Goal: Complete application form: Complete application form

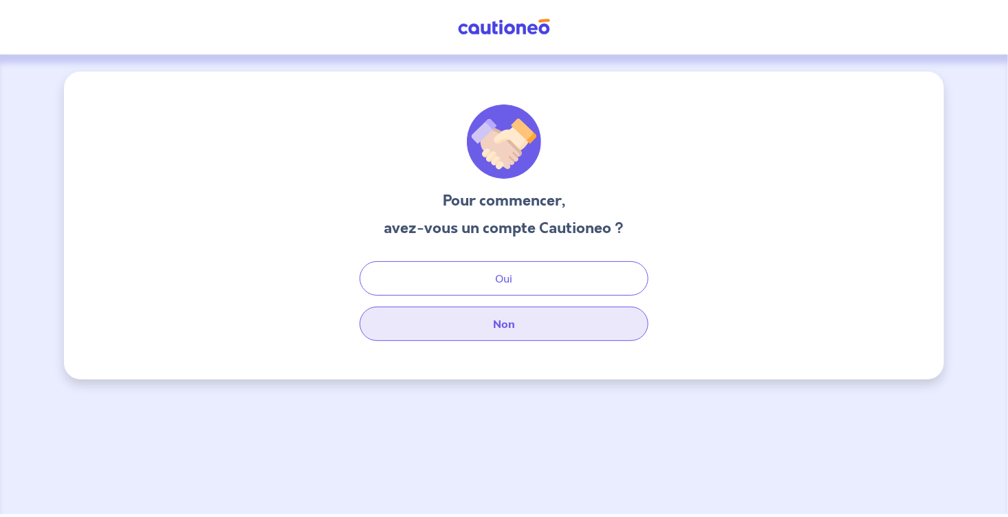
click at [494, 330] on button "Non" at bounding box center [504, 324] width 289 height 34
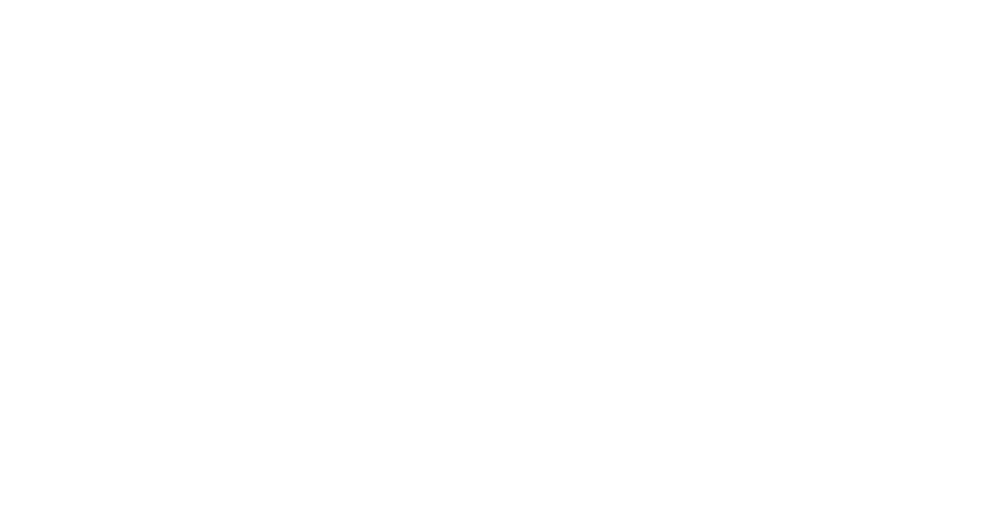
select select "FR"
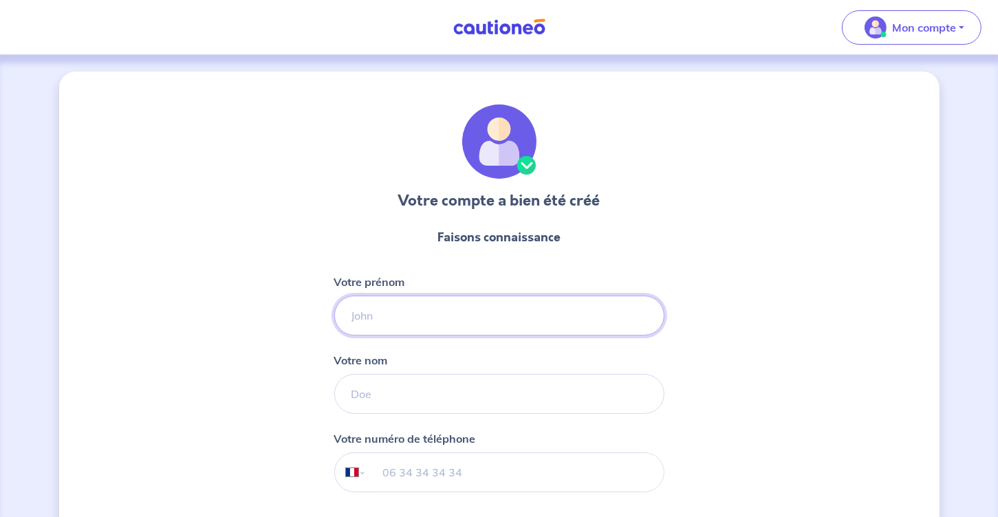
click at [439, 322] on input "Votre prénom" at bounding box center [499, 316] width 330 height 40
click at [369, 321] on input "Votre prénom" at bounding box center [499, 316] width 330 height 40
type input "Samir"
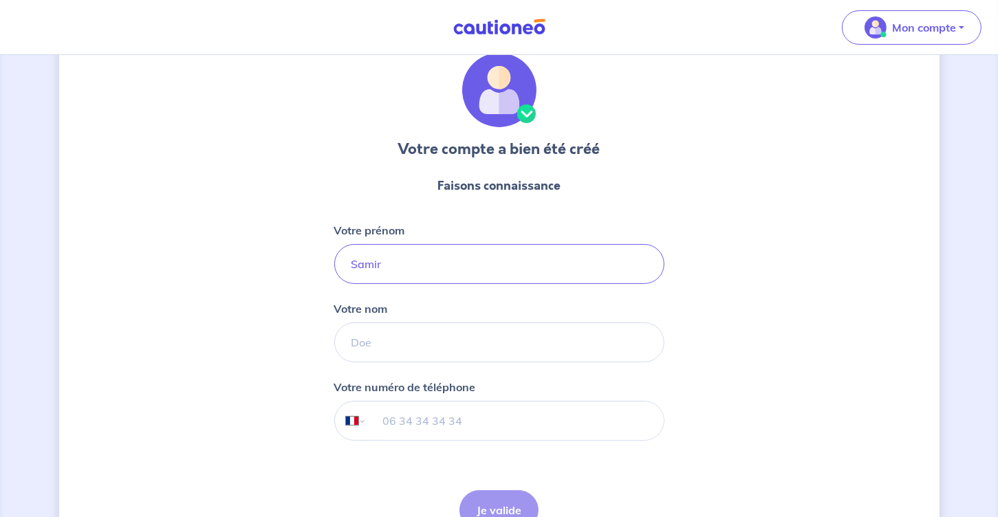
scroll to position [129, 0]
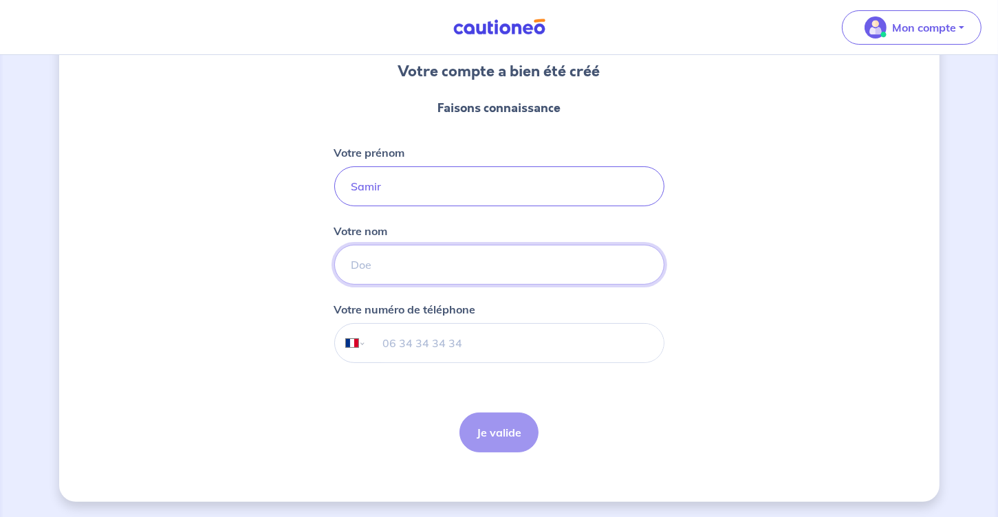
click at [413, 268] on input "Votre nom" at bounding box center [499, 265] width 330 height 40
type input "Souchane"
click at [428, 341] on input "tel" at bounding box center [514, 343] width 297 height 39
type input "06 21 08 37 13"
click at [485, 436] on button "Je valide" at bounding box center [498, 433] width 79 height 40
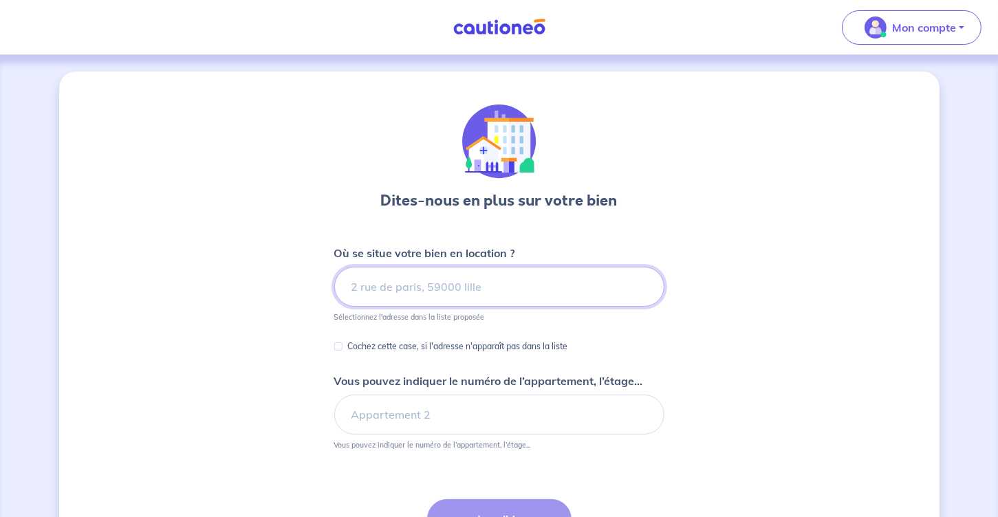
click at [393, 292] on input at bounding box center [499, 287] width 330 height 40
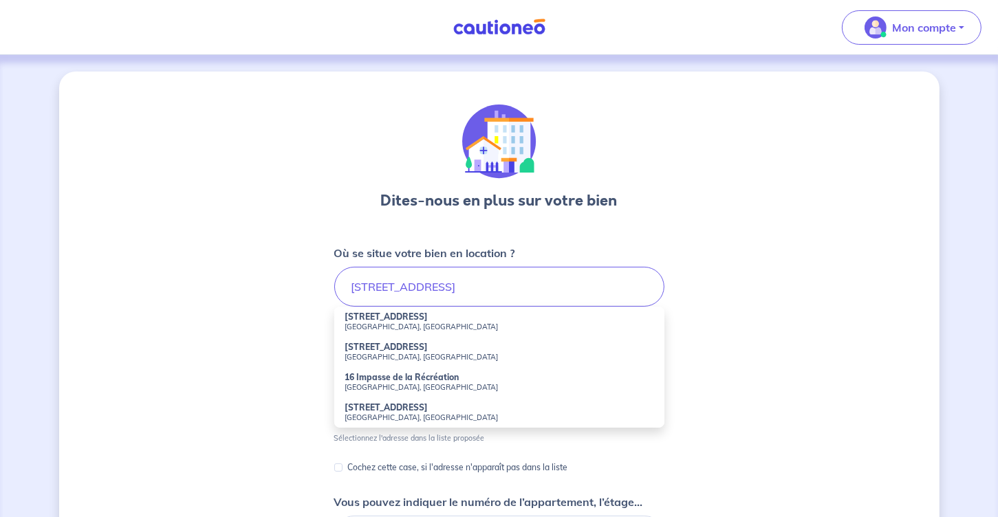
click at [368, 323] on small "[GEOGRAPHIC_DATA], [GEOGRAPHIC_DATA]" at bounding box center [499, 327] width 308 height 10
type input "[STREET_ADDRESS]"
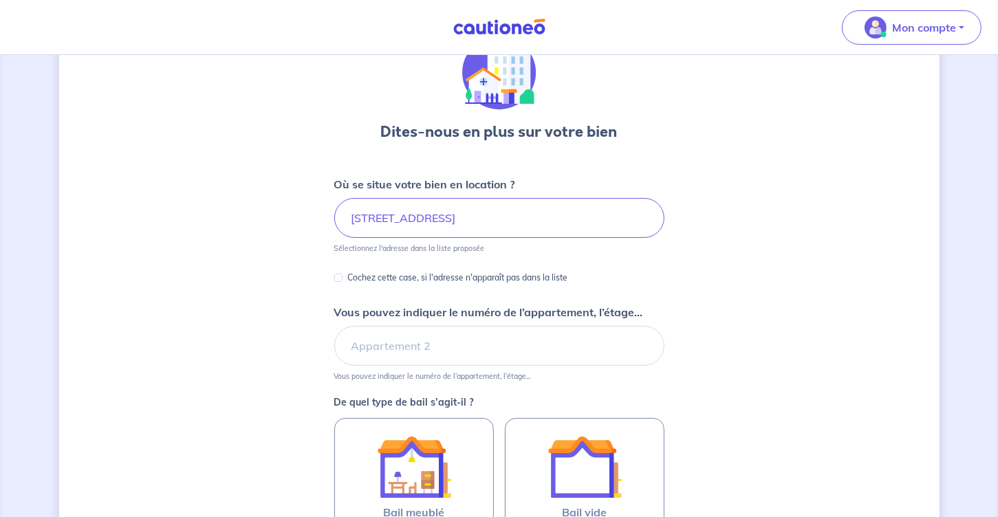
scroll to position [138, 0]
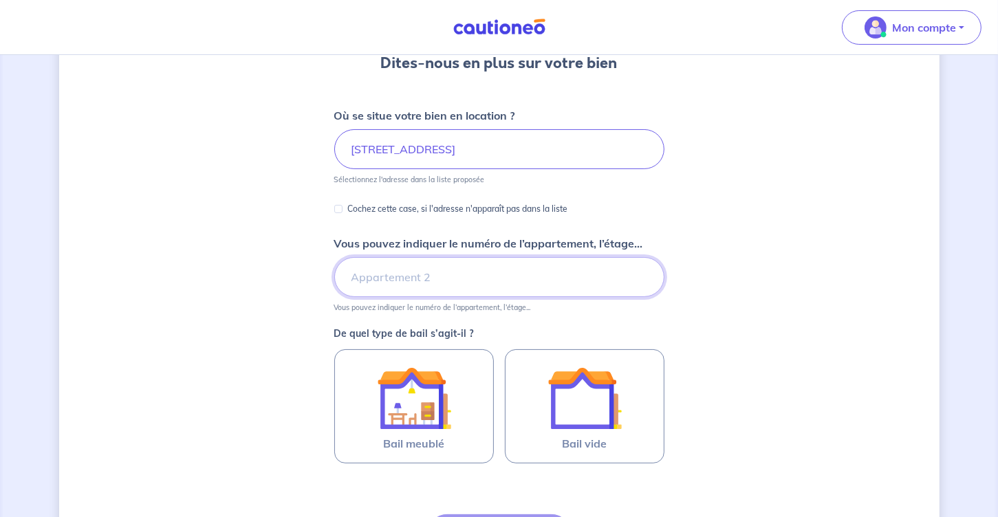
click at [530, 286] on input "Vous pouvez indiquer le numéro de l’appartement, l’étage..." at bounding box center [499, 277] width 330 height 40
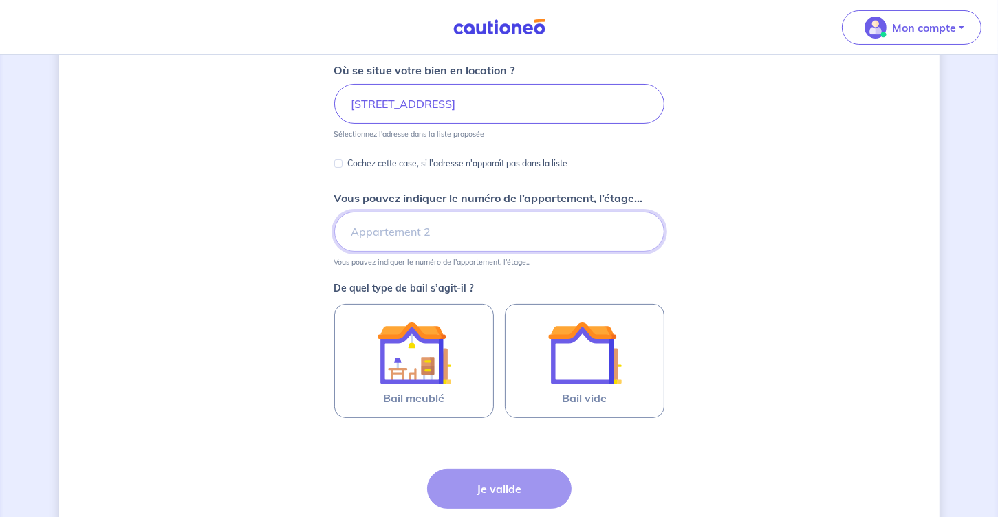
scroll to position [206, 0]
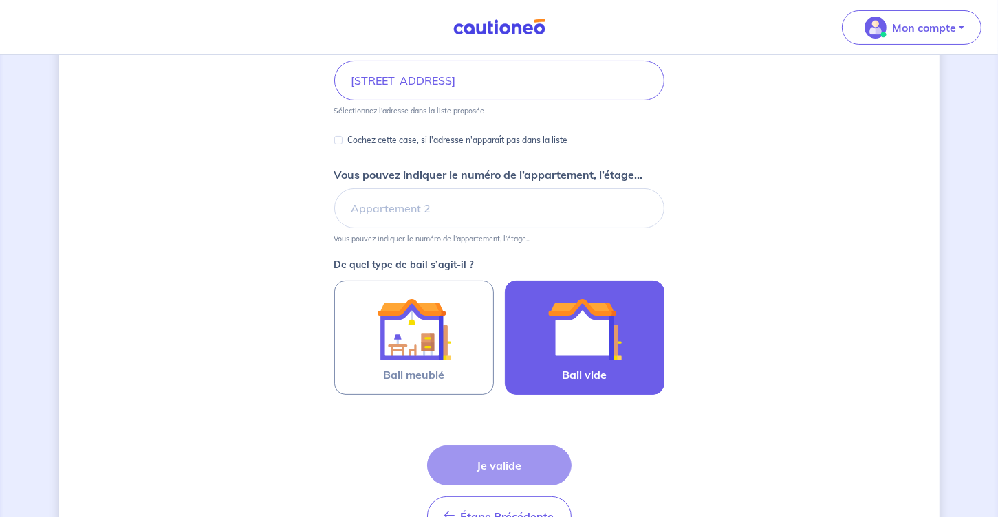
click at [569, 314] on img at bounding box center [584, 329] width 74 height 74
click at [0, 0] on input "Bail vide" at bounding box center [0, 0] width 0 height 0
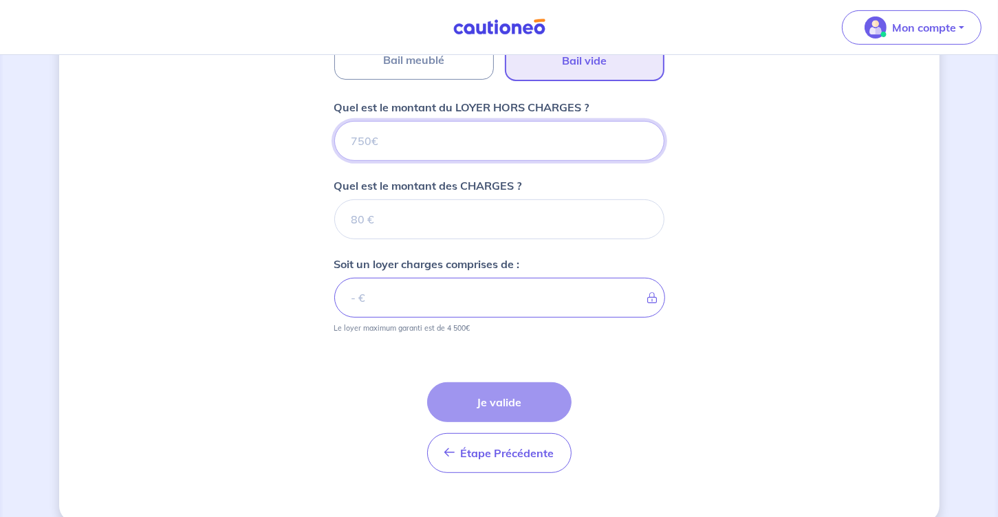
scroll to position [541, 0]
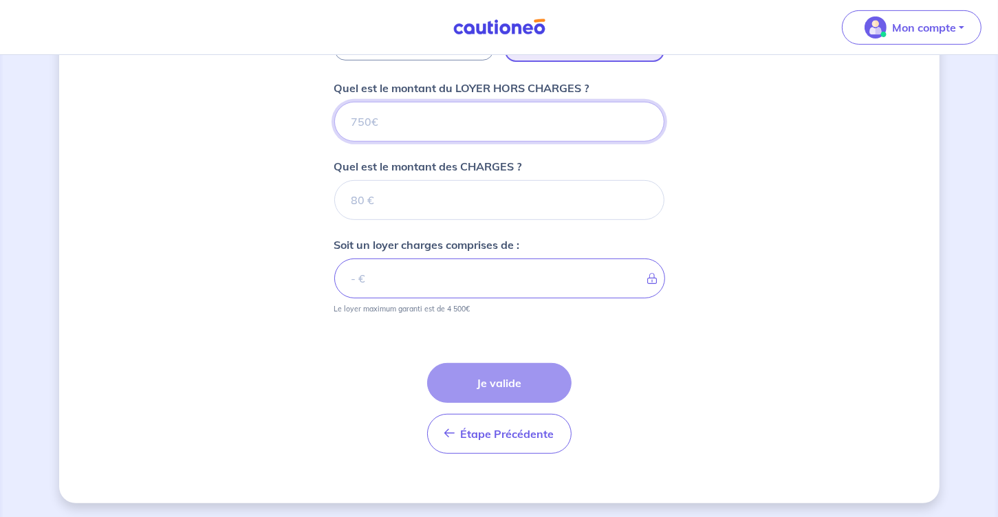
click at [402, 129] on input "Quel est le montant du LOYER HORS CHARGES ?" at bounding box center [499, 122] width 330 height 40
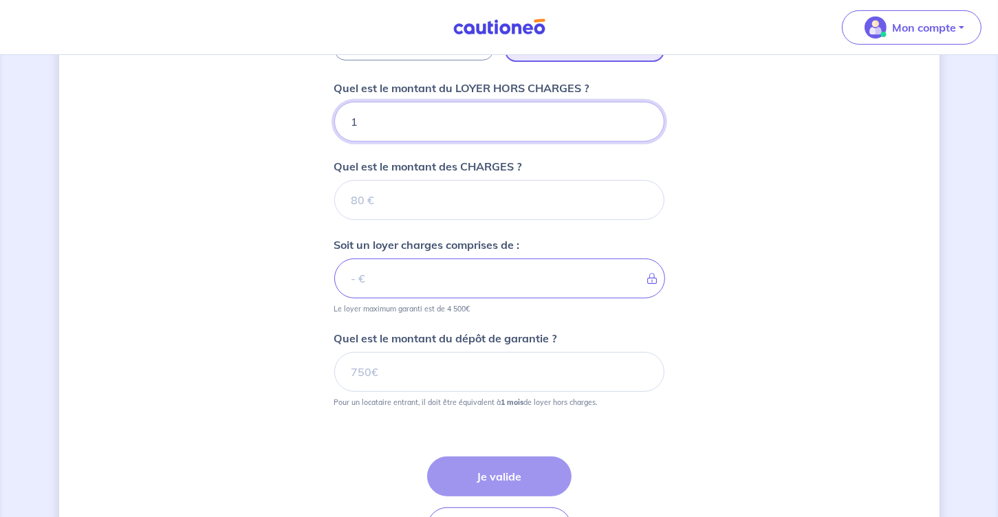
type input "16"
type input "165"
type input "1650"
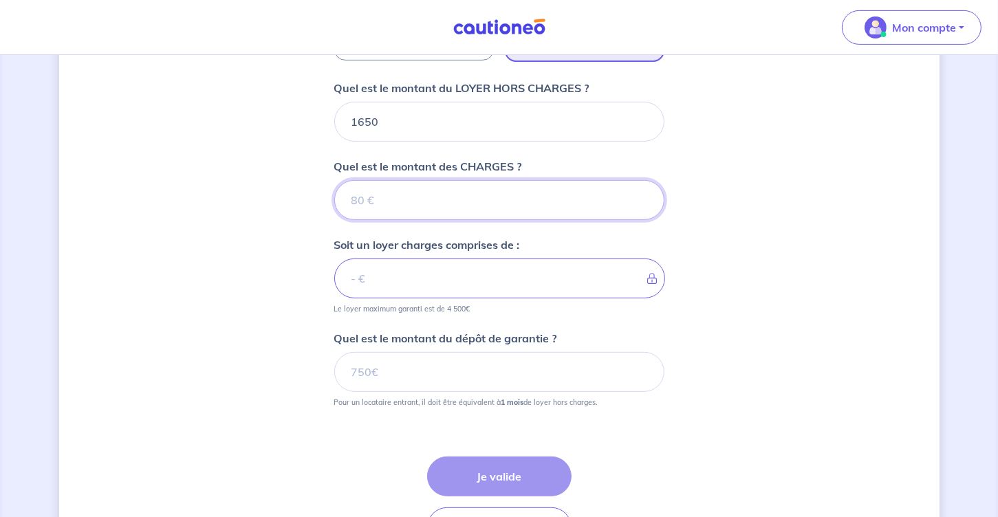
click at [384, 195] on input "Quel est le montant des CHARGES ?" at bounding box center [499, 200] width 330 height 40
type input "7"
type input "1657"
type input "70"
type input "1720"
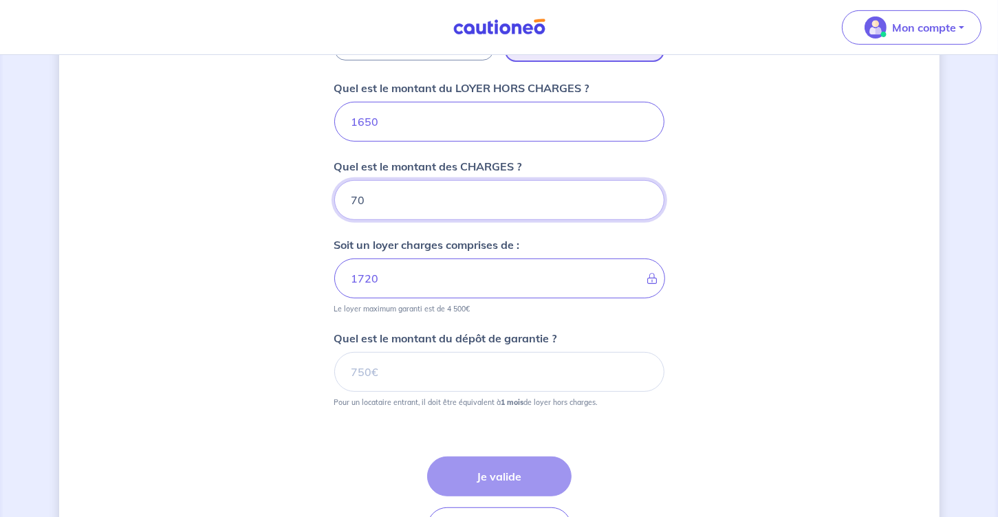
scroll to position [609, 0]
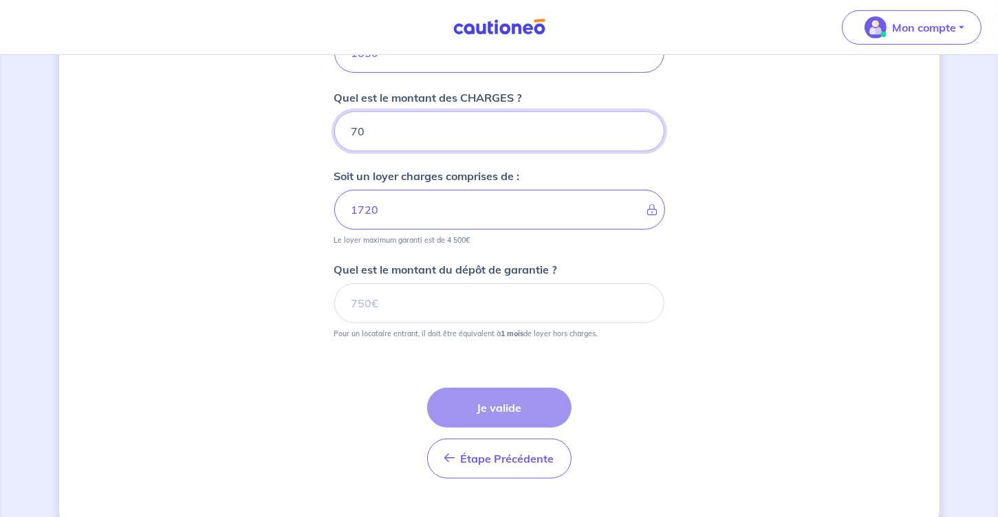
type input "70"
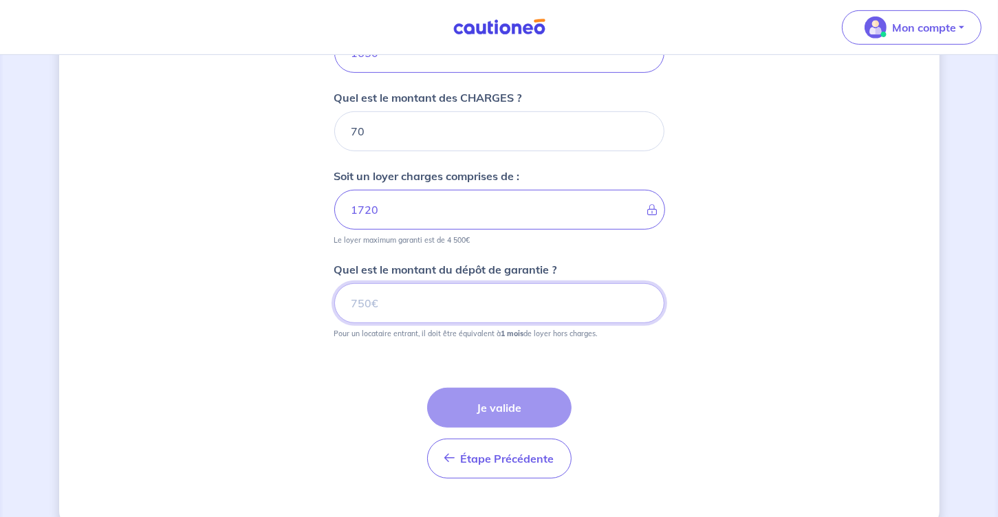
click at [402, 305] on input "Quel est le montant du dépôt de garantie ?" at bounding box center [499, 303] width 330 height 40
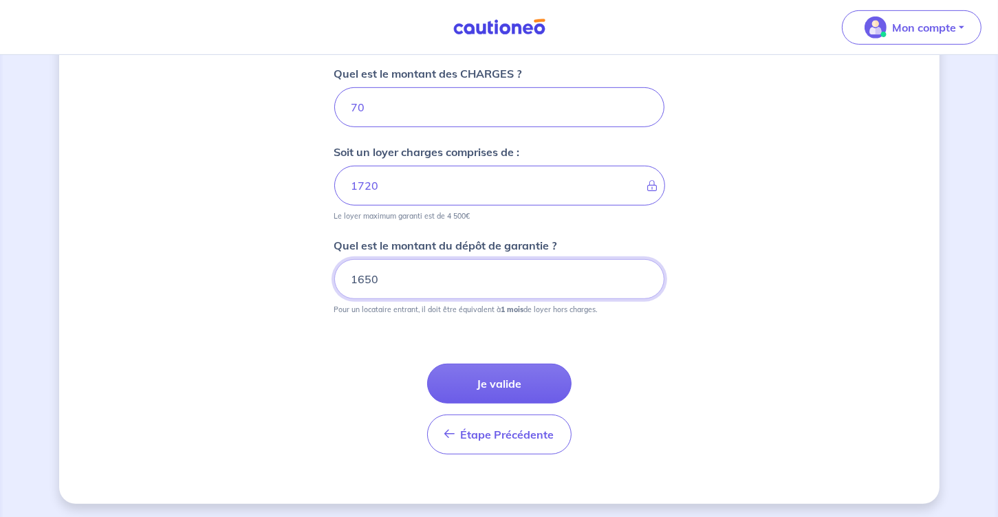
scroll to position [634, 0]
type input "1650"
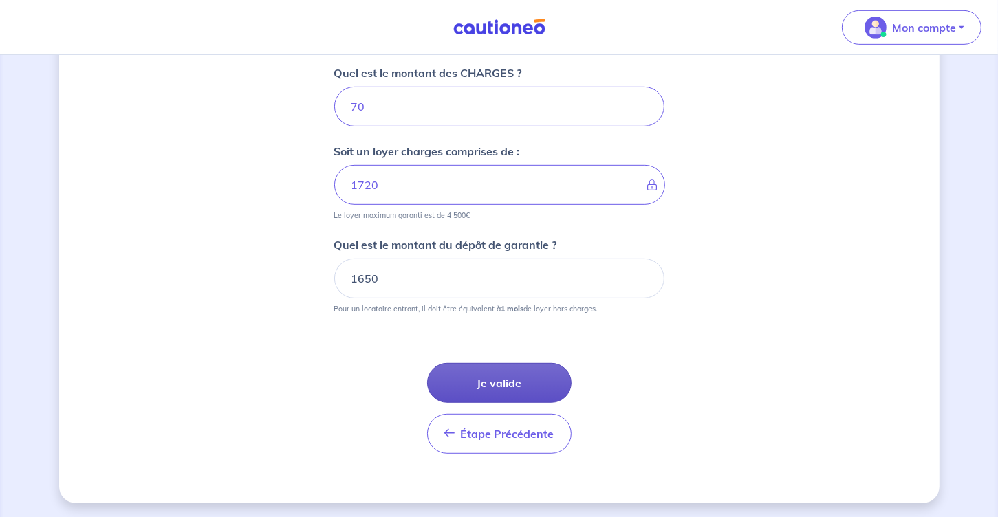
click at [536, 388] on button "Je valide" at bounding box center [499, 383] width 144 height 40
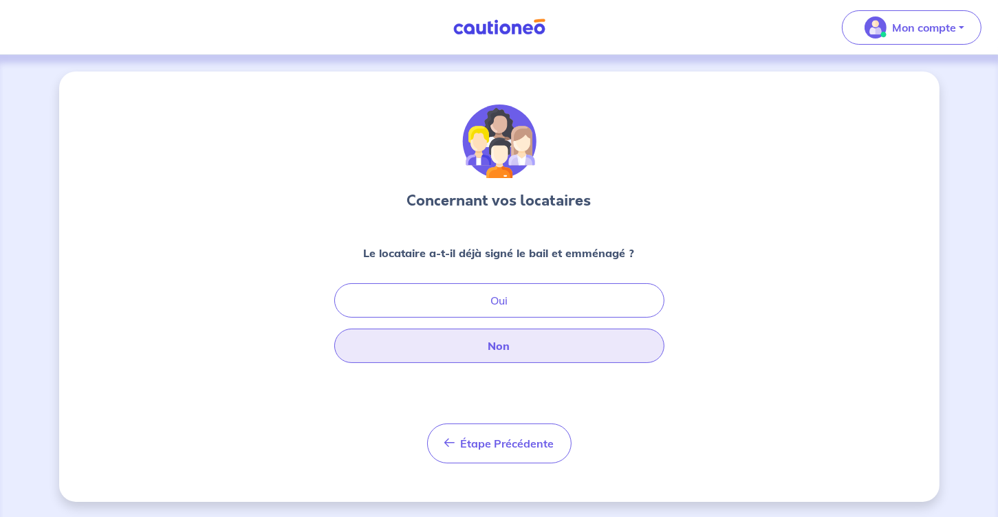
click at [505, 343] on button "Non" at bounding box center [499, 346] width 330 height 34
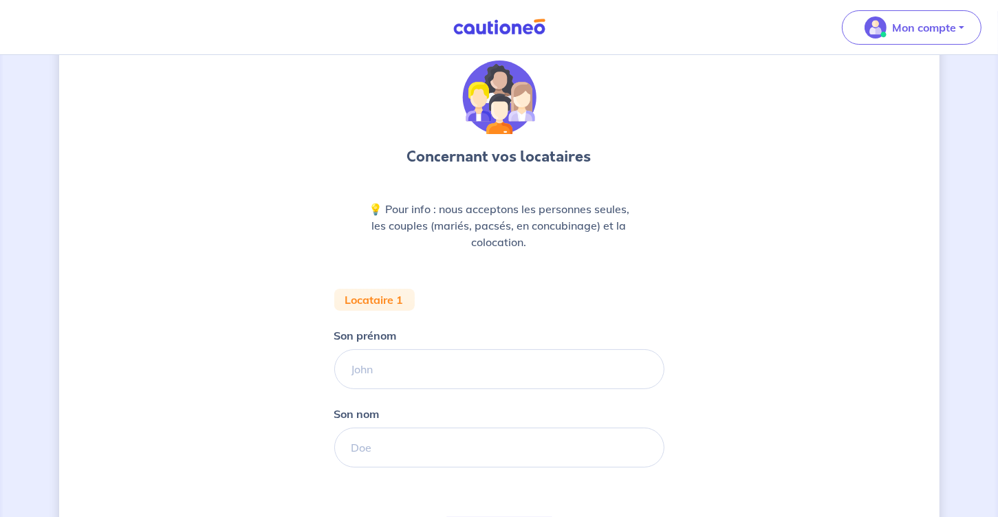
scroll to position [69, 0]
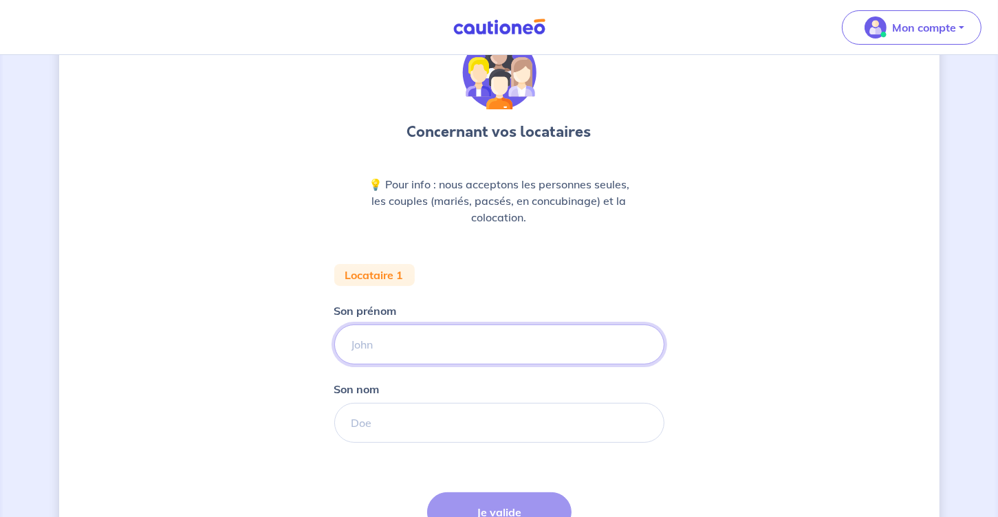
click at [407, 348] on input "Son prénom" at bounding box center [499, 345] width 330 height 40
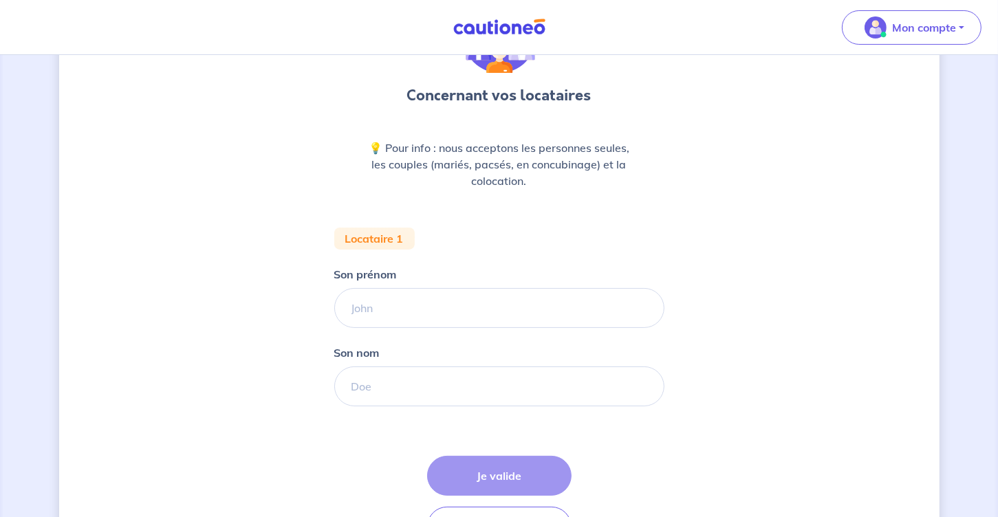
scroll to position [138, 0]
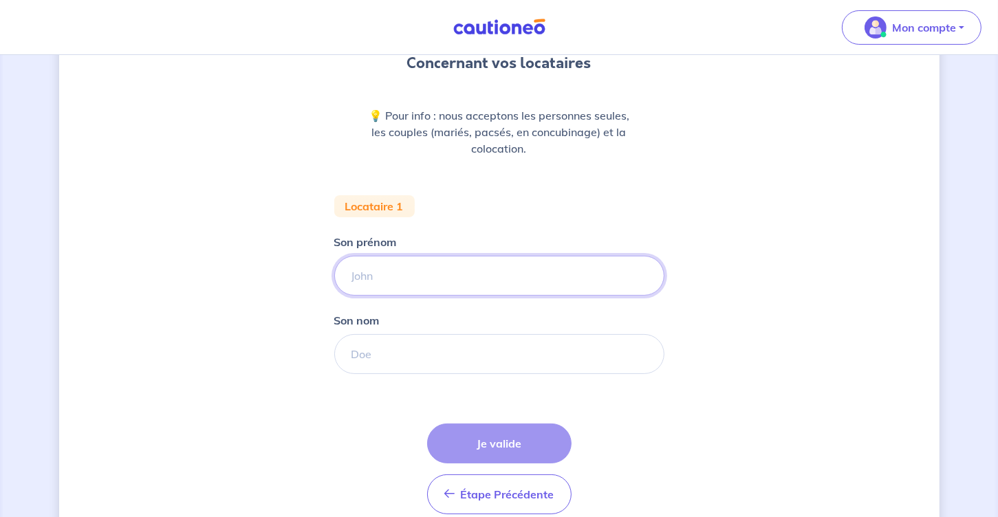
click at [384, 278] on input "Son prénom" at bounding box center [499, 276] width 330 height 40
type input "[PERSON_NAME]"
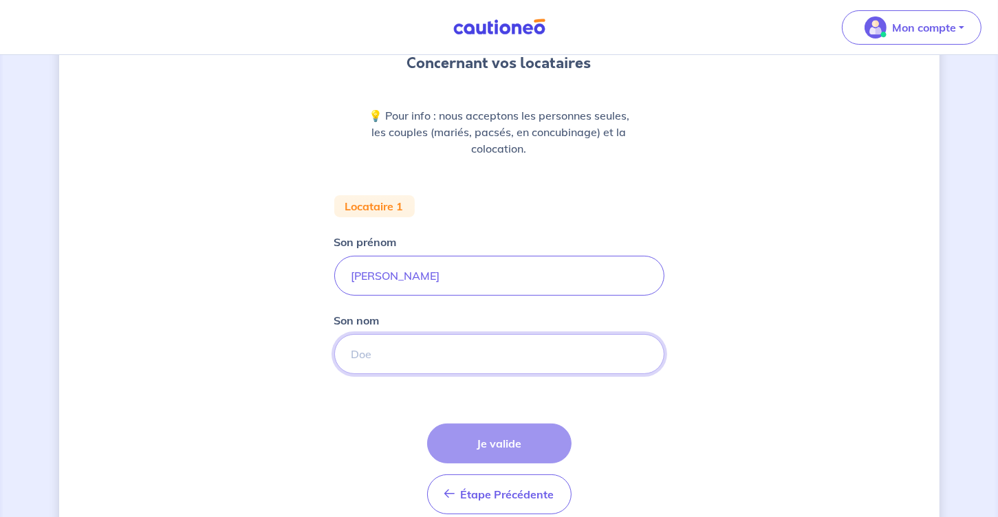
click at [417, 370] on input "Son nom" at bounding box center [499, 354] width 330 height 40
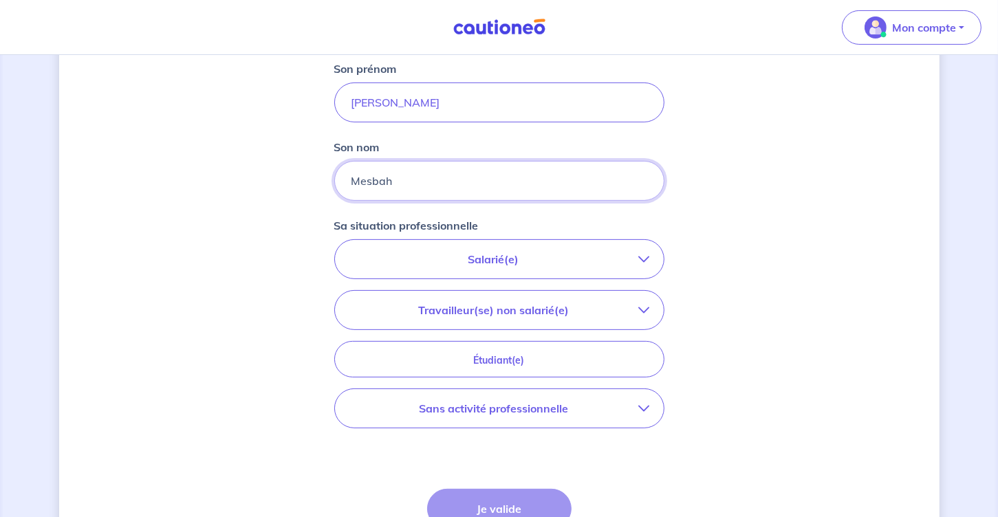
scroll to position [344, 0]
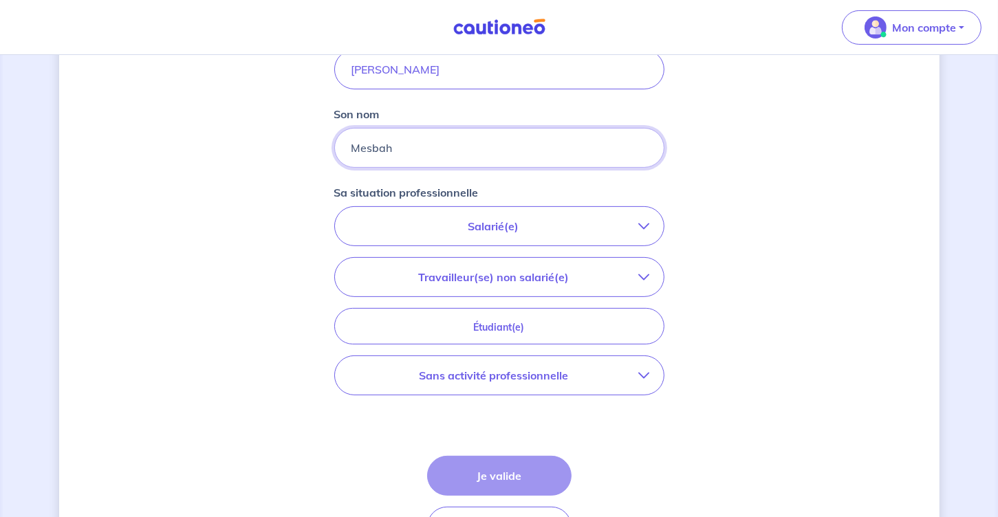
type input "Mesbah"
click at [506, 223] on p "Salarié(e)" at bounding box center [494, 226] width 290 height 17
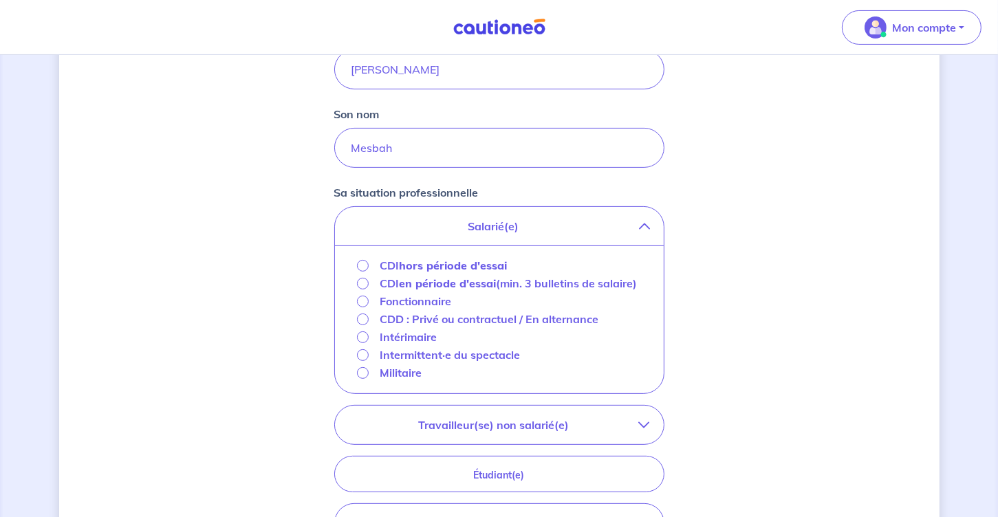
click at [422, 263] on strong "hors période d'essai" at bounding box center [453, 266] width 108 height 14
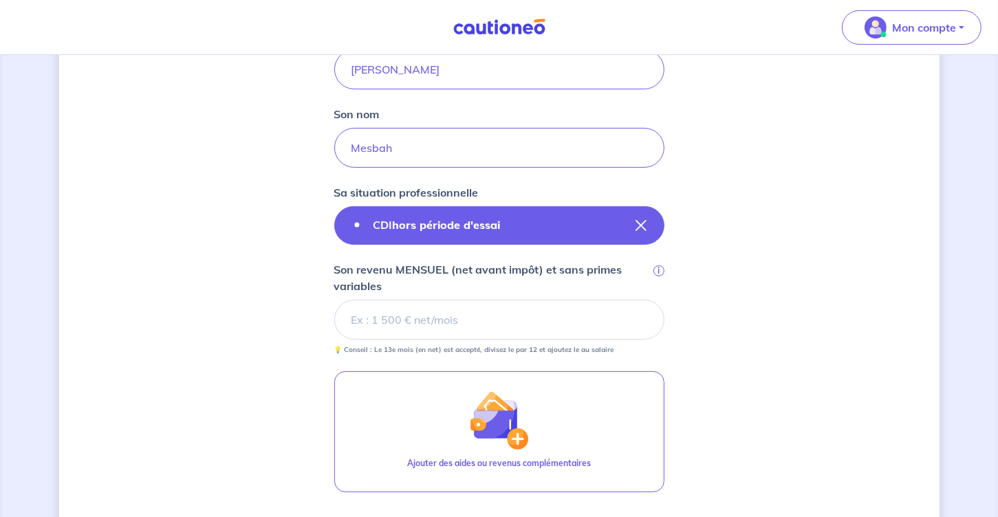
click at [642, 226] on icon "button" at bounding box center [641, 225] width 11 height 11
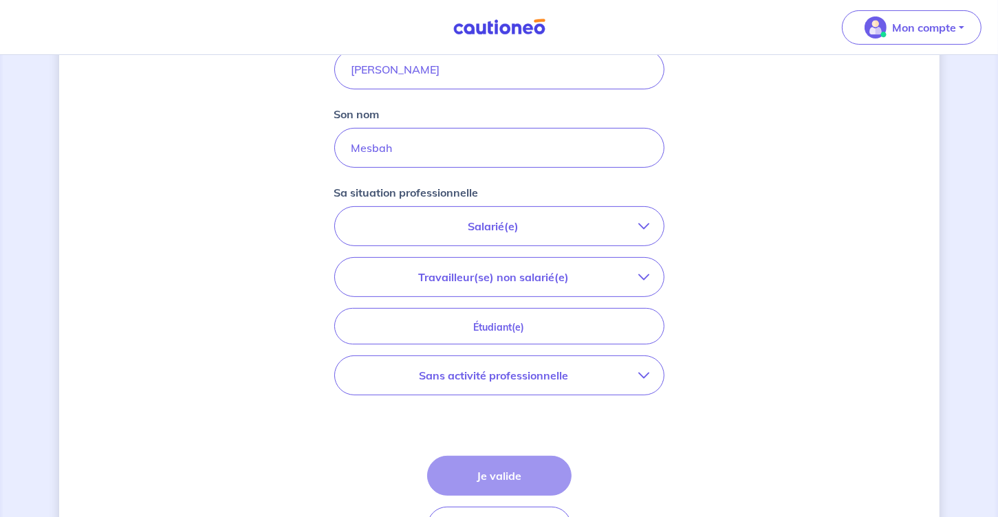
click at [543, 237] on button "Salarié(e)" at bounding box center [499, 226] width 329 height 39
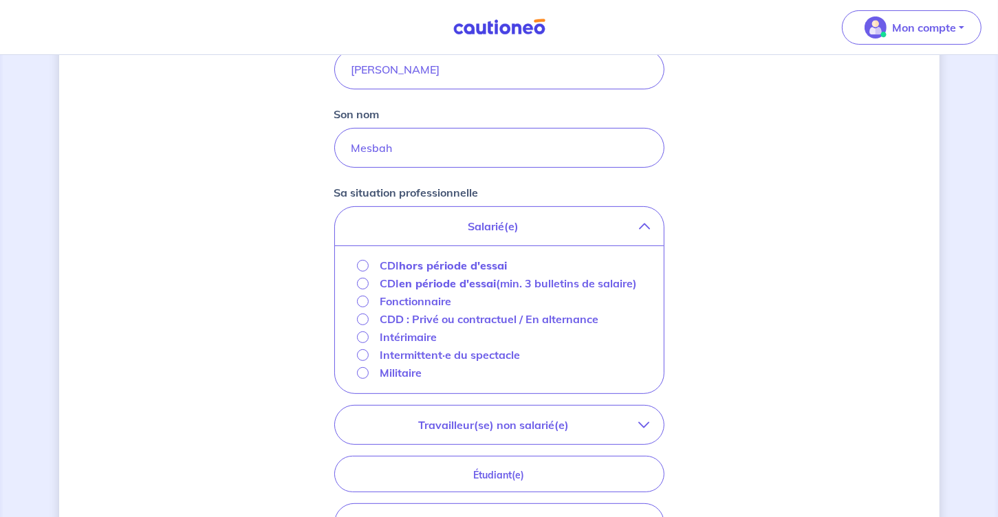
click at [411, 302] on p "Fonctionnaire" at bounding box center [416, 301] width 72 height 17
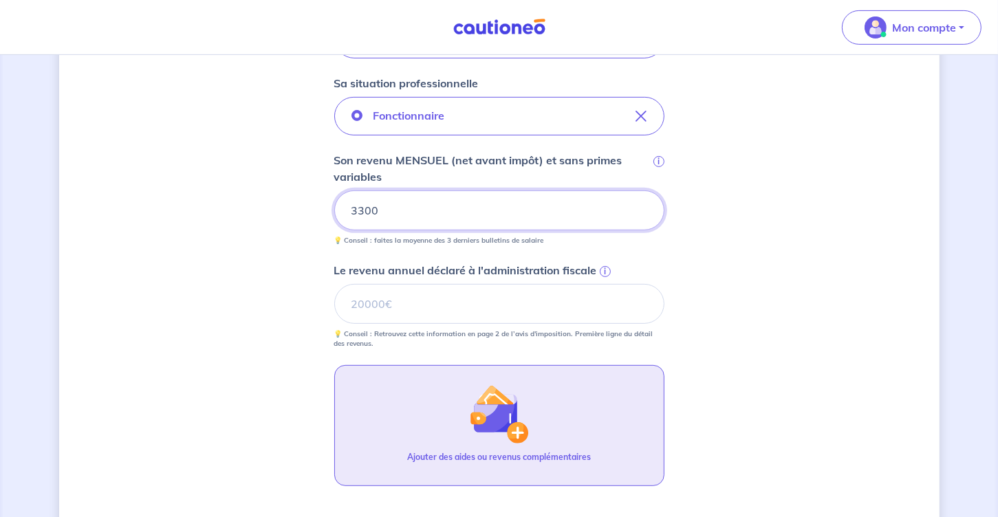
scroll to position [481, 0]
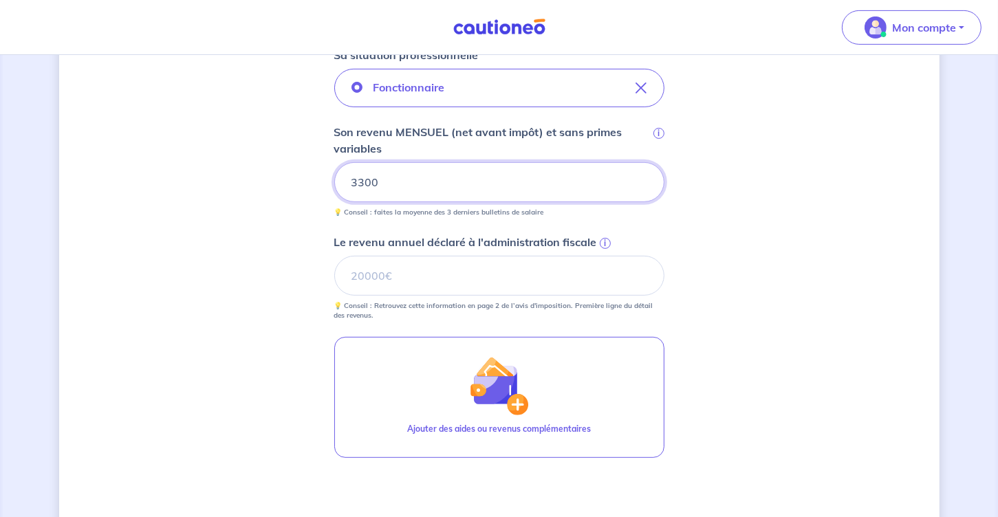
click at [388, 184] on input "3300" at bounding box center [499, 182] width 330 height 40
click at [388, 278] on input "Le revenu annuel déclaré à l'administration fiscale i" at bounding box center [499, 276] width 330 height 40
click at [397, 271] on input "Le revenu annuel déclaré à l'administration fiscale i" at bounding box center [499, 276] width 330 height 40
type input "40551"
click at [747, 206] on div "Concernant vos locataires 💡 Pour info : nous acceptons les personnes seules, le…" at bounding box center [499, 127] width 880 height 1074
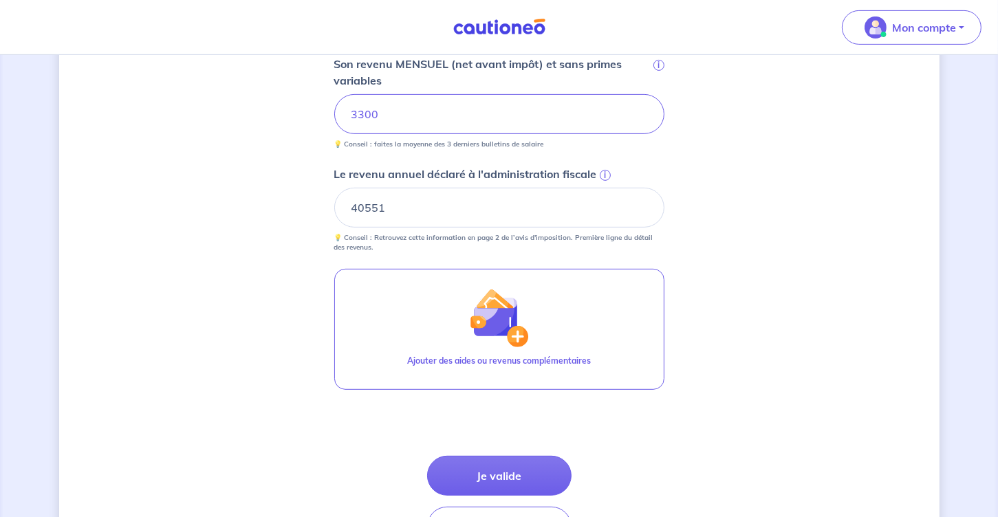
scroll to position [643, 0]
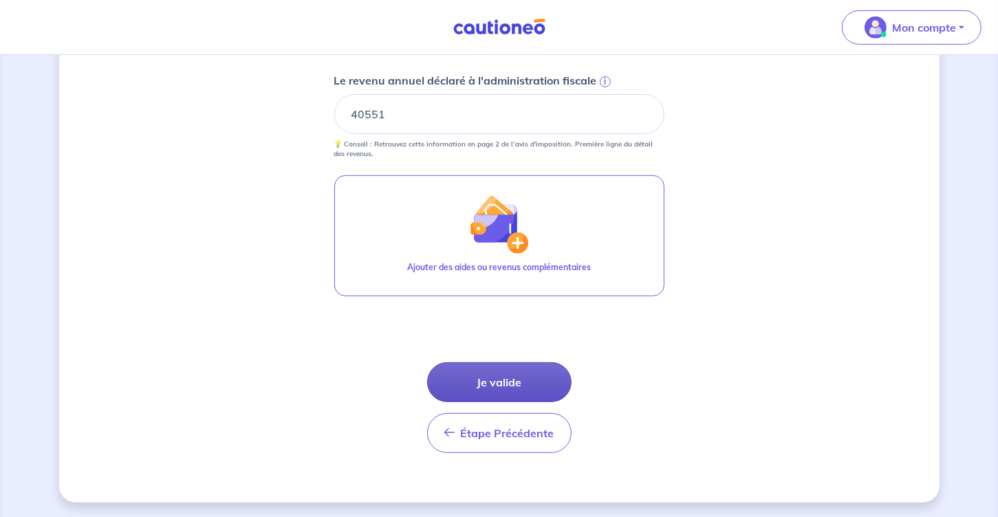
click at [506, 376] on button "Je valide" at bounding box center [499, 382] width 144 height 40
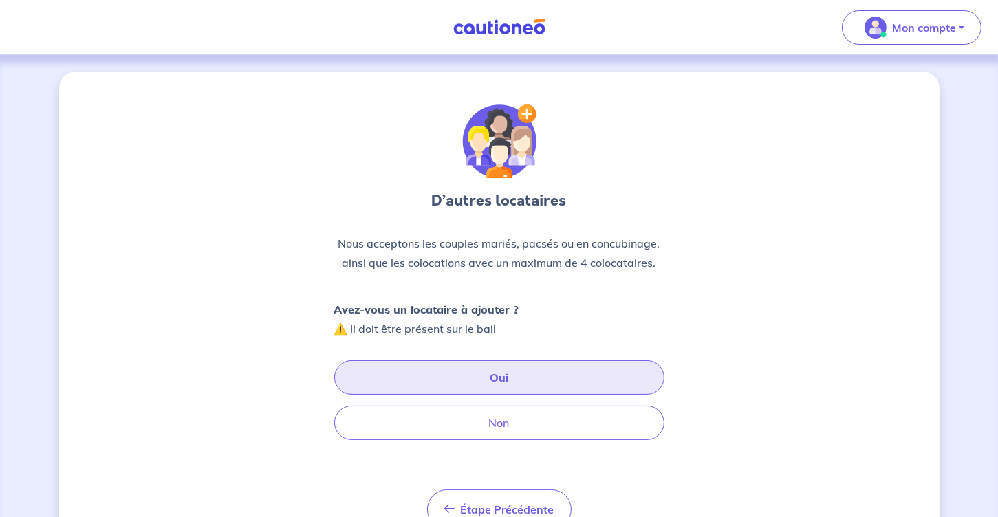
click at [497, 380] on button "Oui" at bounding box center [499, 377] width 330 height 34
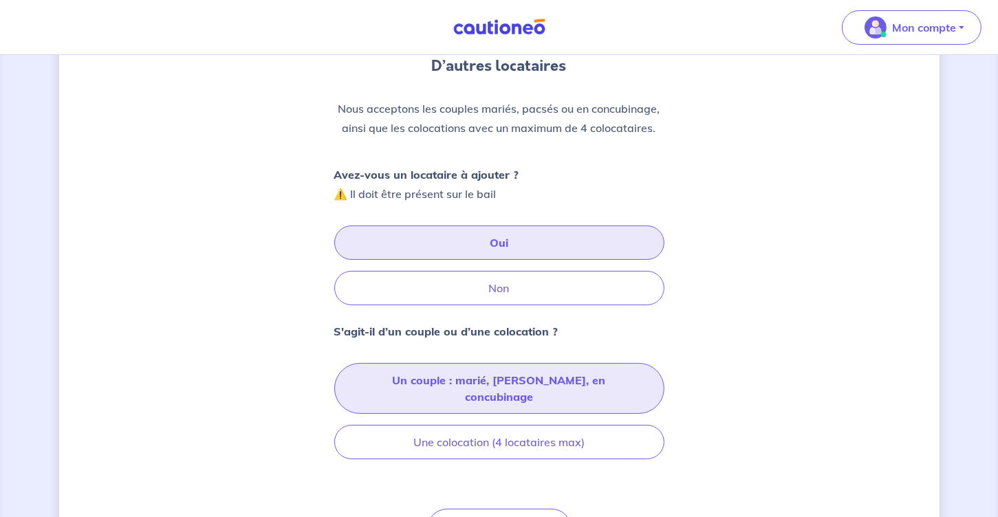
scroll to position [138, 0]
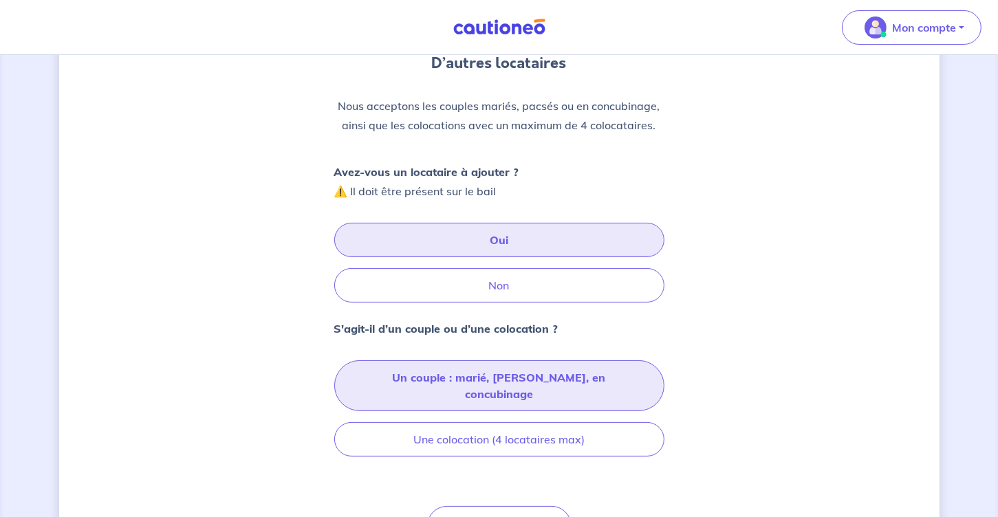
click at [506, 374] on button "Un couple : marié, [PERSON_NAME], en concubinage" at bounding box center [499, 385] width 330 height 51
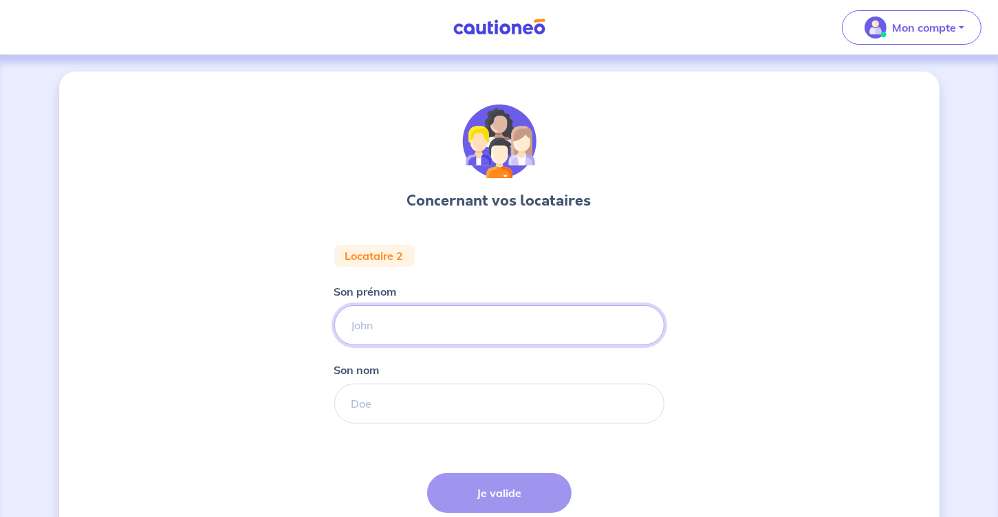
click at [385, 320] on input "Son prénom" at bounding box center [499, 325] width 330 height 40
type input "[PERSON_NAME]"
click at [459, 410] on input "Son nom" at bounding box center [499, 404] width 330 height 40
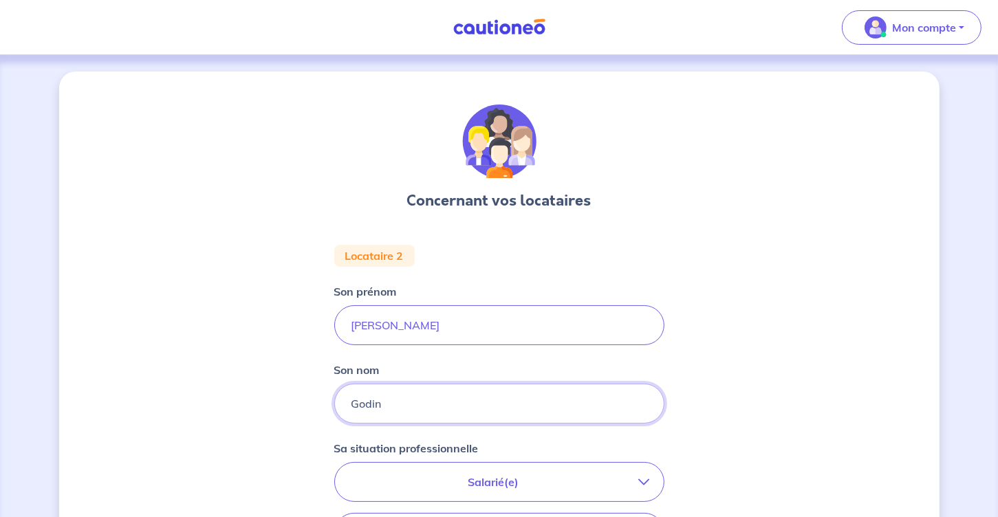
type input "Godin"
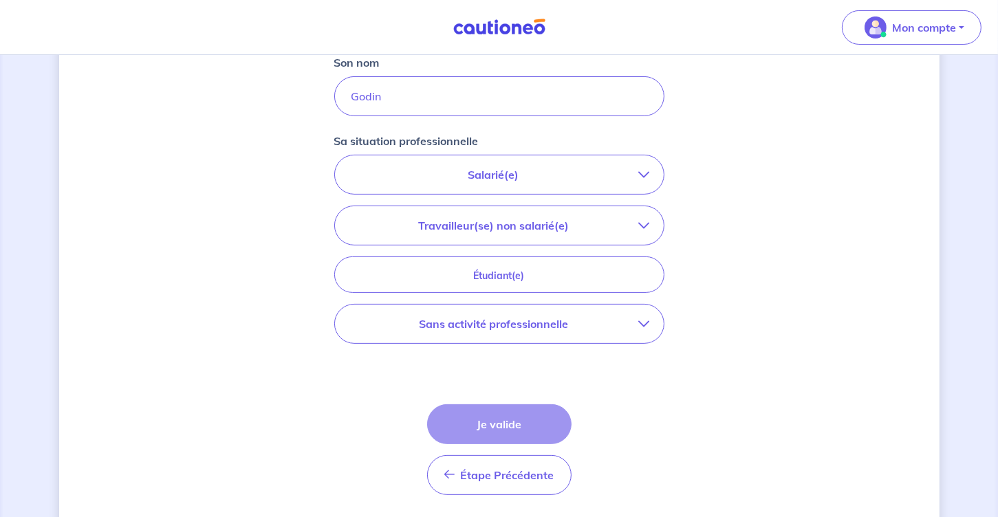
scroll to position [344, 0]
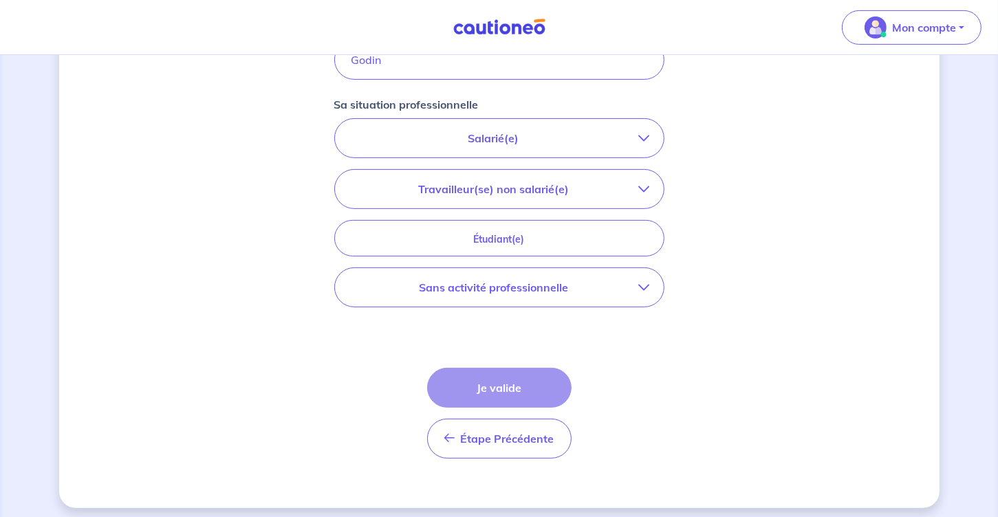
click at [488, 186] on p "Travailleur(se) non salarié(e)" at bounding box center [494, 189] width 290 height 17
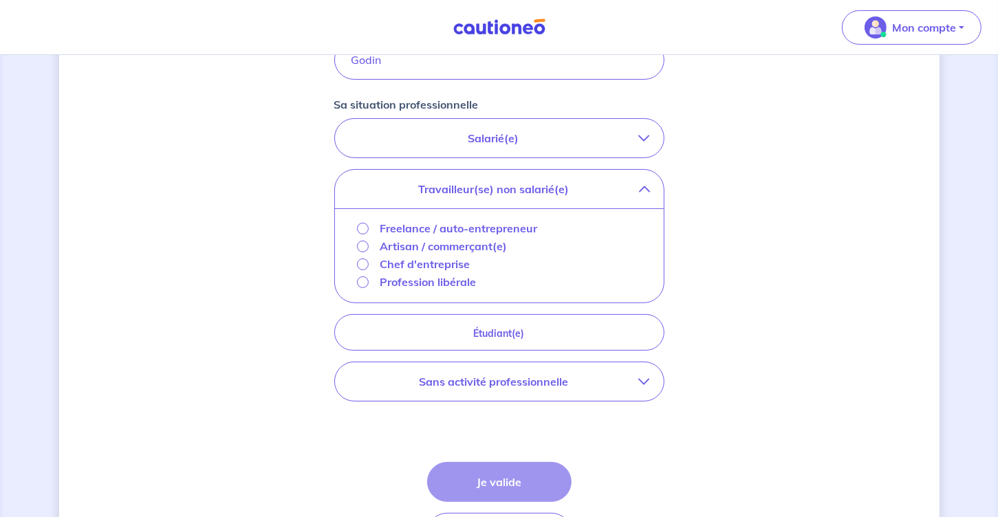
click at [466, 232] on p "Freelance / auto-entrepreneur" at bounding box center [458, 228] width 157 height 17
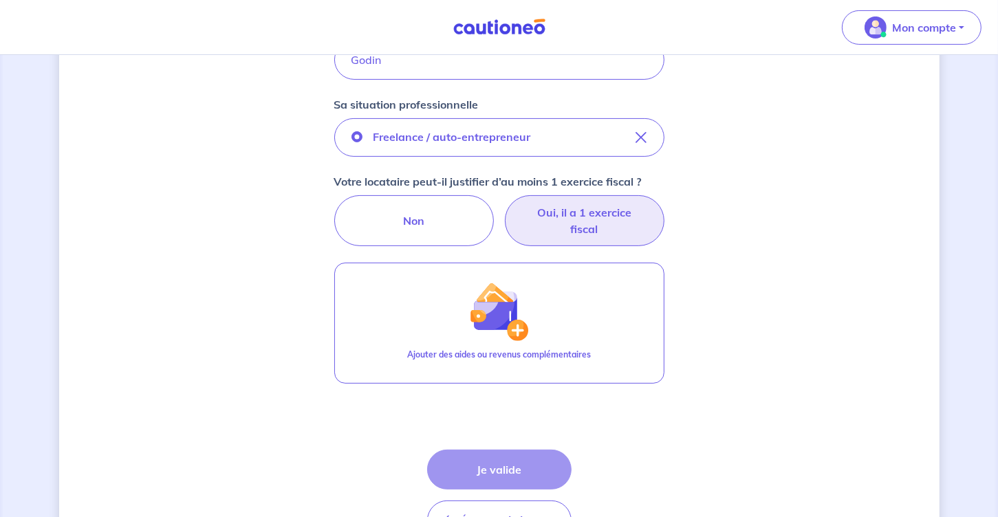
click at [572, 224] on label "Oui, il a 1 exercice fiscal" at bounding box center [585, 220] width 160 height 51
click at [503, 204] on input "Oui, il a 1 exercice fiscal" at bounding box center [499, 199] width 9 height 9
radio input "true"
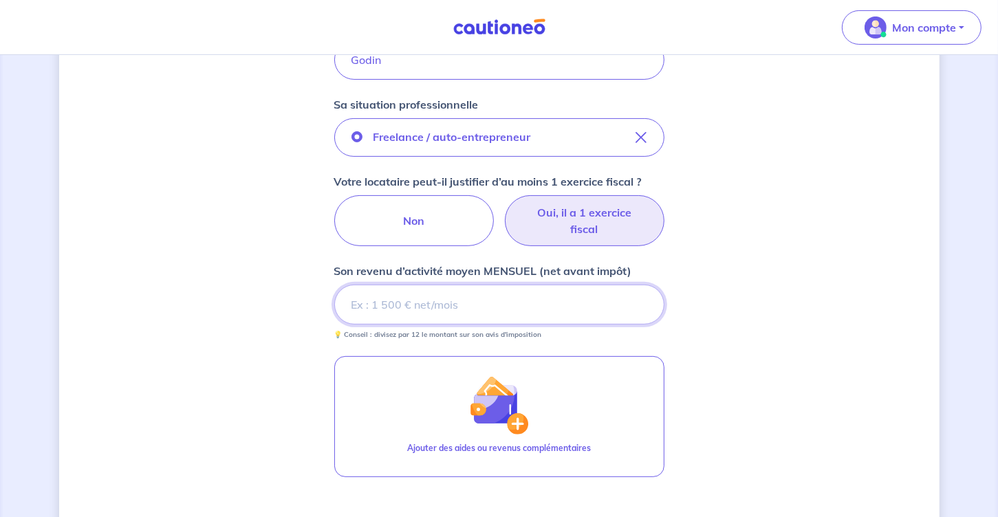
click at [448, 298] on input "Son revenu d’activité moyen MENSUEL (net avant impôt)" at bounding box center [499, 305] width 330 height 40
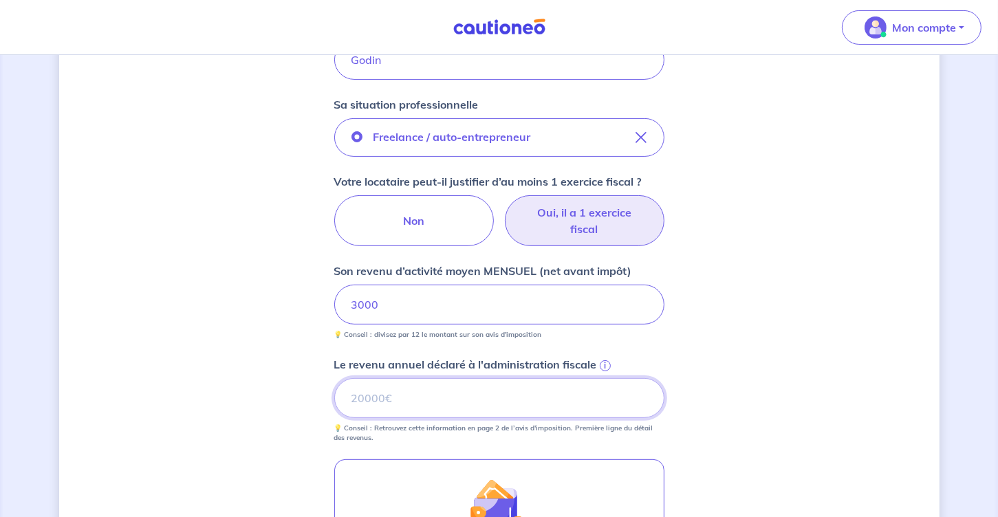
click at [385, 402] on input "Le revenu annuel déclaré à l'administration fiscale i" at bounding box center [499, 398] width 330 height 40
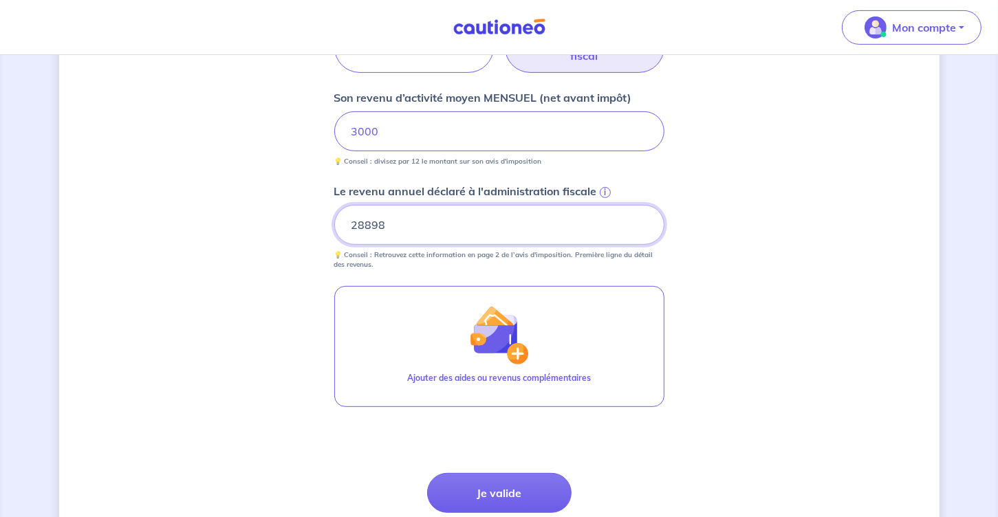
scroll to position [627, 0]
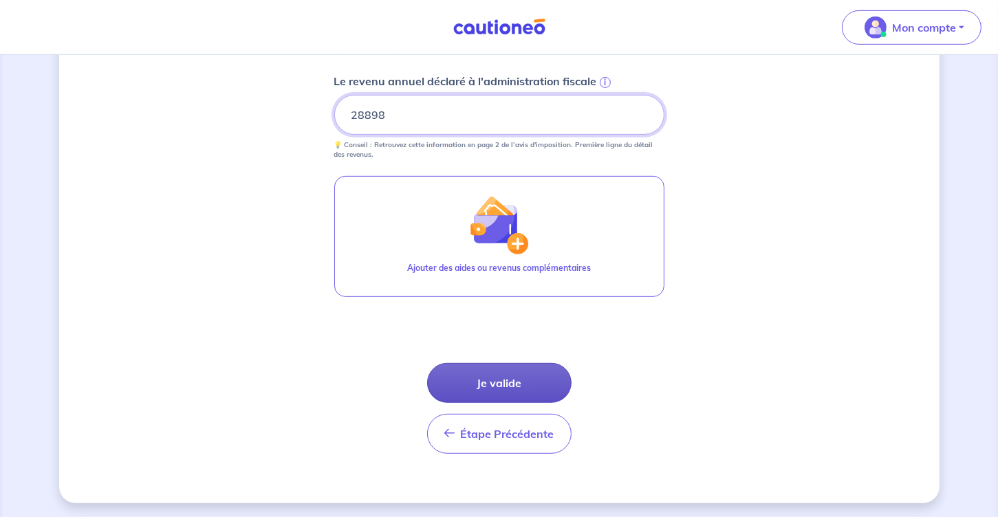
type input "28898"
click at [530, 377] on button "Je valide" at bounding box center [499, 383] width 144 height 40
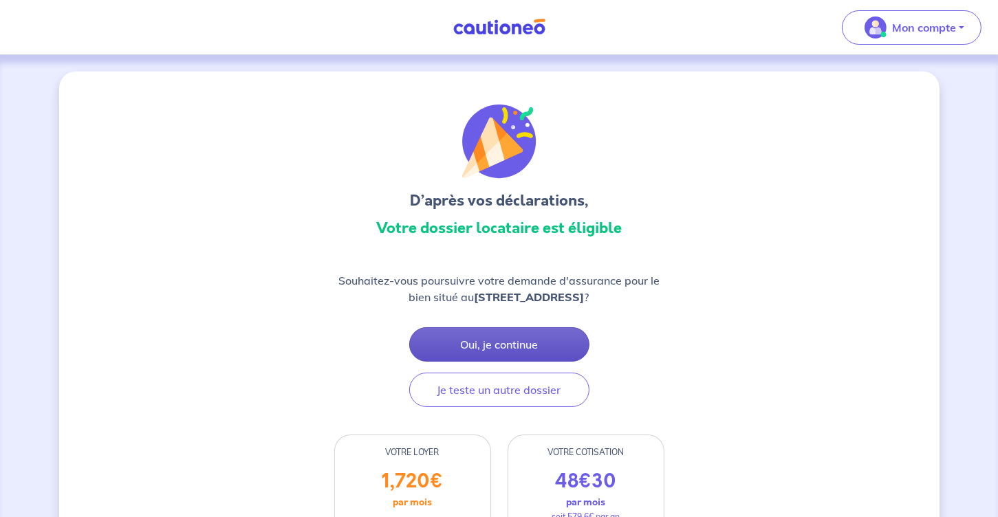
click at [514, 353] on button "Oui, je continue" at bounding box center [499, 344] width 180 height 34
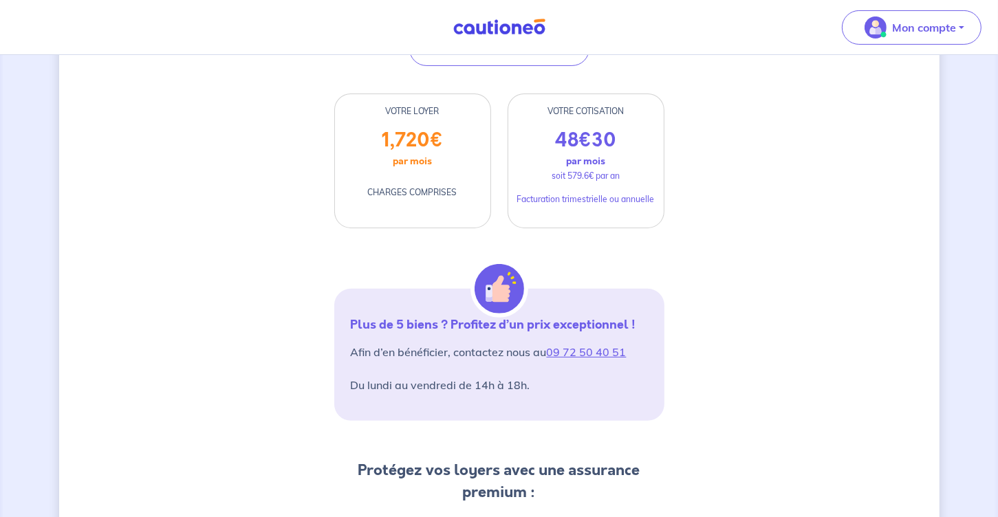
scroll to position [344, 0]
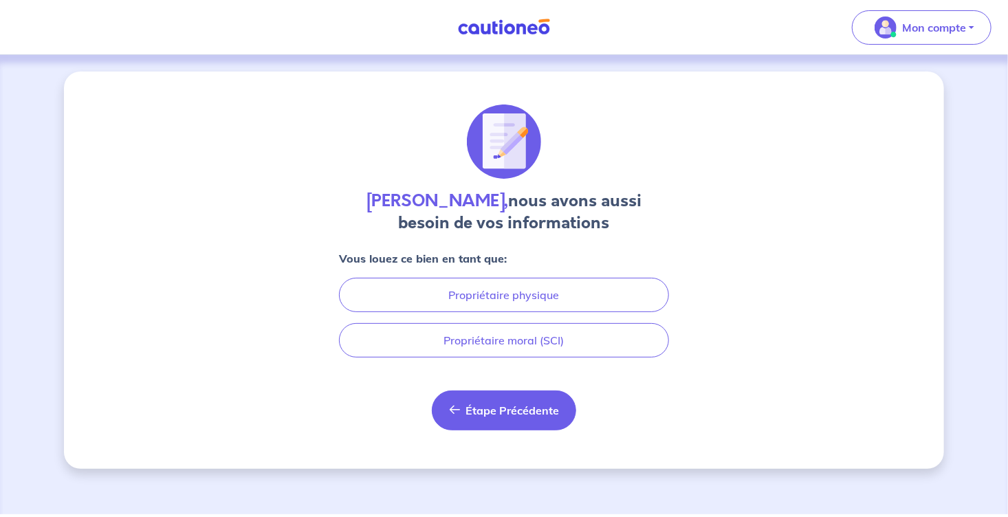
click at [547, 413] on span "Étape Précédente" at bounding box center [513, 411] width 94 height 14
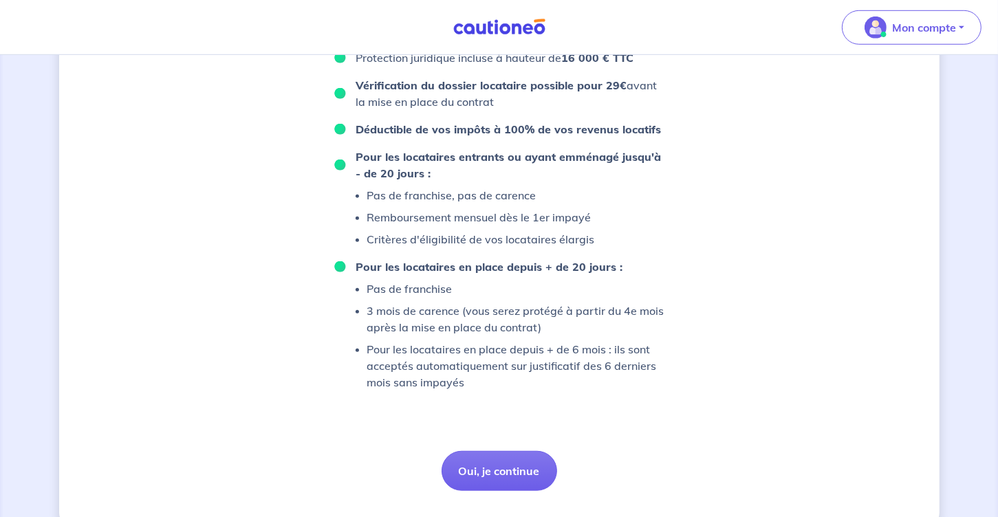
scroll to position [938, 0]
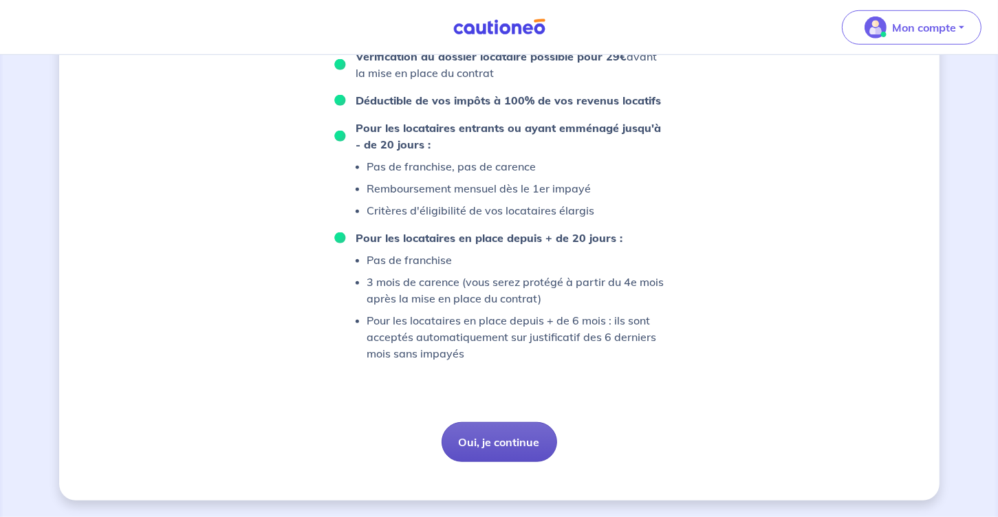
click at [494, 443] on button "Oui, je continue" at bounding box center [500, 442] width 116 height 40
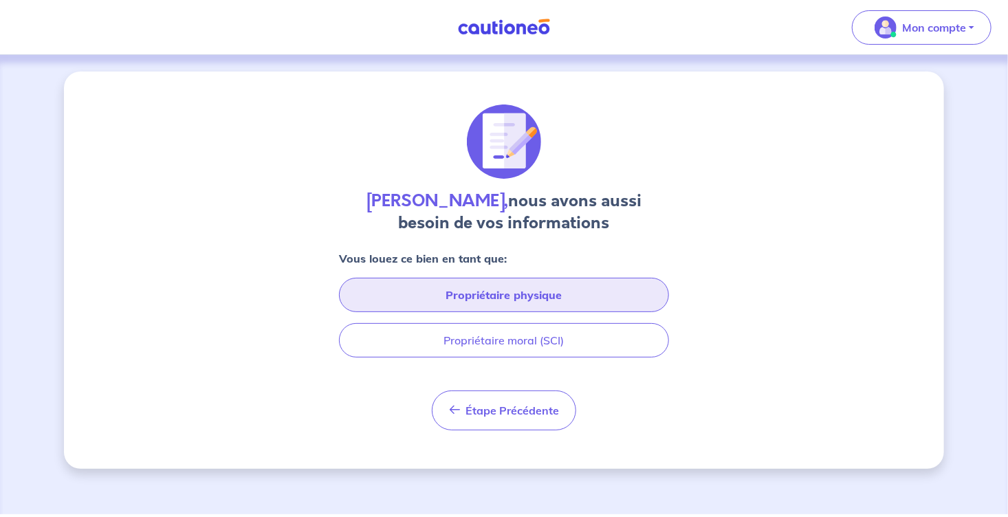
click at [539, 297] on button "Propriétaire physique" at bounding box center [504, 295] width 330 height 34
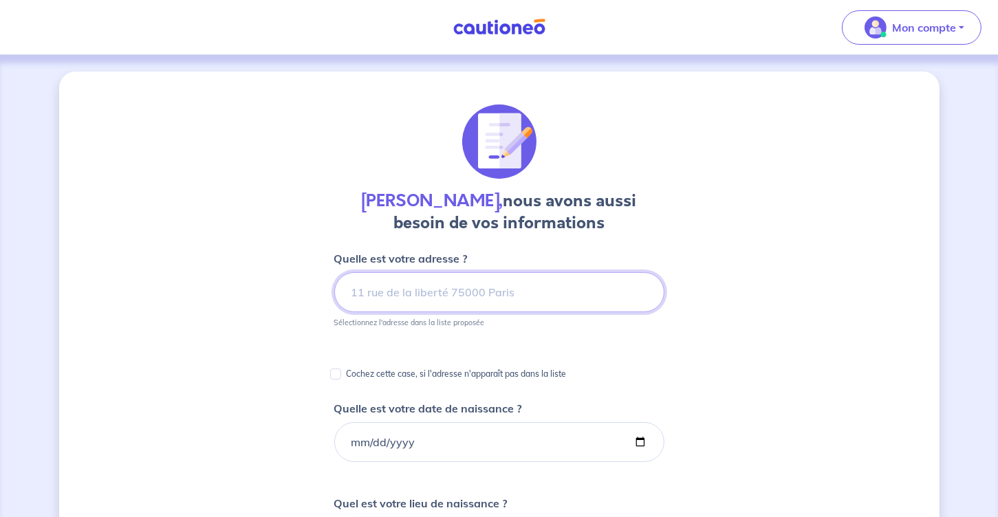
click at [459, 288] on input at bounding box center [499, 292] width 330 height 40
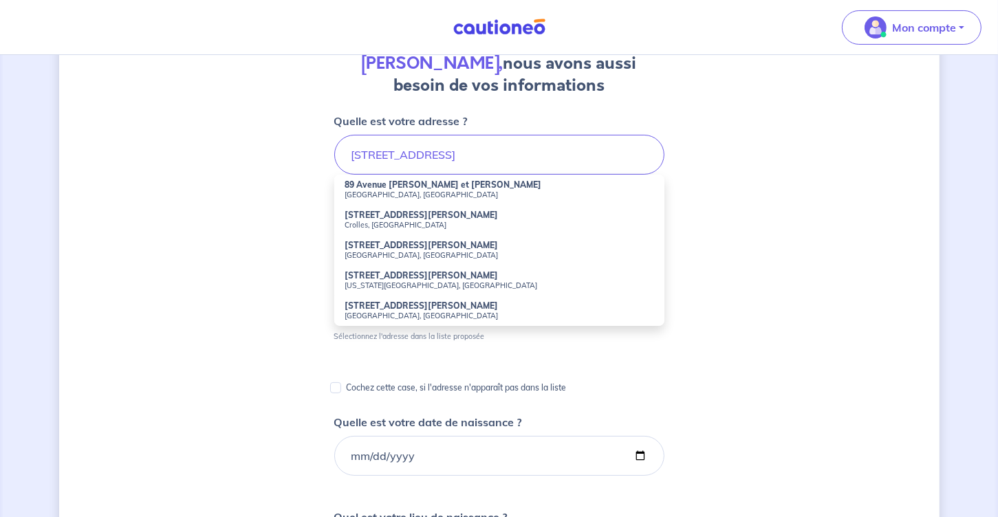
click at [418, 184] on strong "89 Avenue [PERSON_NAME] et [PERSON_NAME]" at bounding box center [443, 185] width 197 height 10
type input "[STREET_ADDRESS][PERSON_NAME][PERSON_NAME]"
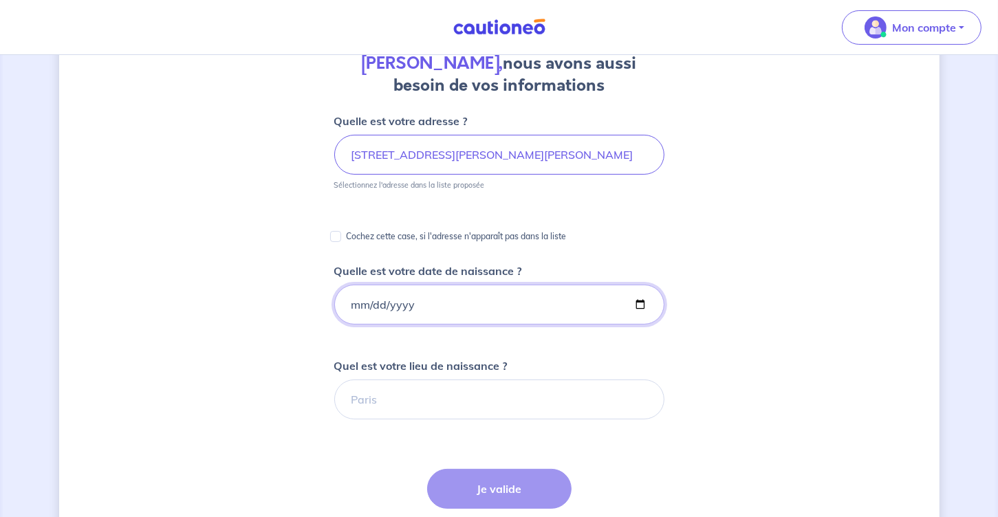
click at [414, 300] on input "Quelle est votre date de naissance ?" at bounding box center [499, 305] width 330 height 40
click at [395, 308] on input "Quelle est votre date de naissance ?" at bounding box center [499, 305] width 330 height 40
type input "[DATE]"
click at [450, 406] on input "Quel est votre lieu de naissance ?" at bounding box center [499, 400] width 330 height 40
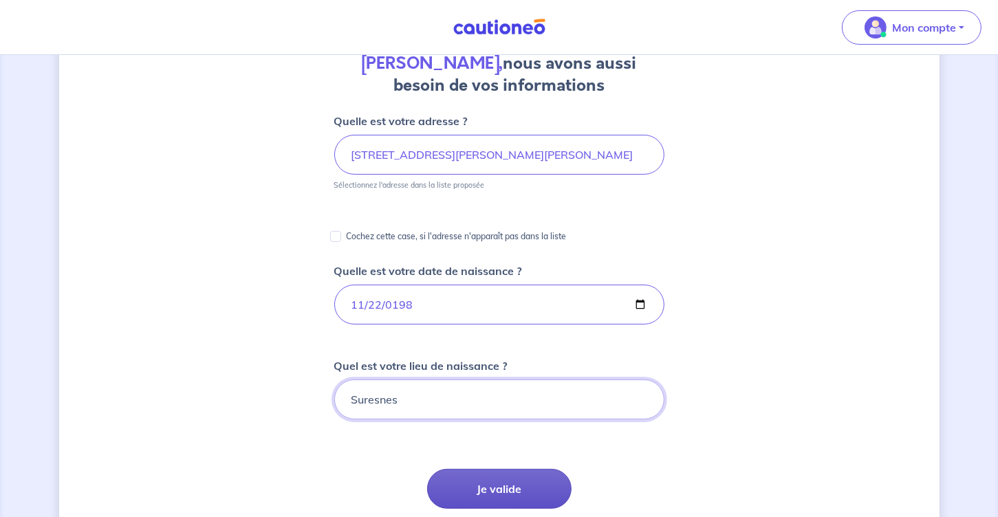
type input "Suresnes"
click at [523, 490] on button "Je valide" at bounding box center [499, 489] width 144 height 40
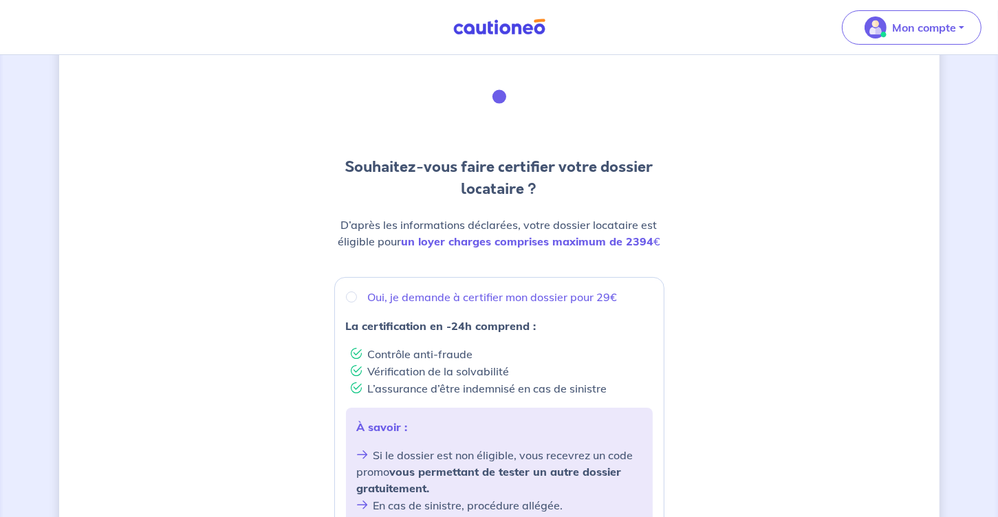
scroll to position [69, 0]
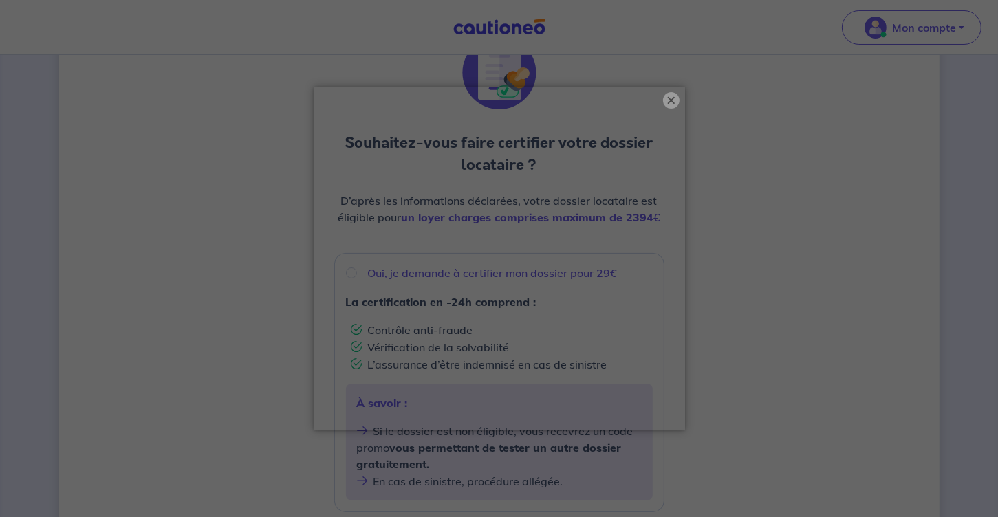
click at [666, 98] on button "×" at bounding box center [671, 100] width 17 height 17
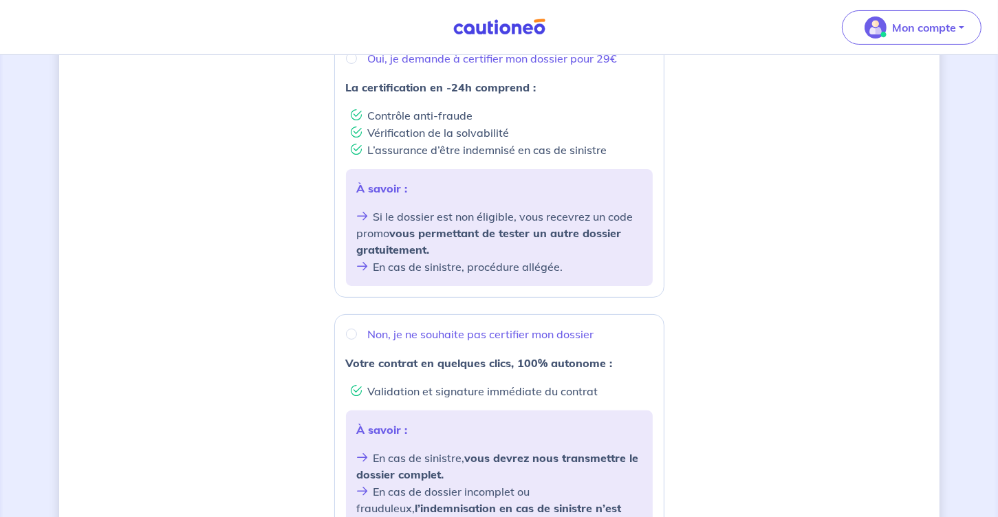
scroll to position [32, 0]
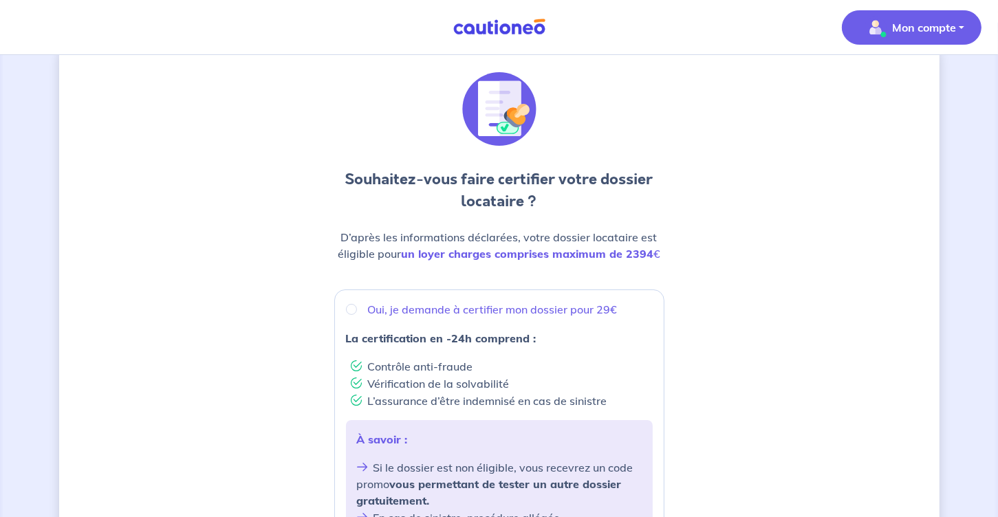
click at [960, 31] on button "Mon compte" at bounding box center [912, 27] width 140 height 34
click at [908, 87] on link "Mes informations" at bounding box center [898, 85] width 111 height 22
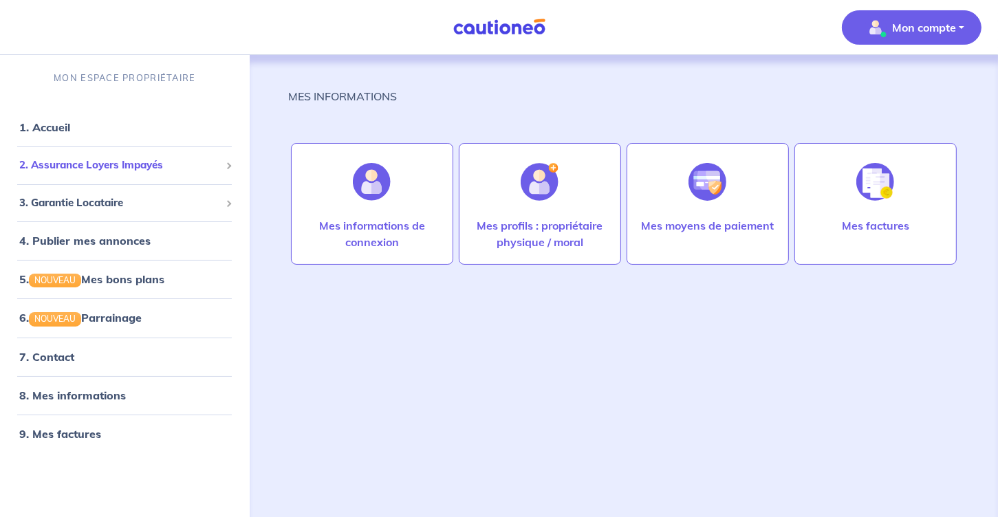
click at [107, 167] on span "2. Assurance Loyers Impayés" at bounding box center [119, 165] width 201 height 16
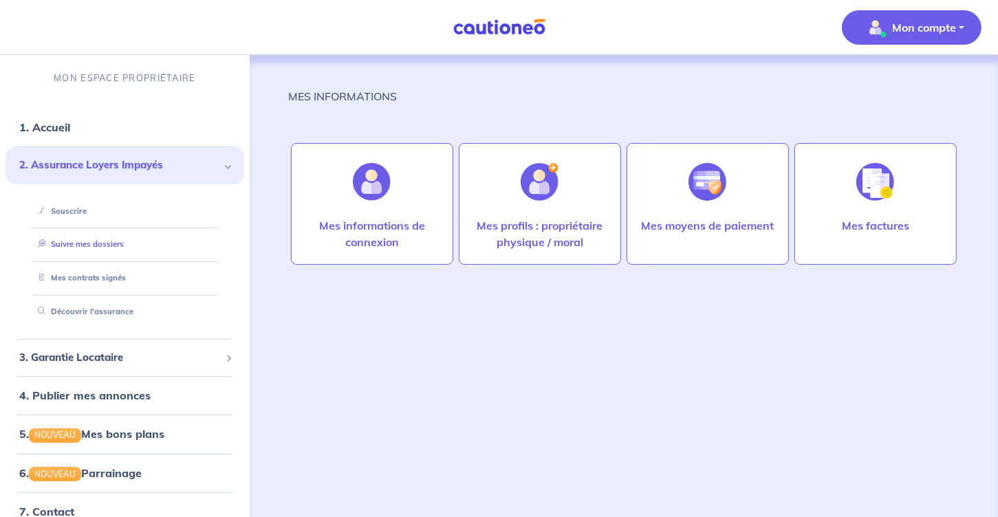
click at [105, 241] on link "Suivre mes dossiers" at bounding box center [77, 244] width 91 height 10
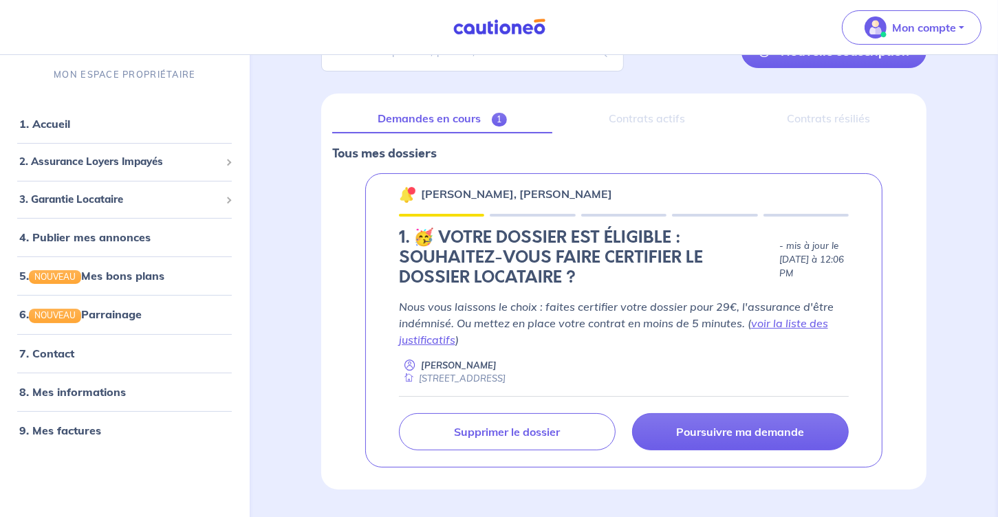
scroll to position [138, 0]
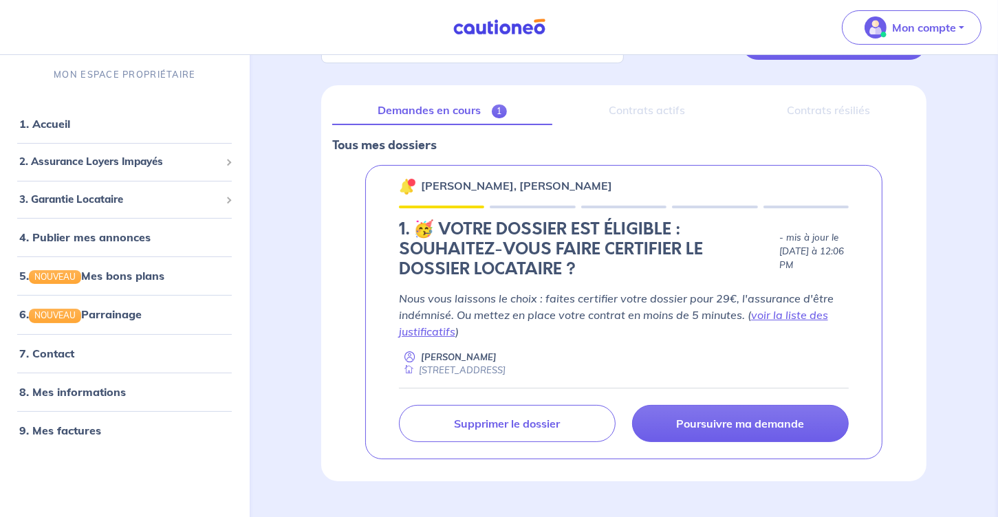
click at [782, 444] on div "[PERSON_NAME], [PERSON_NAME] 1. 🥳 VOTRE DOSSIER EST ÉLIGIBLE : SOUHAITEZ-VOUS F…" at bounding box center [623, 312] width 517 height 294
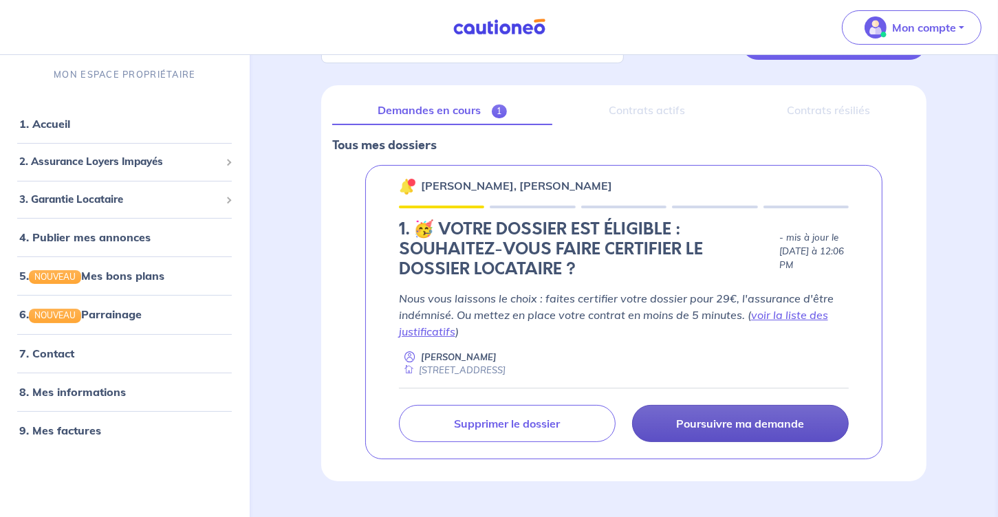
click at [781, 417] on p "Poursuivre ma demande" at bounding box center [740, 424] width 128 height 14
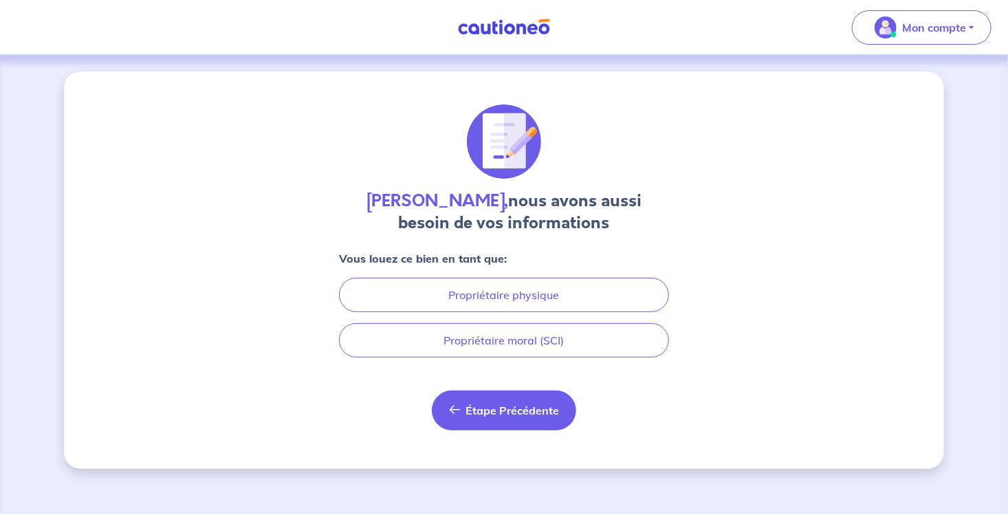
click at [528, 396] on button "Étape Précédente Précédent" at bounding box center [504, 411] width 144 height 40
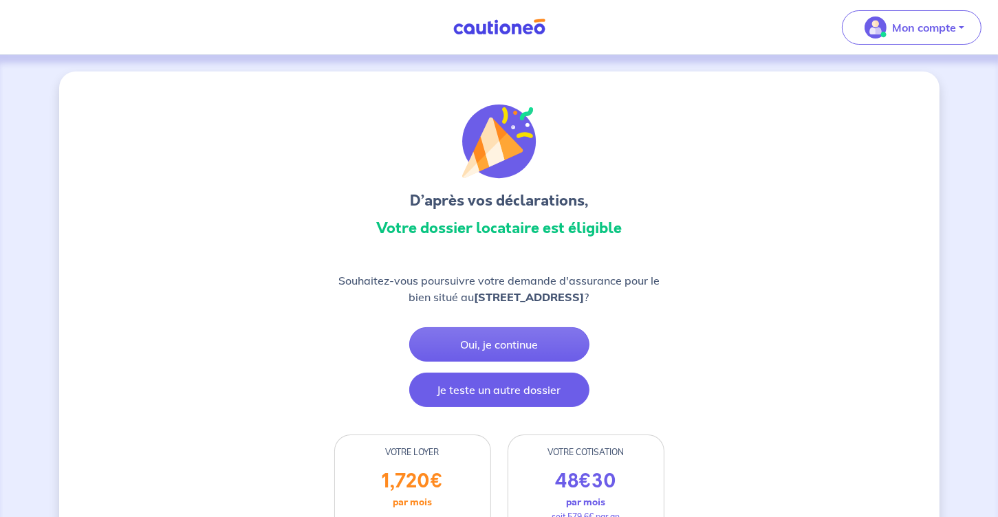
scroll to position [138, 0]
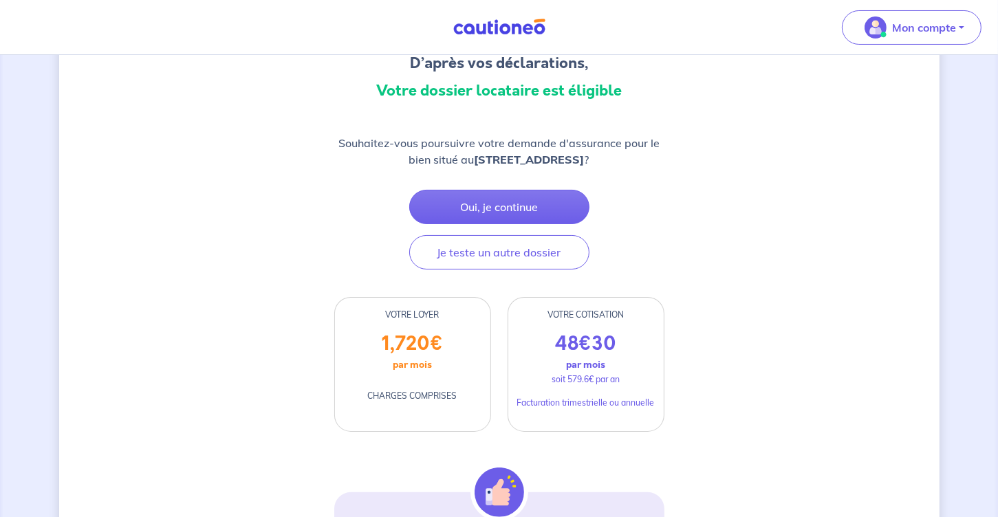
click at [404, 321] on div "VOTRE LOYER" at bounding box center [412, 315] width 155 height 12
drag, startPoint x: 387, startPoint y: 355, endPoint x: 446, endPoint y: 363, distance: 60.4
click at [446, 363] on div "1,720 € par mois CHARGES COMPRISES" at bounding box center [412, 381] width 155 height 99
drag, startPoint x: 446, startPoint y: 363, endPoint x: 433, endPoint y: 382, distance: 23.7
click at [433, 382] on div "1,720 € par mois CHARGES COMPRISES" at bounding box center [412, 381] width 155 height 99
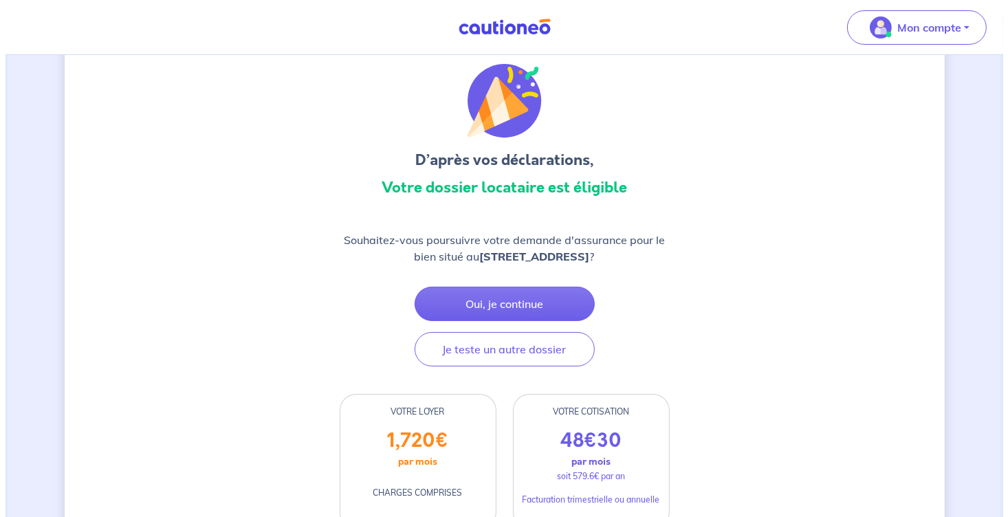
scroll to position [0, 0]
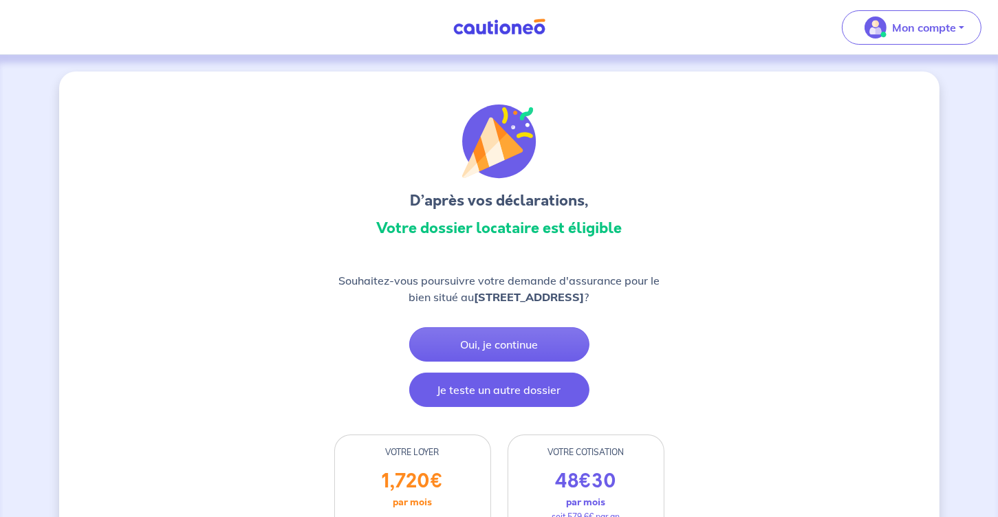
click at [506, 407] on button "Je teste un autre dossier" at bounding box center [499, 390] width 180 height 34
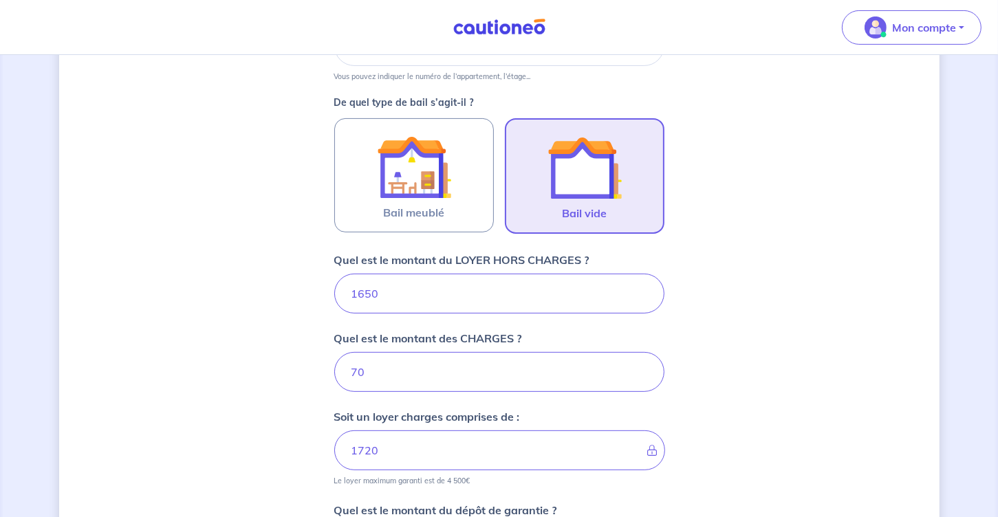
scroll to position [402, 0]
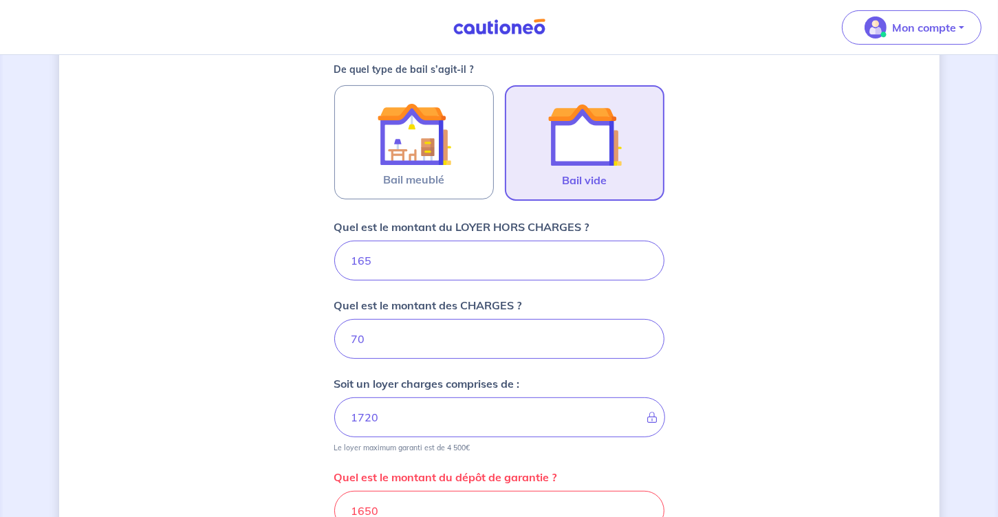
type input "16"
type input "86"
type input "1"
type input "71"
type input "158"
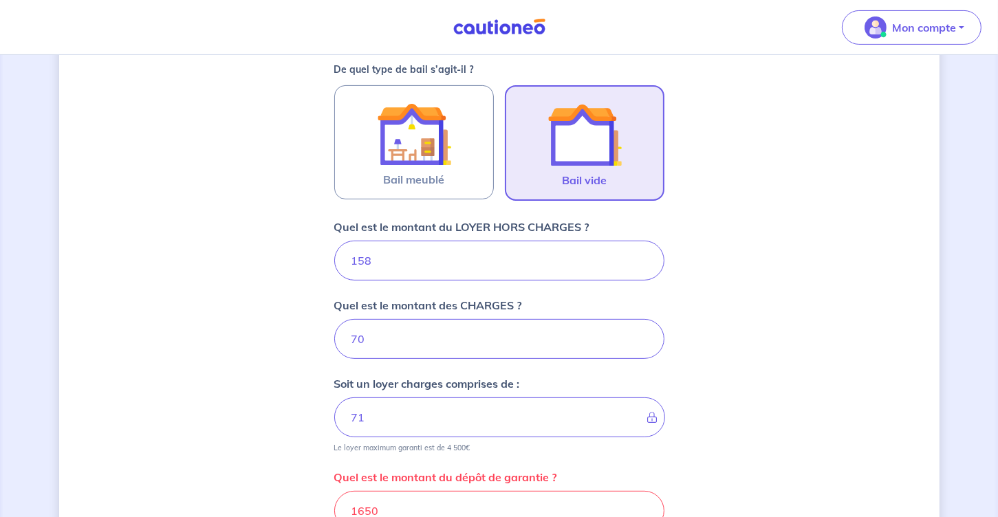
type input "85"
type input "1589"
type input "1659"
type input "1580"
type input "1650"
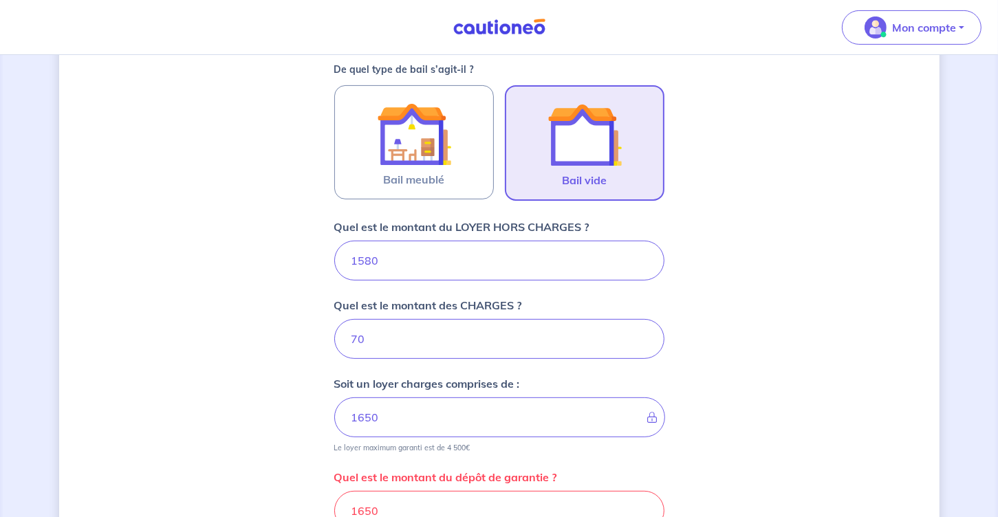
type input "1580"
click at [393, 339] on input "70" at bounding box center [499, 339] width 330 height 40
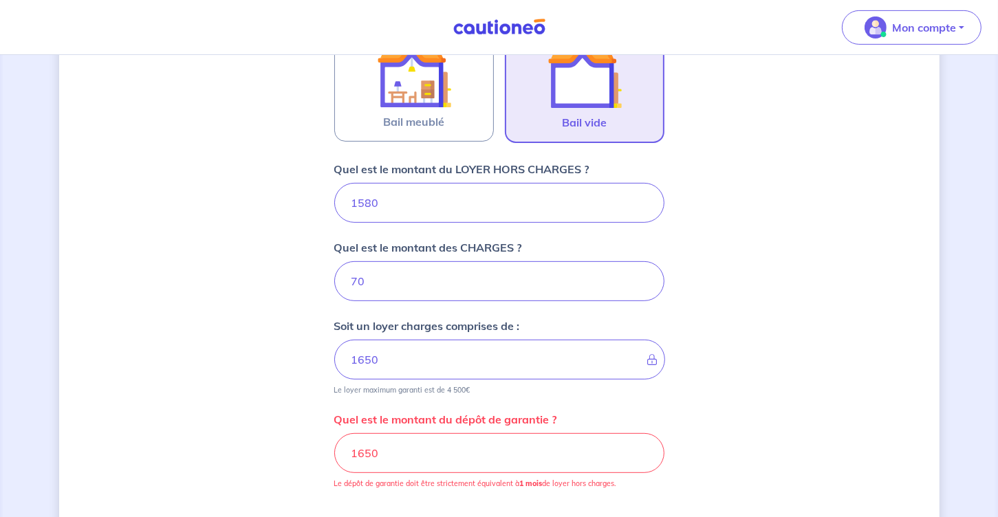
scroll to position [539, 0]
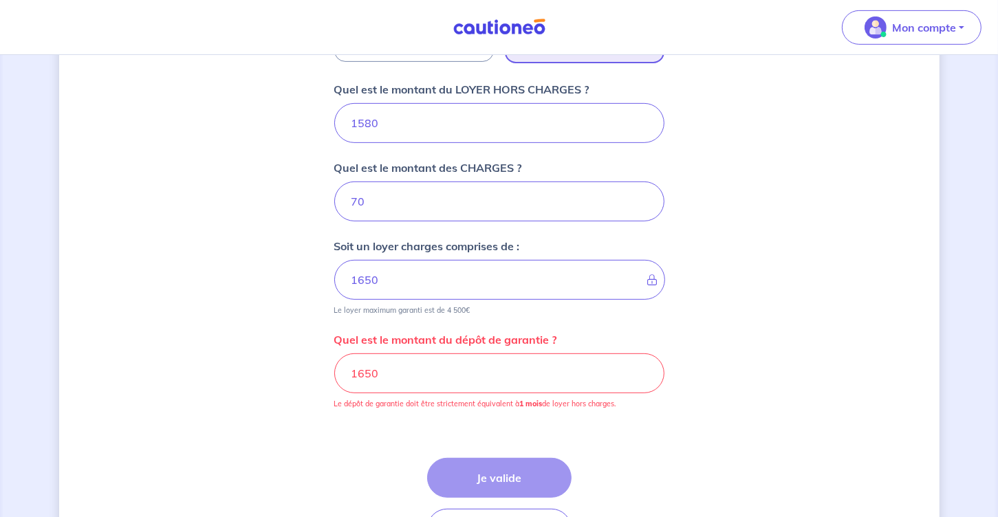
click at [413, 302] on small "Le loyer maximum garanti est de 4 500€" at bounding box center [499, 307] width 330 height 15
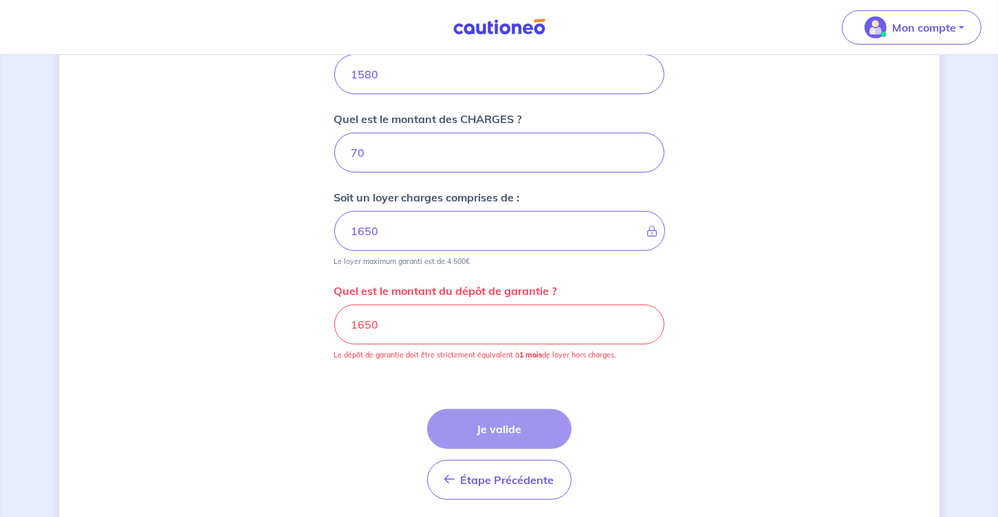
scroll to position [608, 0]
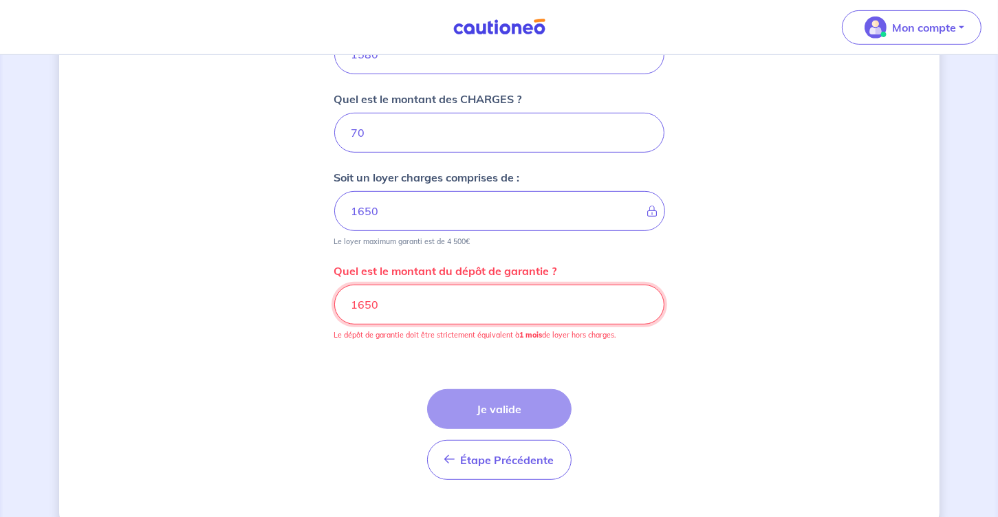
click at [395, 303] on input "1650" at bounding box center [499, 305] width 330 height 40
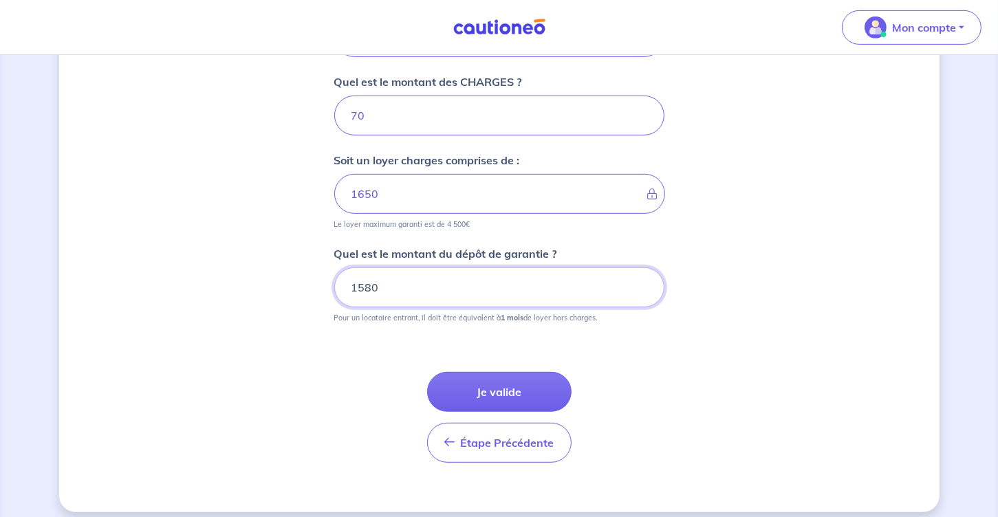
scroll to position [634, 0]
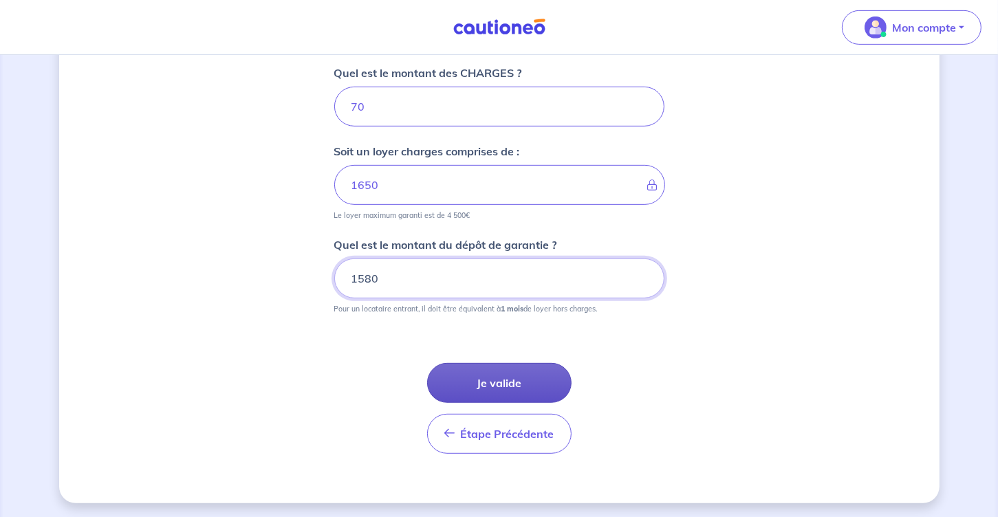
type input "1580"
click at [512, 379] on button "Je valide" at bounding box center [499, 383] width 144 height 40
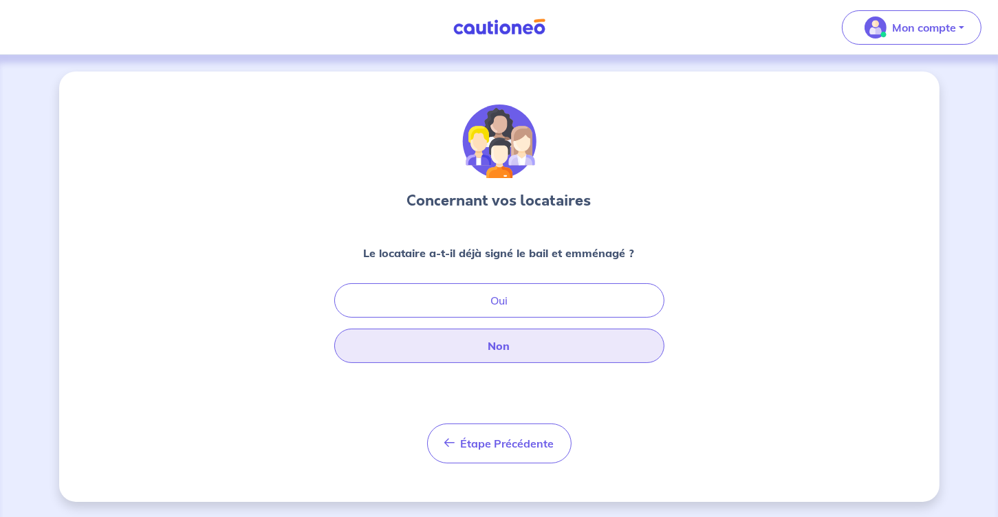
click at [522, 349] on button "Non" at bounding box center [499, 346] width 330 height 34
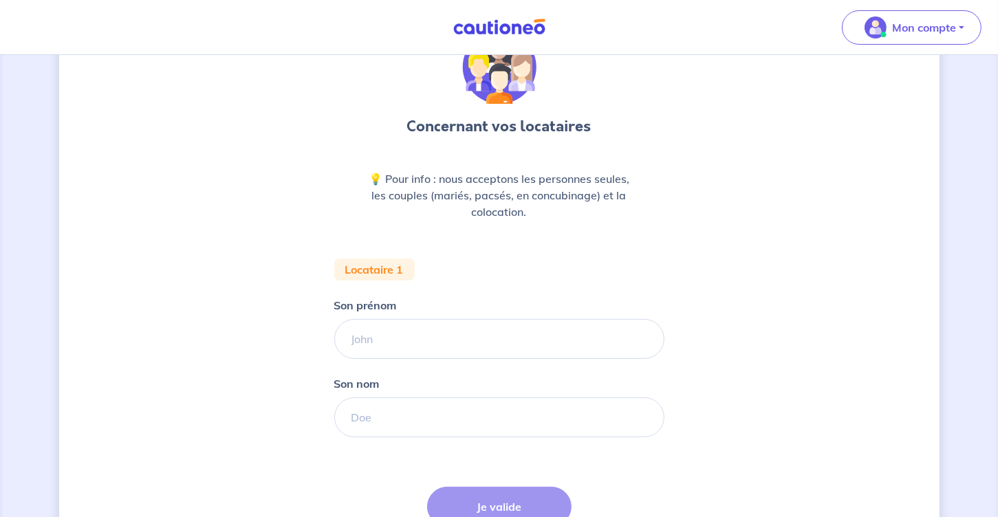
scroll to position [199, 0]
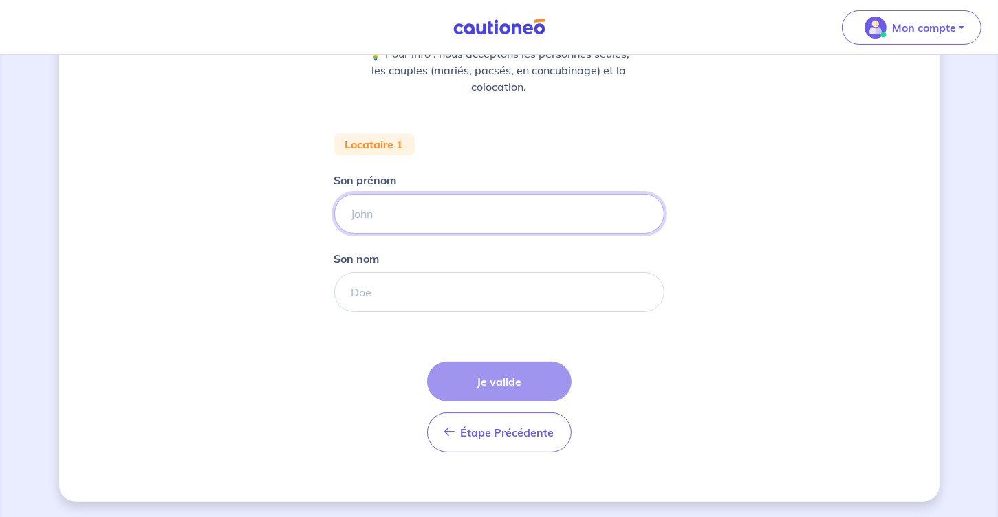
click at [415, 202] on input "Son prénom" at bounding box center [499, 214] width 330 height 40
type input "[PERSON_NAME]"
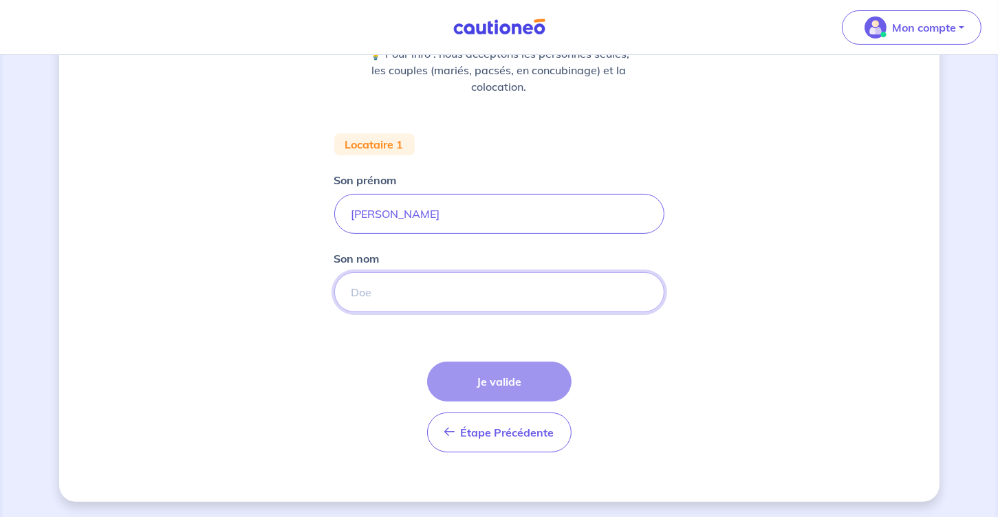
click at [418, 278] on input "Son nom" at bounding box center [499, 292] width 330 height 40
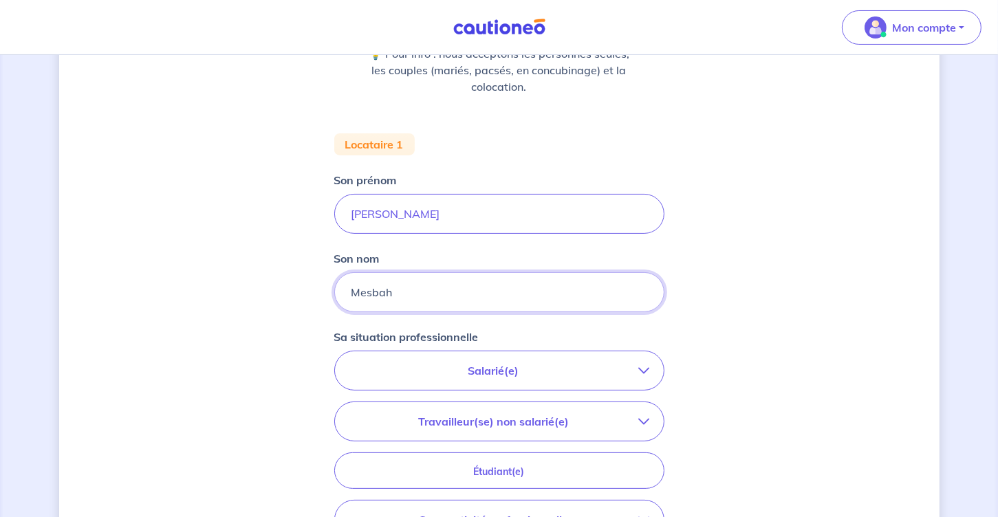
type input "Mesbah"
click at [357, 219] on input "[PERSON_NAME]" at bounding box center [499, 214] width 330 height 40
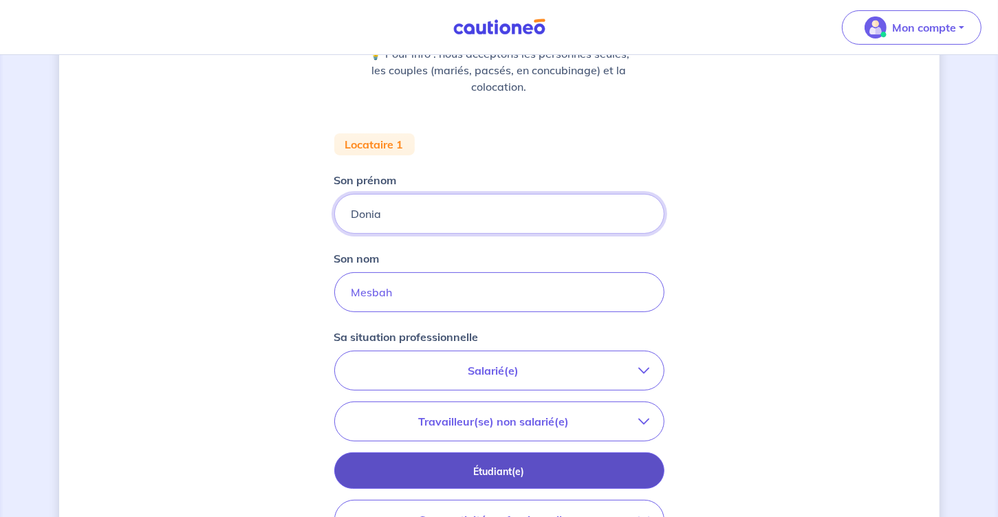
scroll to position [337, 0]
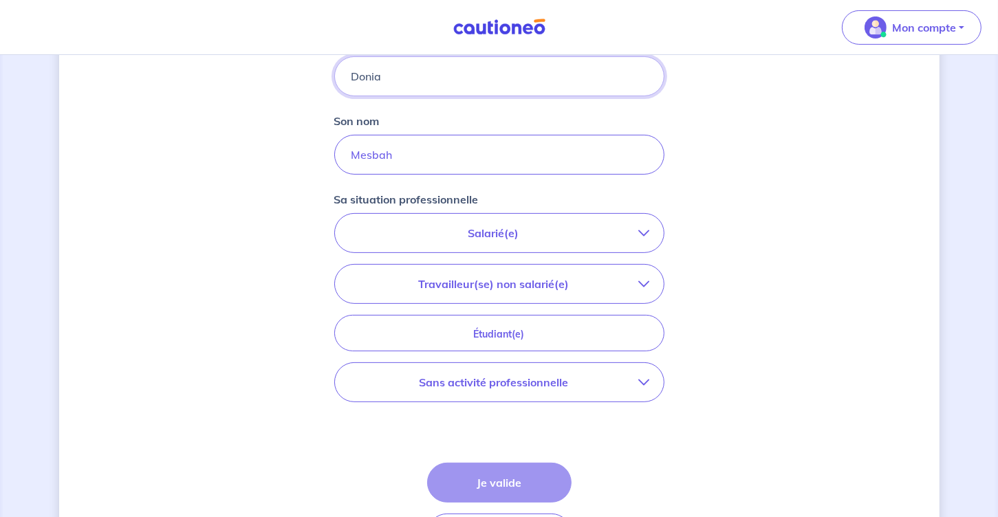
type input "Donia"
click at [484, 239] on p "Salarié(e)" at bounding box center [494, 233] width 290 height 17
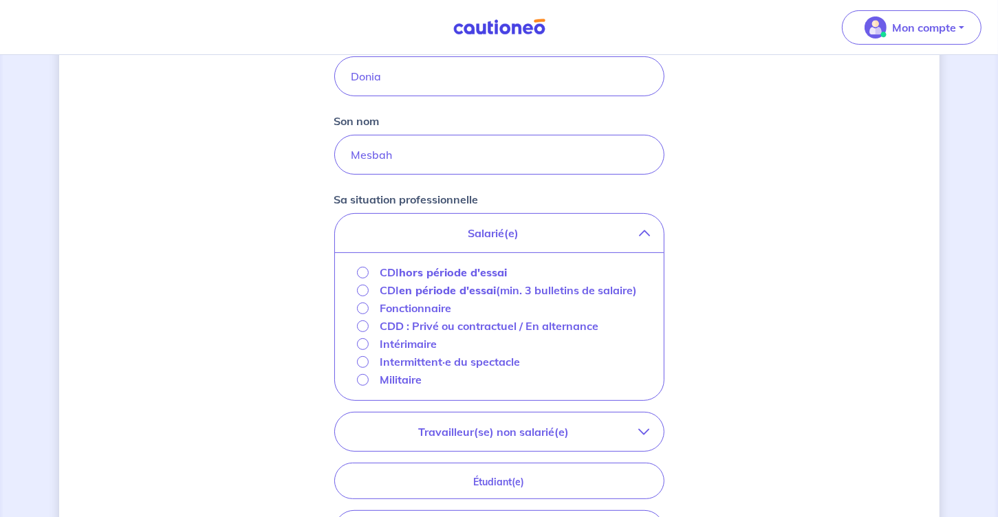
click at [432, 308] on p "Fonctionnaire" at bounding box center [416, 308] width 72 height 17
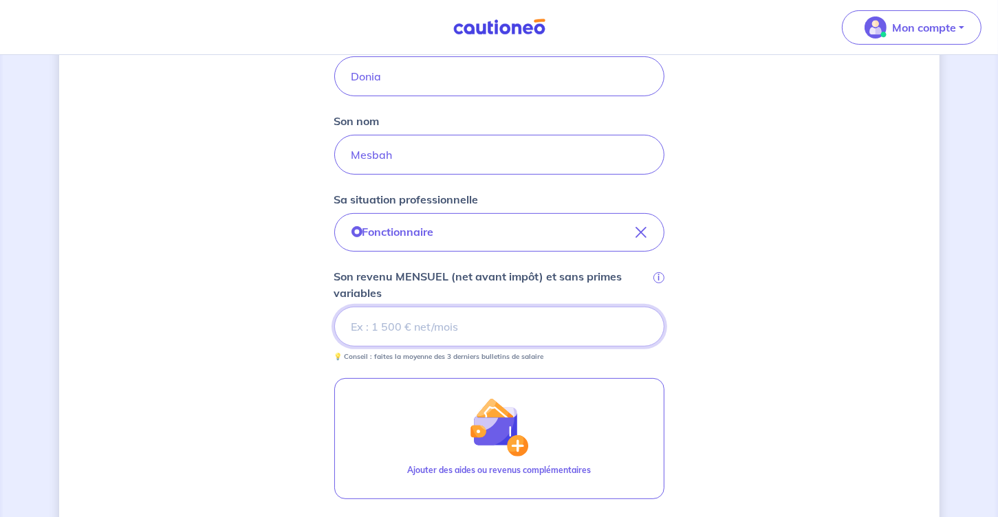
click at [384, 322] on input "Son revenu MENSUEL (net avant impôt) et sans primes variables i" at bounding box center [499, 327] width 330 height 40
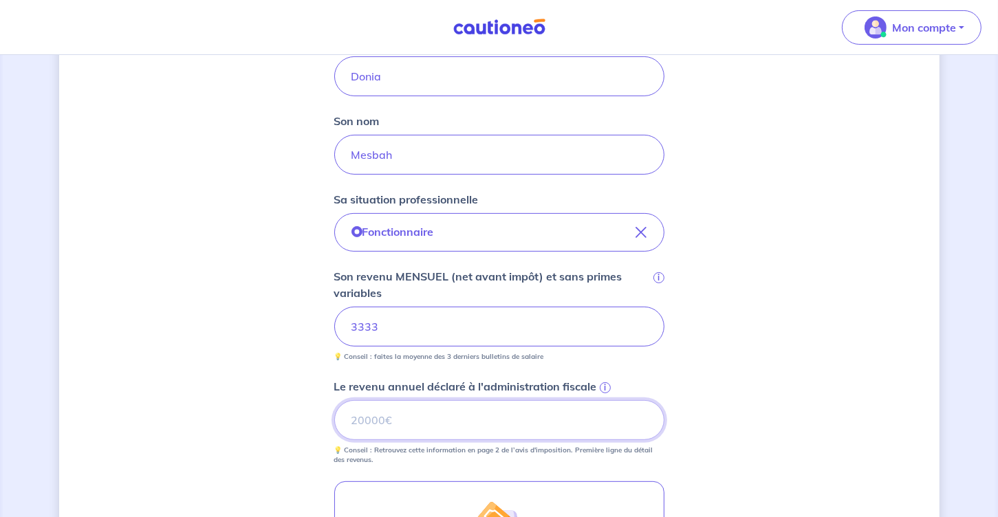
click at [435, 425] on input "Le revenu annuel déclaré à l'administration fiscale i" at bounding box center [499, 420] width 330 height 40
click at [402, 422] on input "Le revenu annuel déclaré à l'administration fiscale i" at bounding box center [499, 420] width 330 height 40
type input "40000"
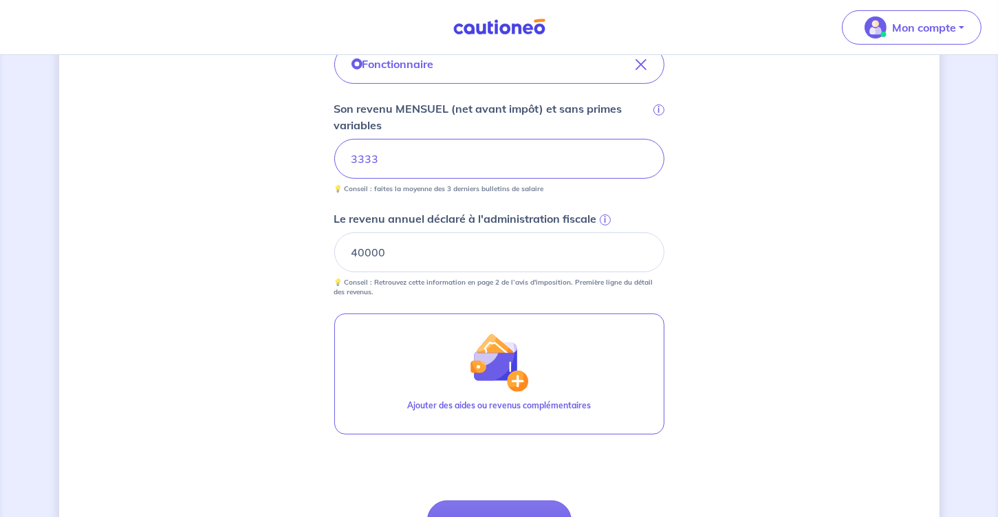
scroll to position [643, 0]
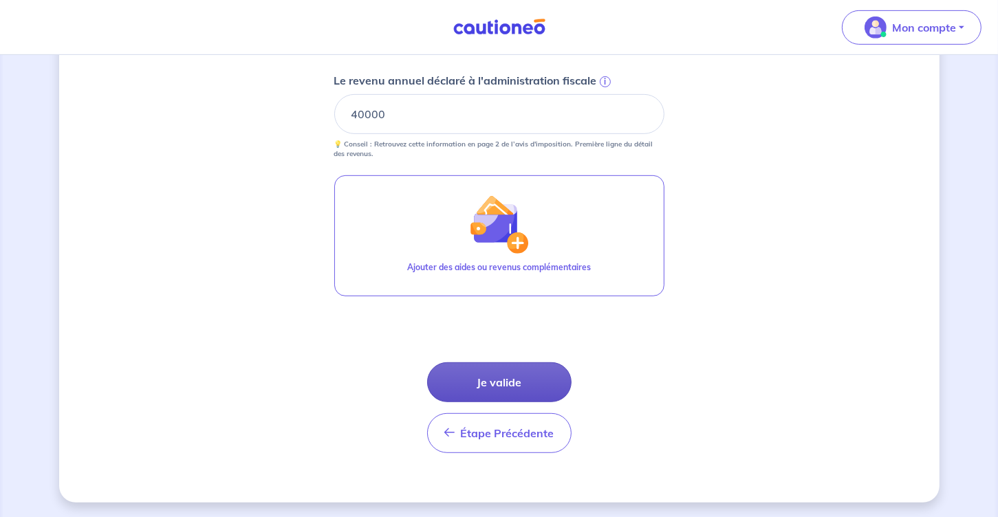
click at [491, 375] on button "Je valide" at bounding box center [499, 382] width 144 height 40
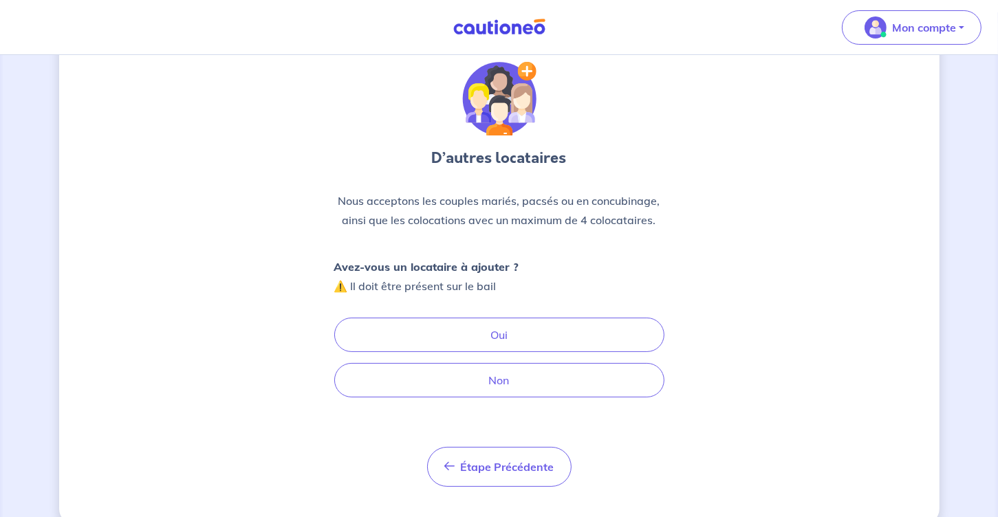
scroll to position [66, 0]
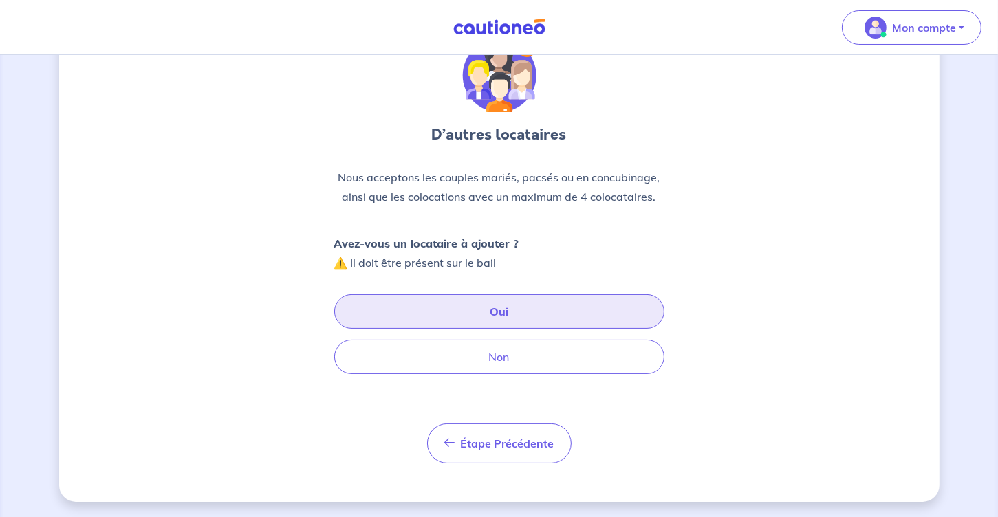
click at [496, 304] on button "Oui" at bounding box center [499, 311] width 330 height 34
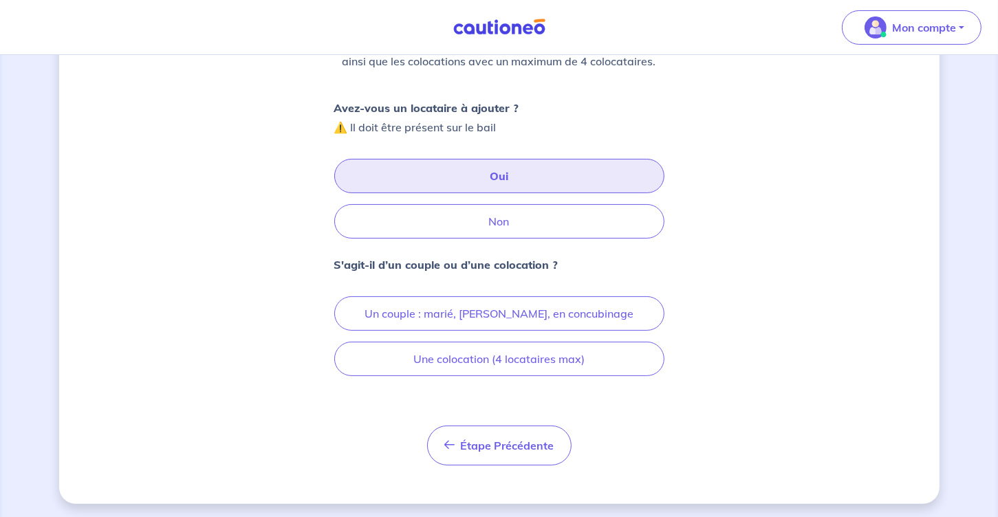
scroll to position [204, 0]
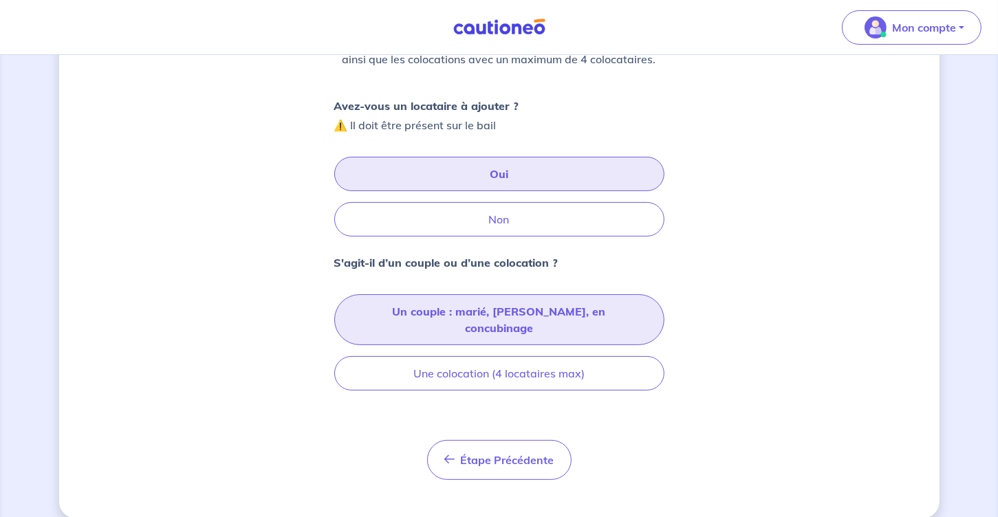
click at [481, 320] on button "Un couple : marié, [PERSON_NAME], en concubinage" at bounding box center [499, 319] width 330 height 51
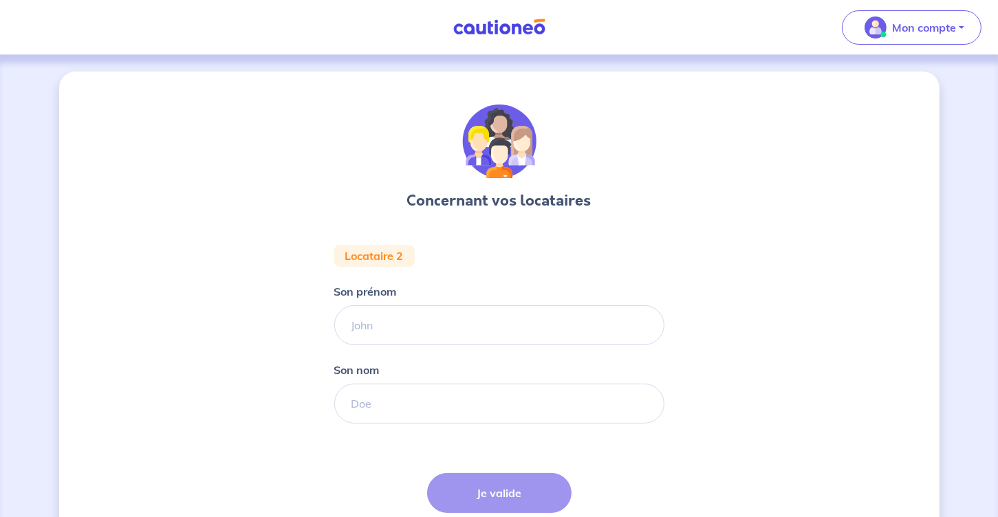
scroll to position [111, 0]
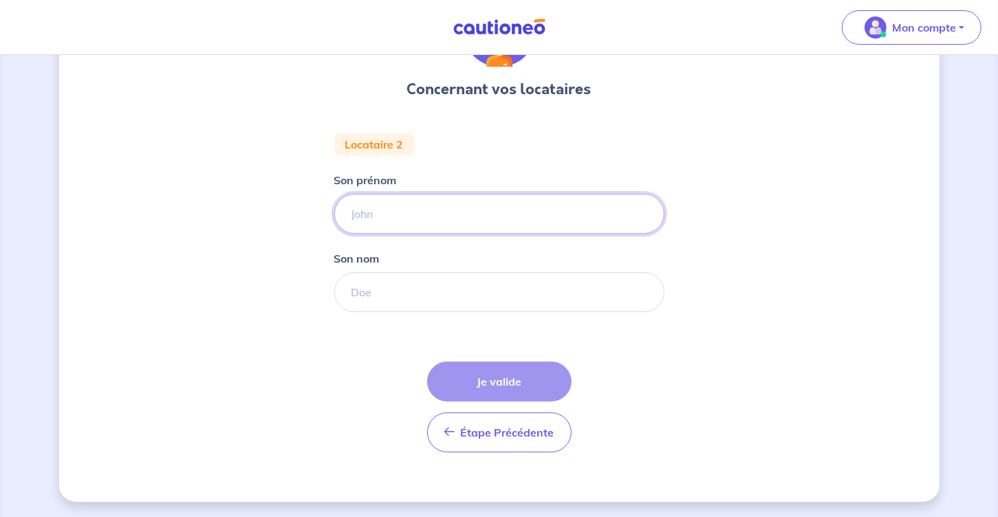
click at [393, 212] on input "Son prénom" at bounding box center [499, 214] width 330 height 40
type input "[PERSON_NAME]"
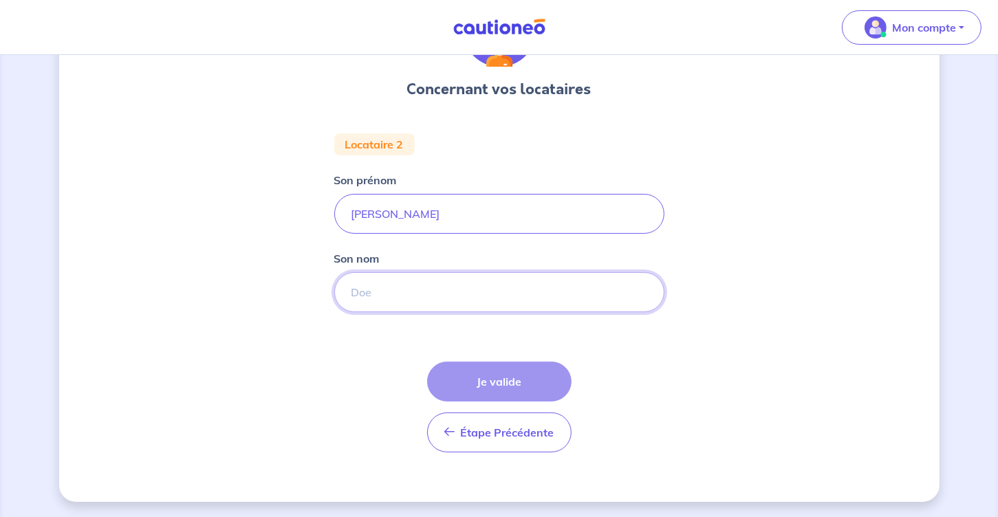
click at [431, 302] on input "Son nom" at bounding box center [499, 292] width 330 height 40
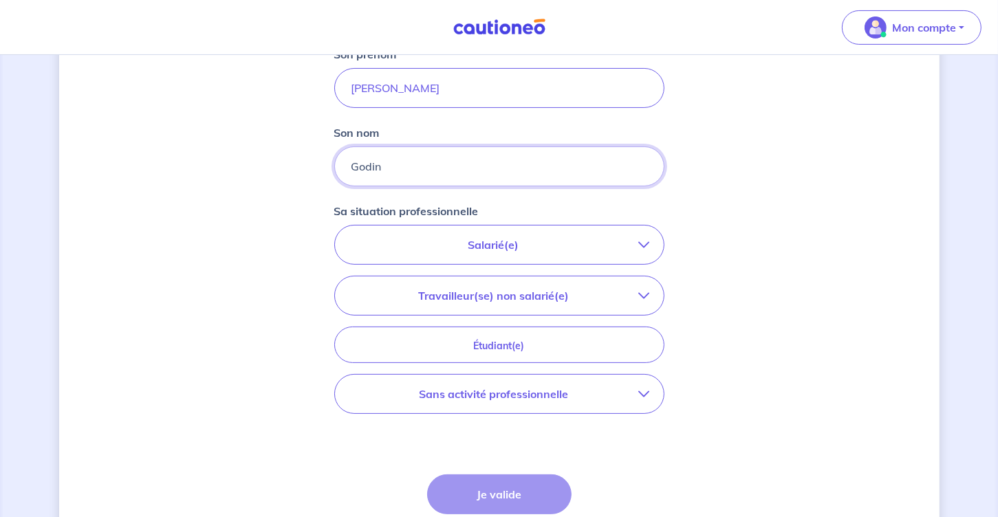
scroll to position [349, 0]
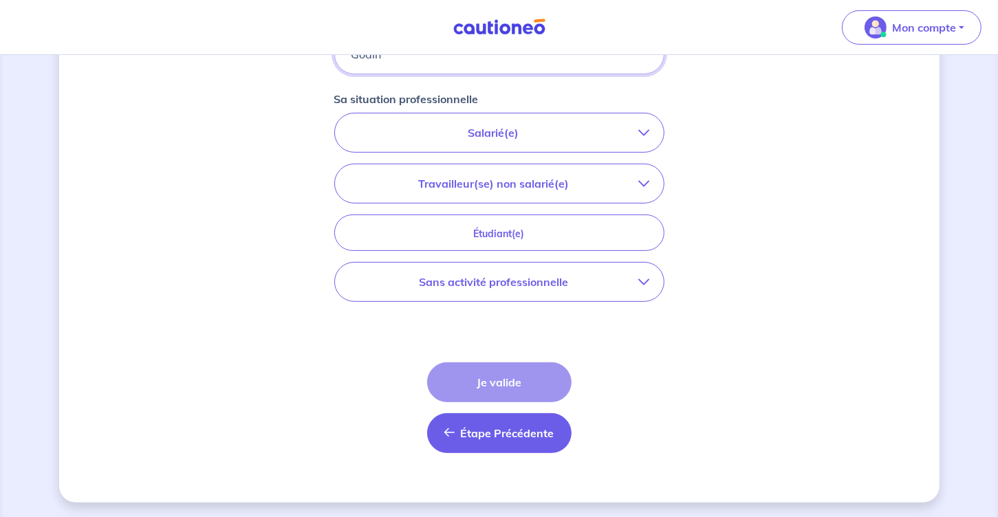
type input "Godin"
click at [504, 435] on span "Étape Précédente" at bounding box center [508, 433] width 94 height 14
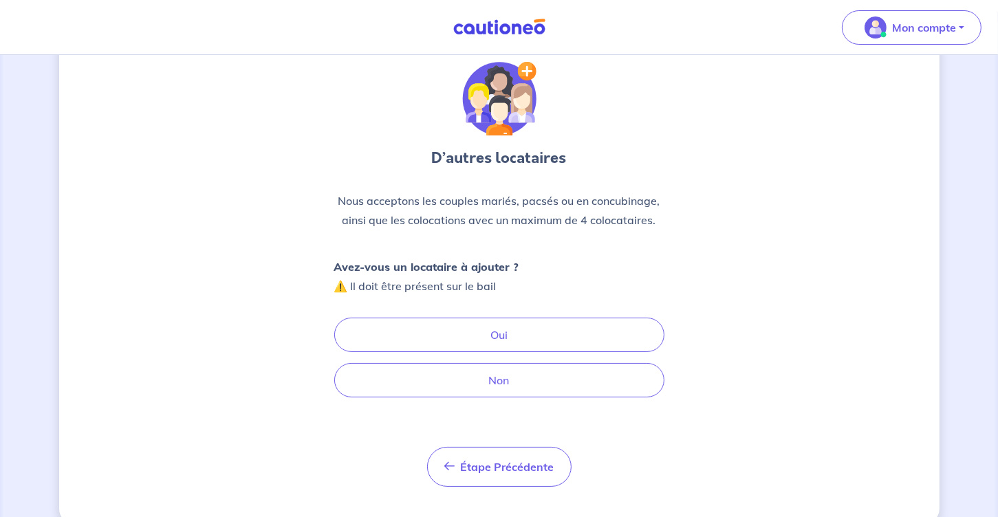
scroll to position [66, 0]
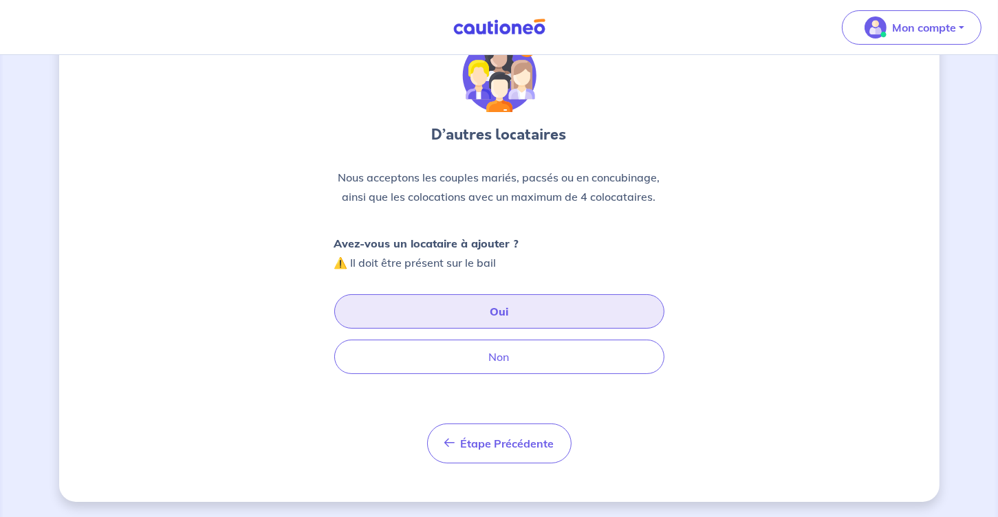
click at [464, 314] on button "Oui" at bounding box center [499, 311] width 330 height 34
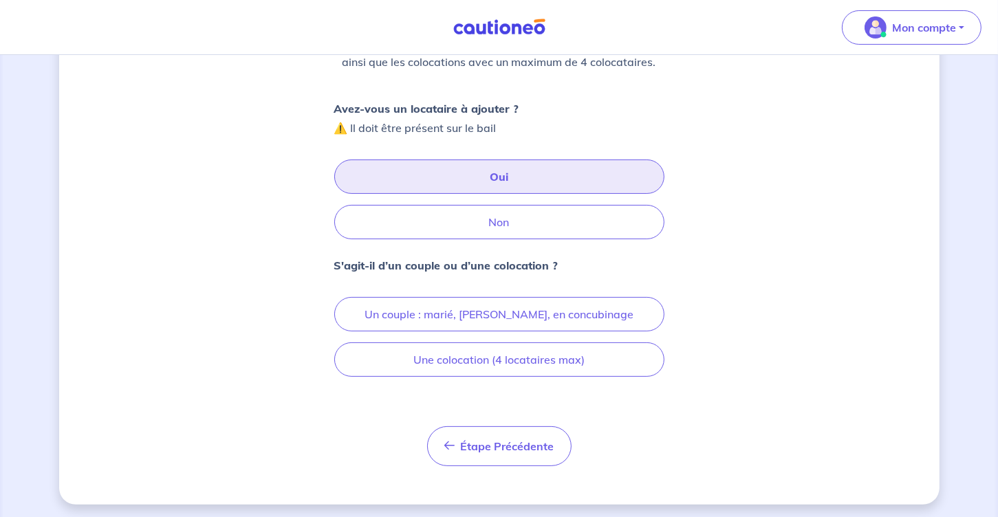
scroll to position [204, 0]
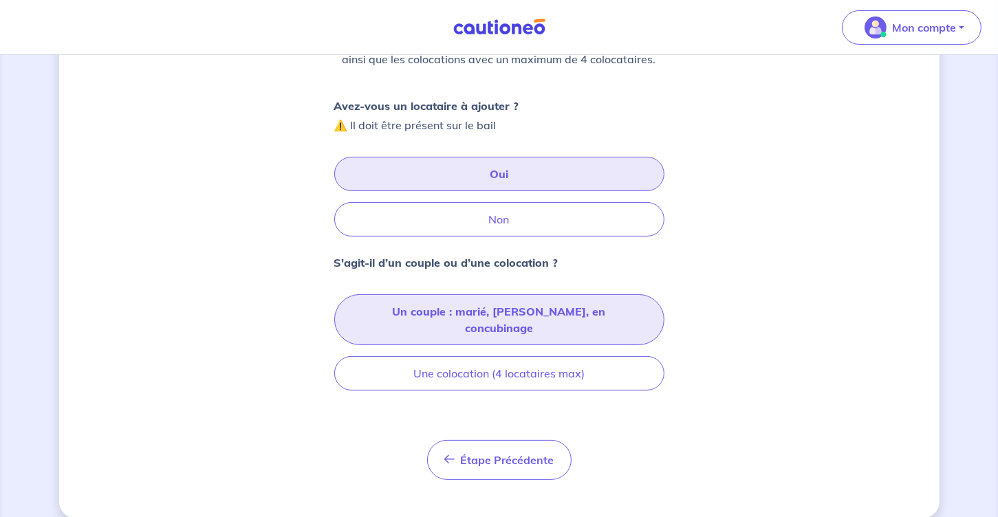
click at [517, 312] on button "Un couple : marié, [PERSON_NAME], en concubinage" at bounding box center [499, 319] width 330 height 51
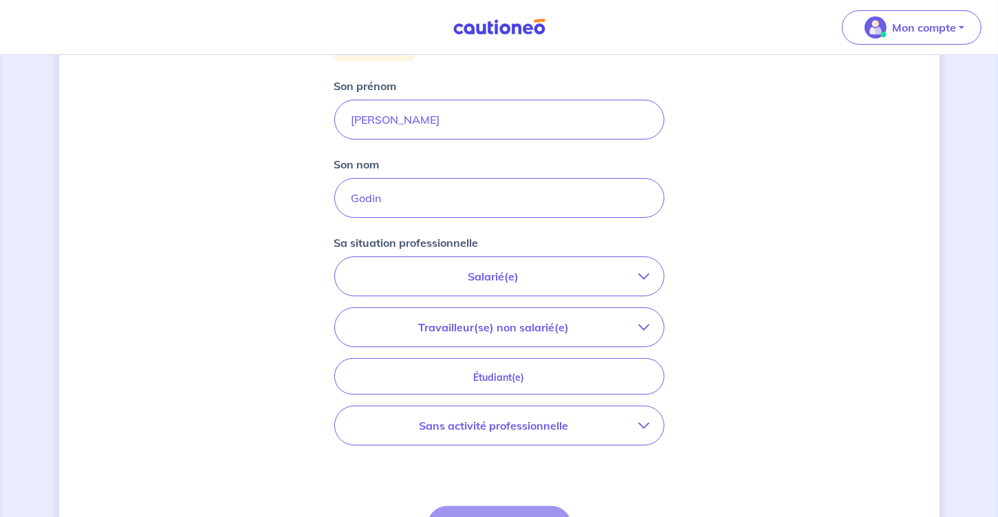
scroll to position [206, 0]
click at [640, 277] on icon "button" at bounding box center [644, 275] width 11 height 11
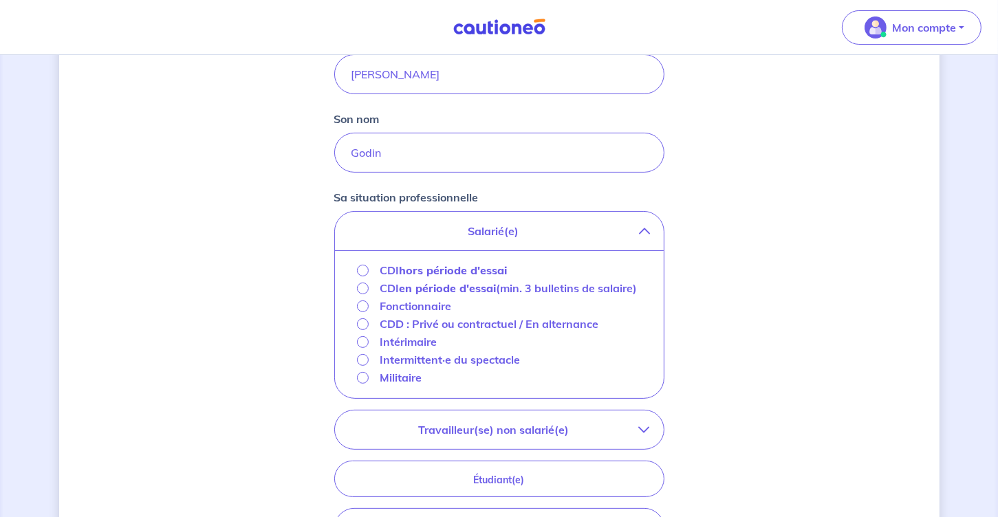
scroll to position [275, 0]
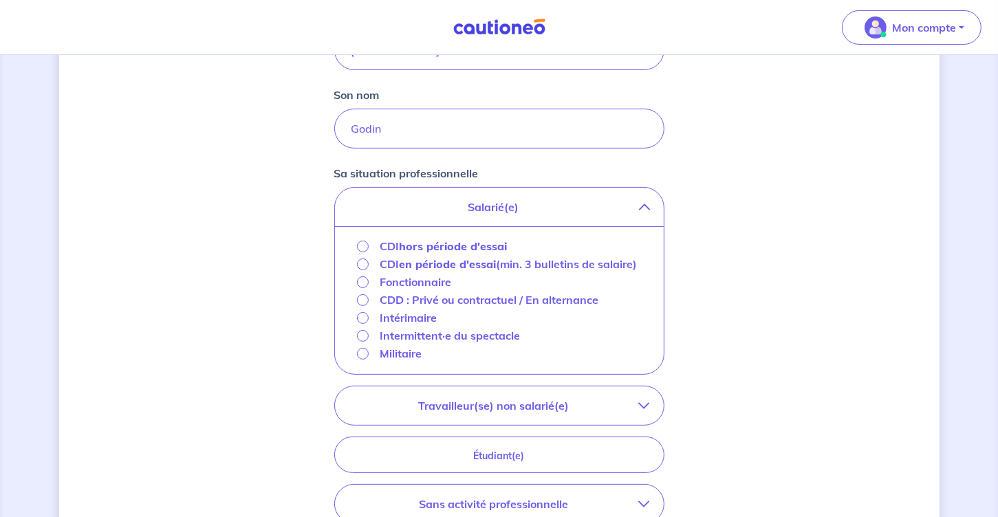
click at [645, 402] on icon "button" at bounding box center [644, 405] width 11 height 11
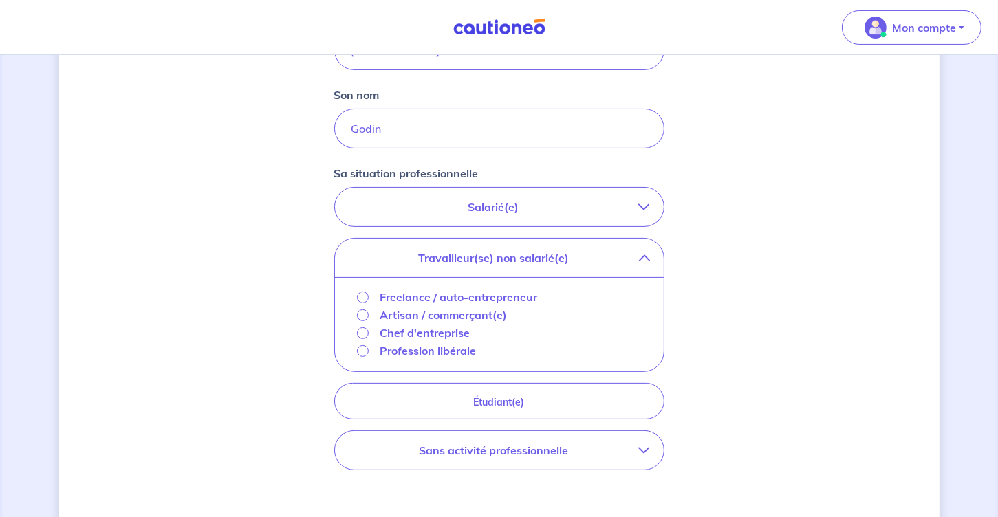
click at [440, 293] on p "Freelance / auto-entrepreneur" at bounding box center [458, 297] width 157 height 17
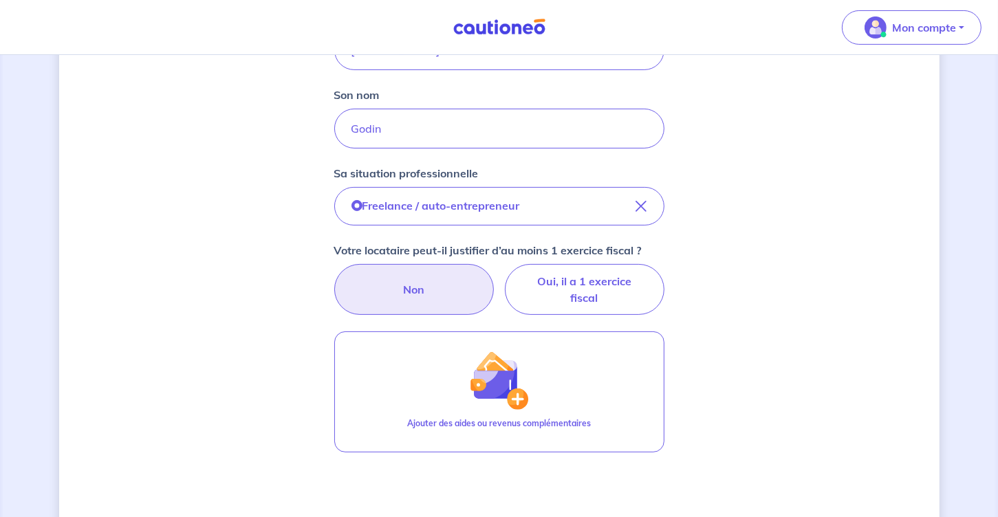
click at [428, 288] on label "Non" at bounding box center [414, 289] width 160 height 51
click at [495, 273] on input "Non" at bounding box center [499, 268] width 9 height 9
radio input "true"
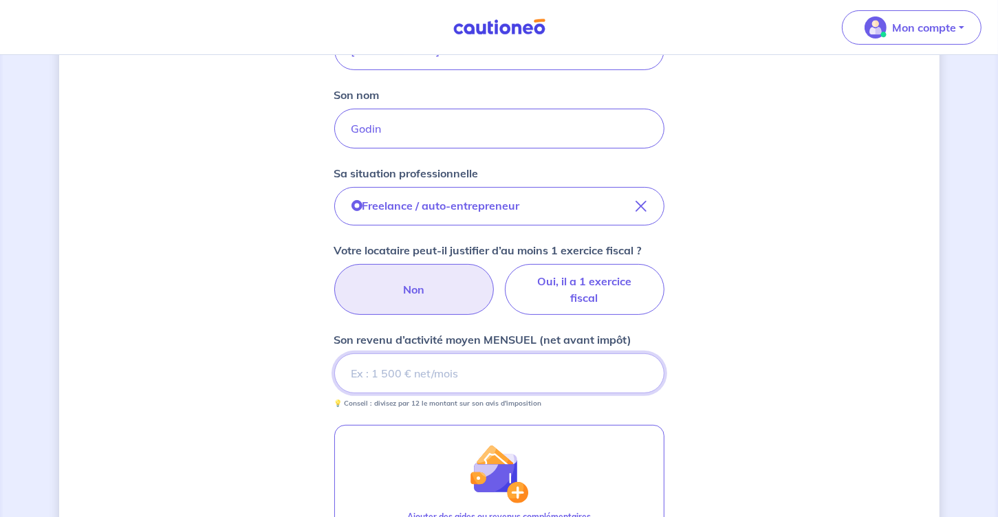
click at [426, 380] on input "Son revenu d’activité moyen MENSUEL (net avant impôt)" at bounding box center [499, 374] width 330 height 40
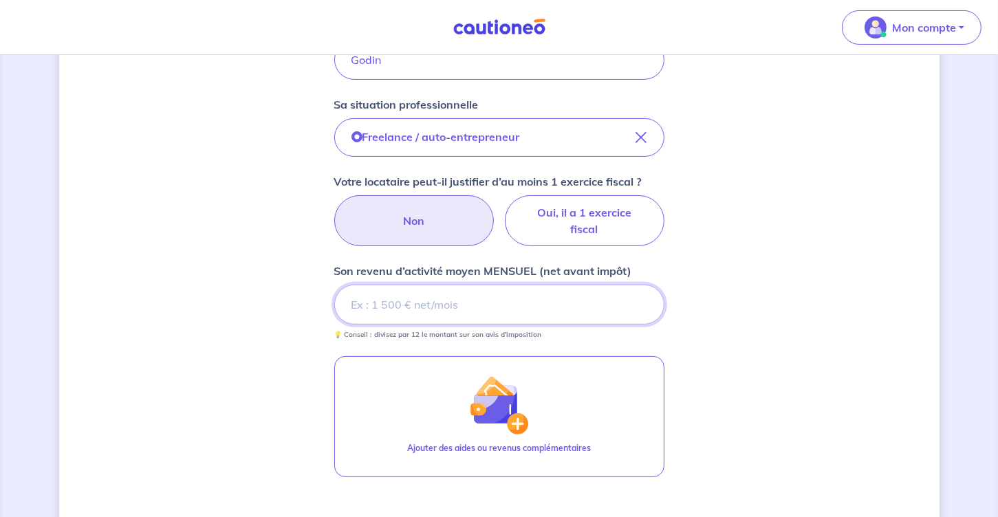
click at [413, 307] on input "Son revenu d’activité moyen MENSUEL (net avant impôt)" at bounding box center [499, 305] width 330 height 40
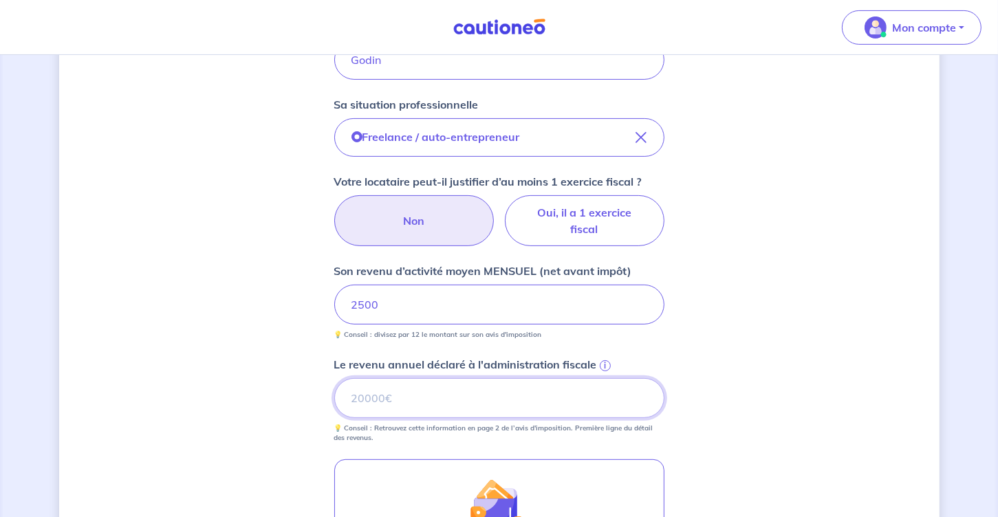
click at [452, 393] on input "Le revenu annuel déclaré à l'administration fiscale i" at bounding box center [499, 398] width 330 height 40
click at [363, 393] on input "28000" at bounding box center [499, 398] width 330 height 40
type input "29000"
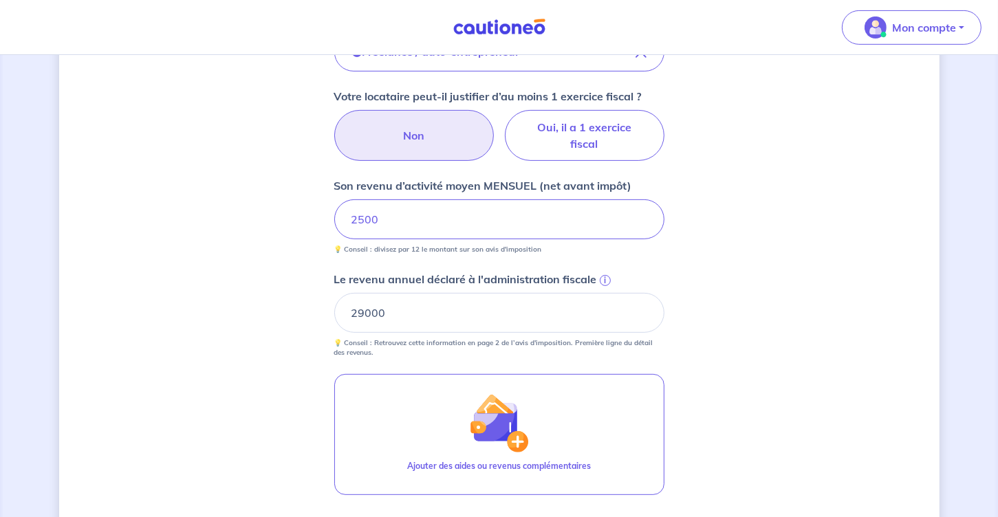
scroll to position [550, 0]
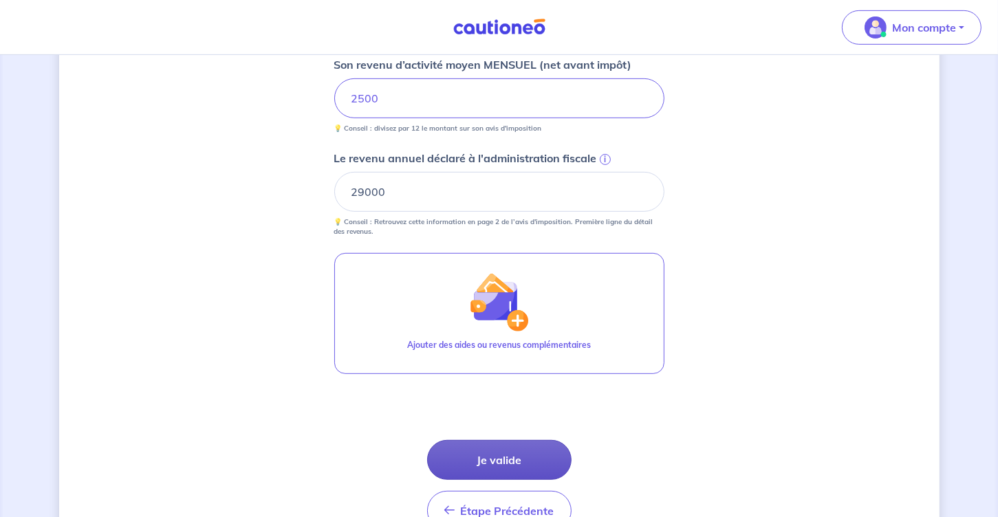
click at [542, 456] on button "Je valide" at bounding box center [499, 460] width 144 height 40
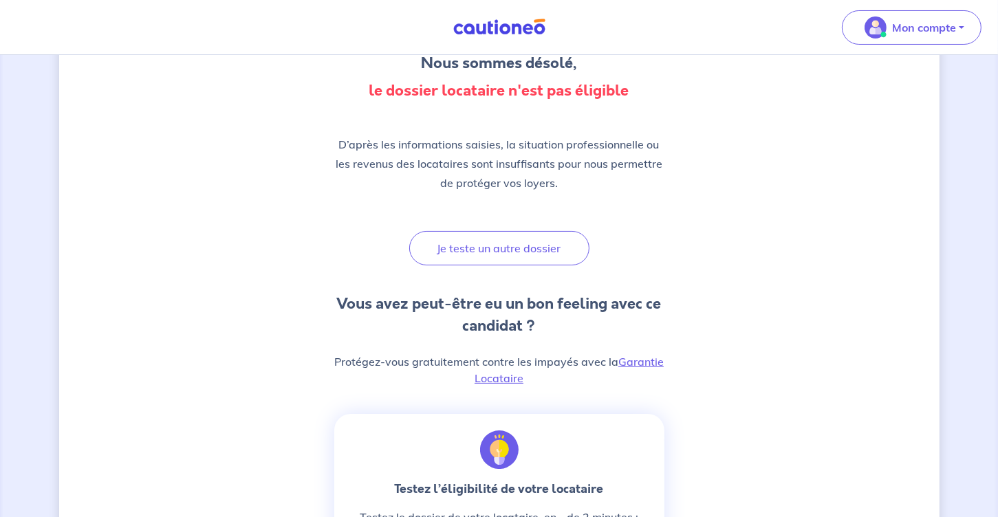
scroll to position [69, 0]
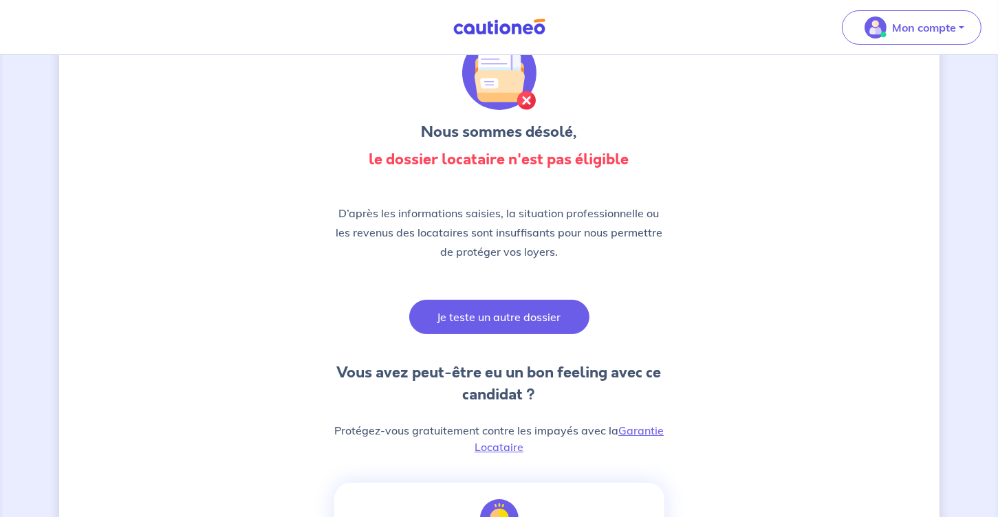
click at [476, 318] on button "Je teste un autre dossier" at bounding box center [499, 317] width 180 height 34
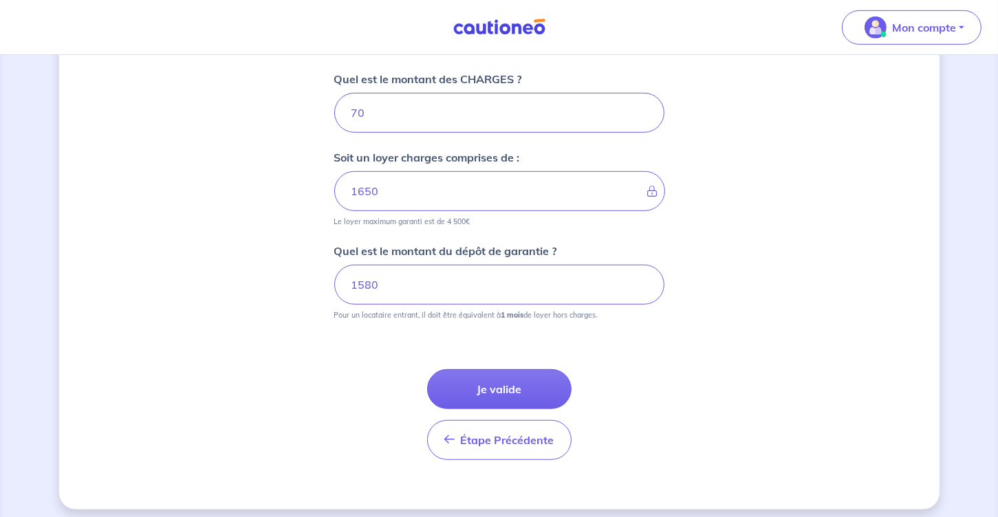
scroll to position [634, 0]
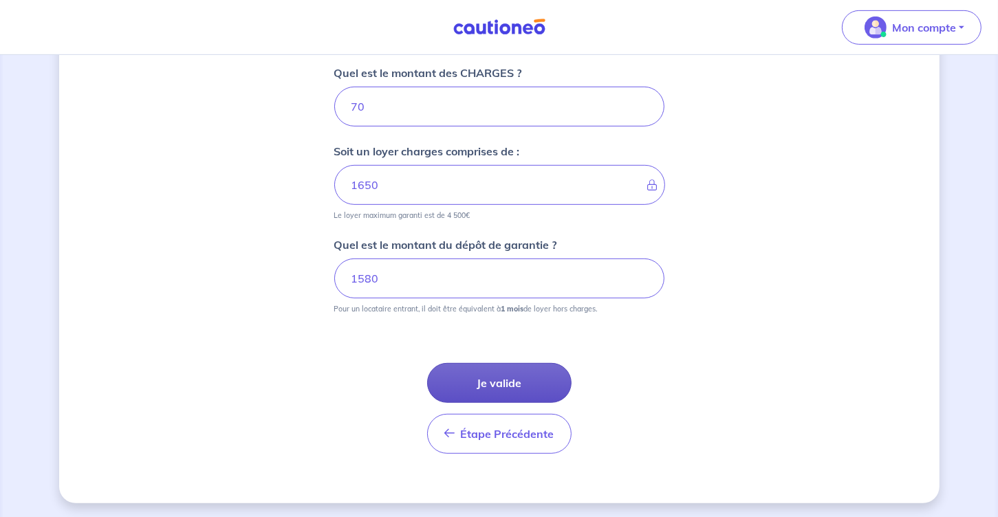
click at [512, 374] on button "Je valide" at bounding box center [499, 383] width 144 height 40
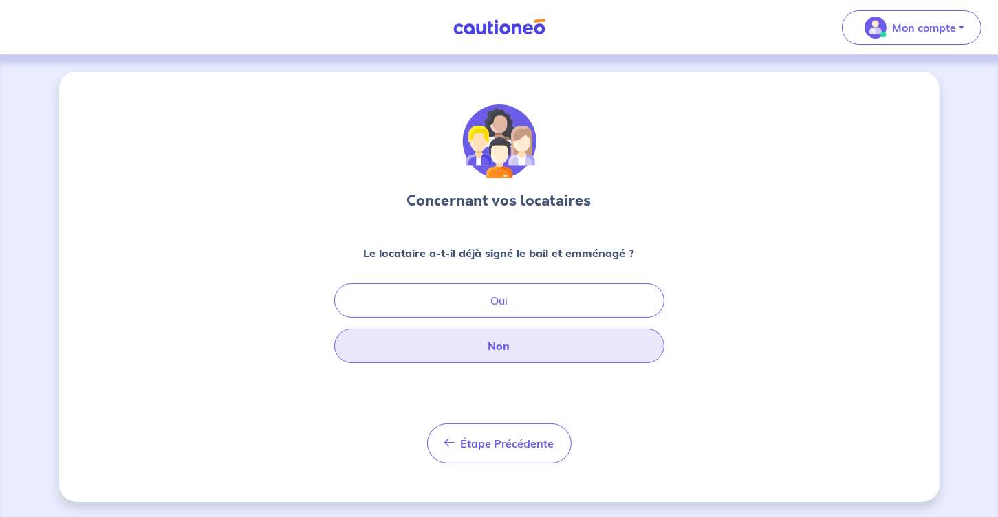
click at [542, 338] on button "Non" at bounding box center [499, 346] width 330 height 34
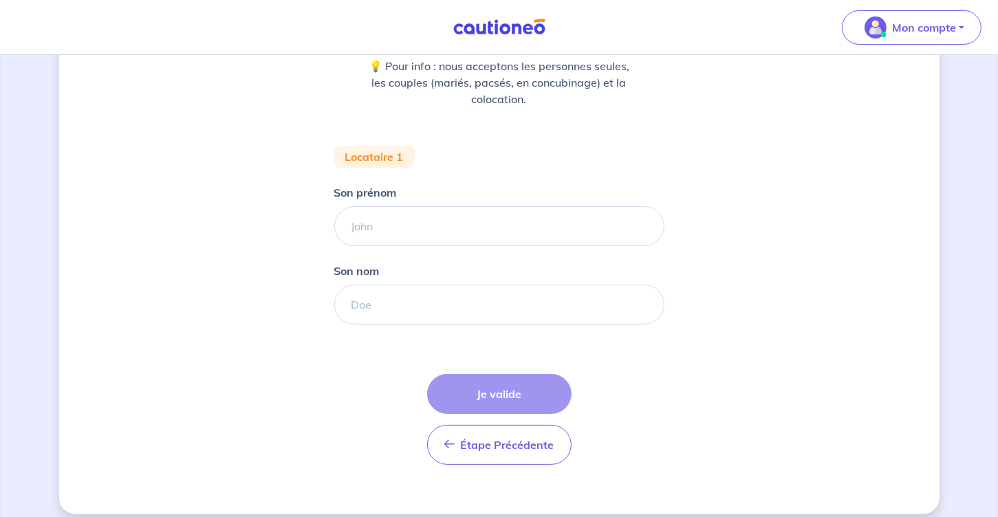
scroll to position [199, 0]
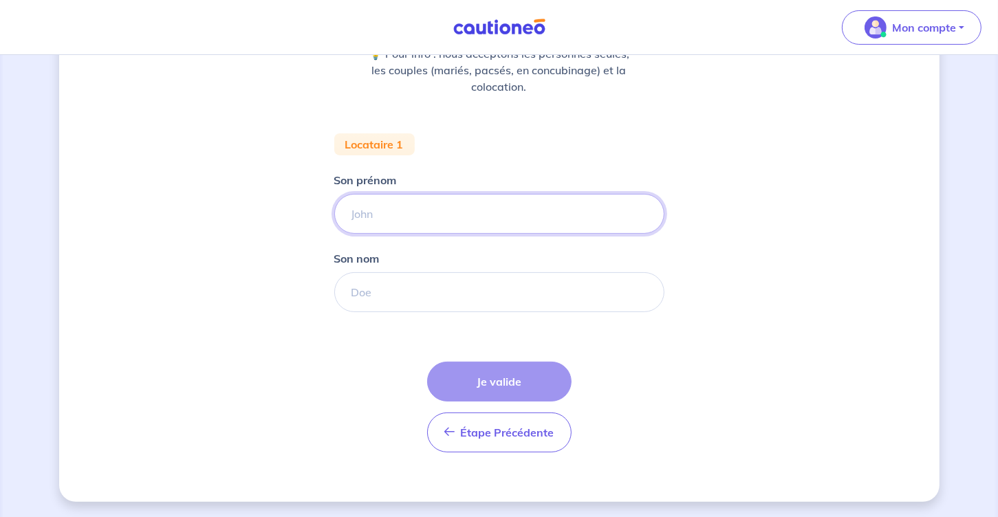
click at [396, 211] on input "Son prénom" at bounding box center [499, 214] width 330 height 40
type input "S"
type input "Donia"
click at [447, 297] on input "Son nom" at bounding box center [499, 292] width 330 height 40
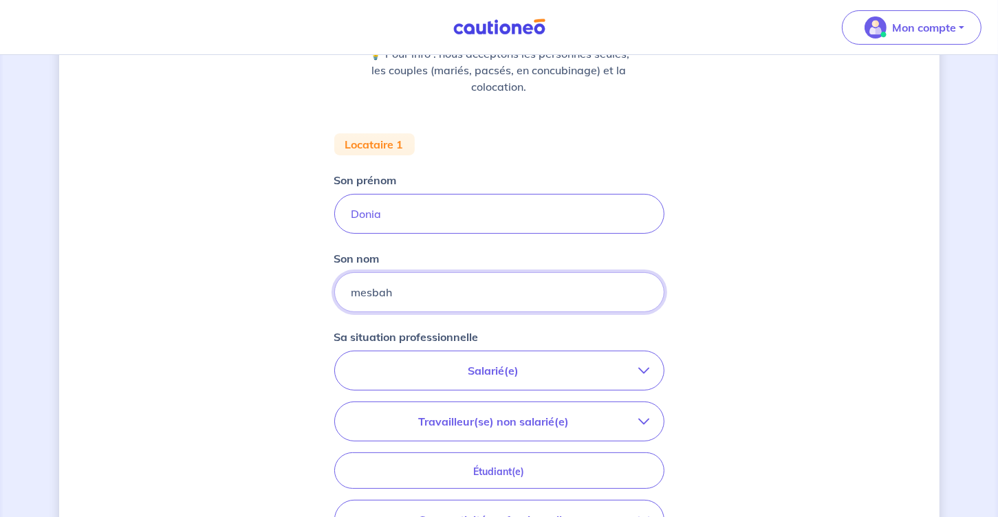
type input "mesbah"
click at [650, 367] on button "Salarié(e)" at bounding box center [499, 370] width 329 height 39
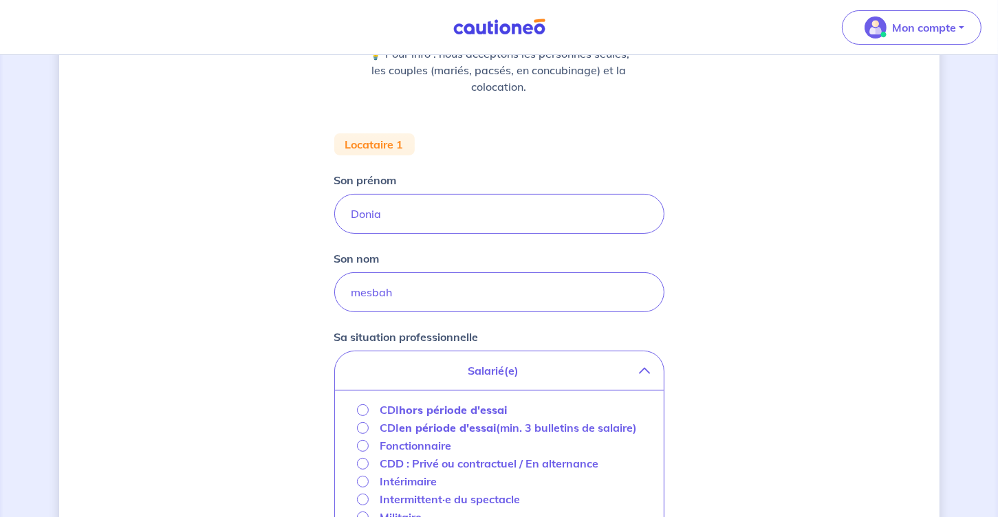
click at [432, 444] on p "Fonctionnaire" at bounding box center [416, 445] width 72 height 17
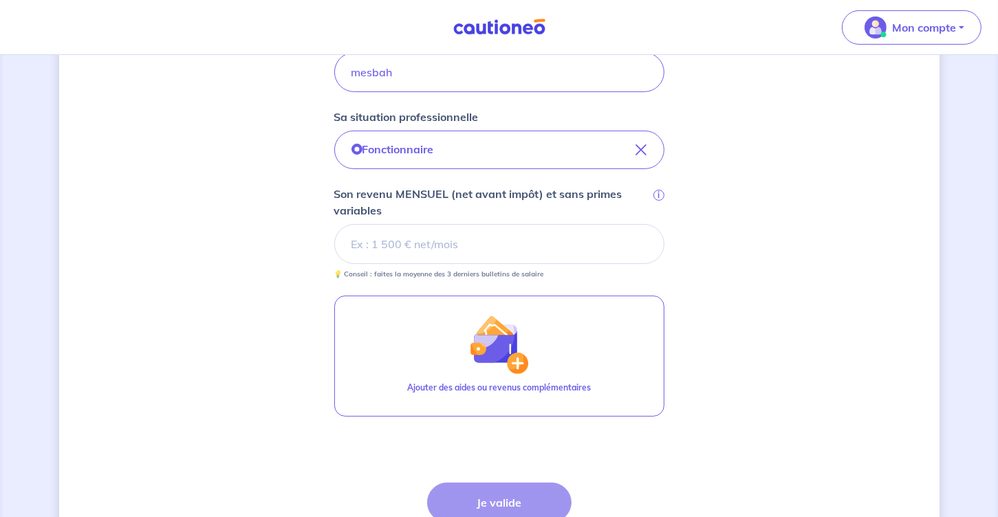
scroll to position [406, 0]
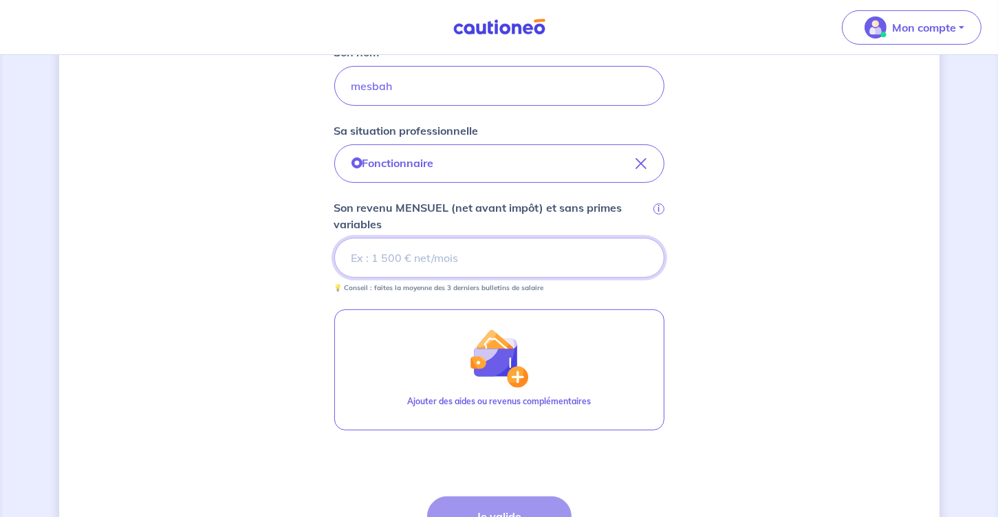
click at [466, 263] on input "Son revenu MENSUEL (net avant impôt) et sans primes variables i" at bounding box center [499, 258] width 330 height 40
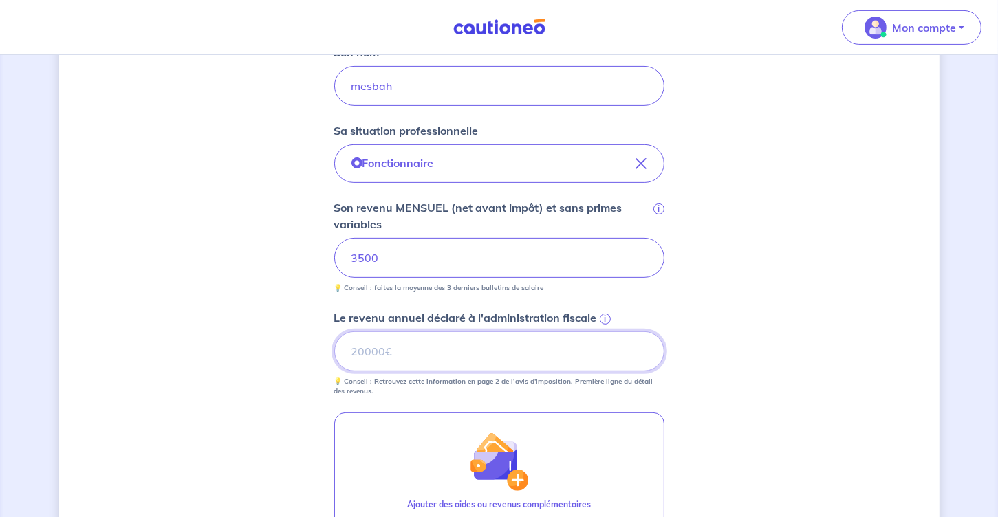
click at [484, 359] on input "Le revenu annuel déclaré à l'administration fiscale i" at bounding box center [499, 352] width 330 height 40
click at [393, 363] on input "Le revenu annuel déclaré à l'administration fiscale i" at bounding box center [499, 352] width 330 height 40
type input "40000"
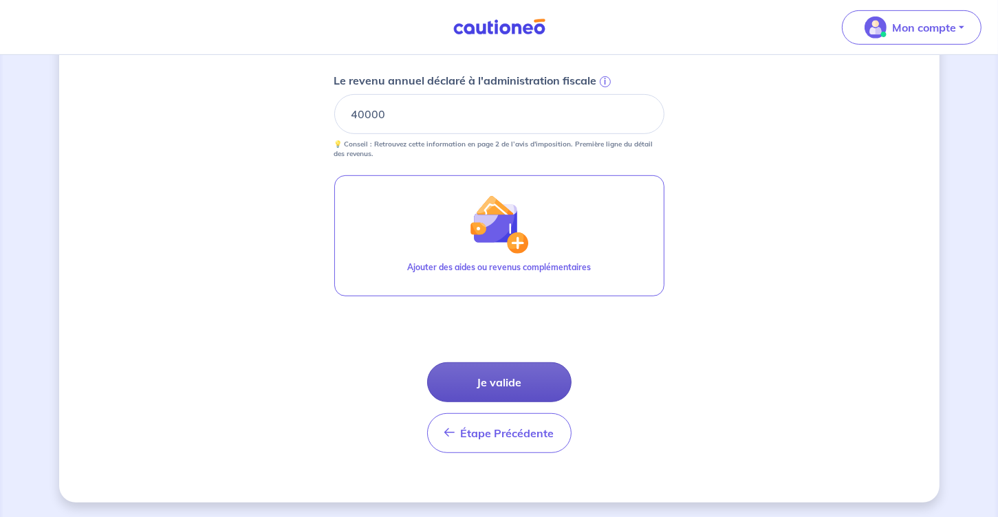
click at [481, 387] on button "Je valide" at bounding box center [499, 382] width 144 height 40
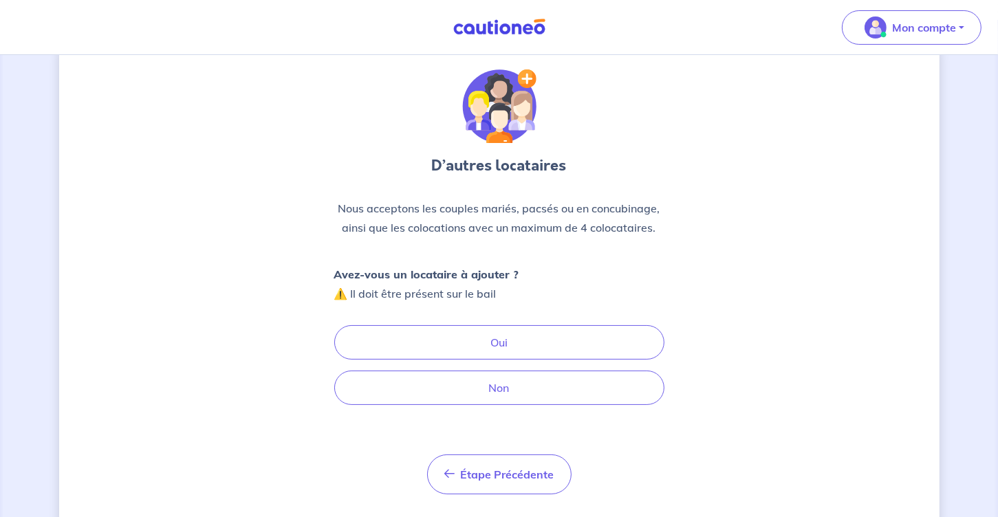
scroll to position [66, 0]
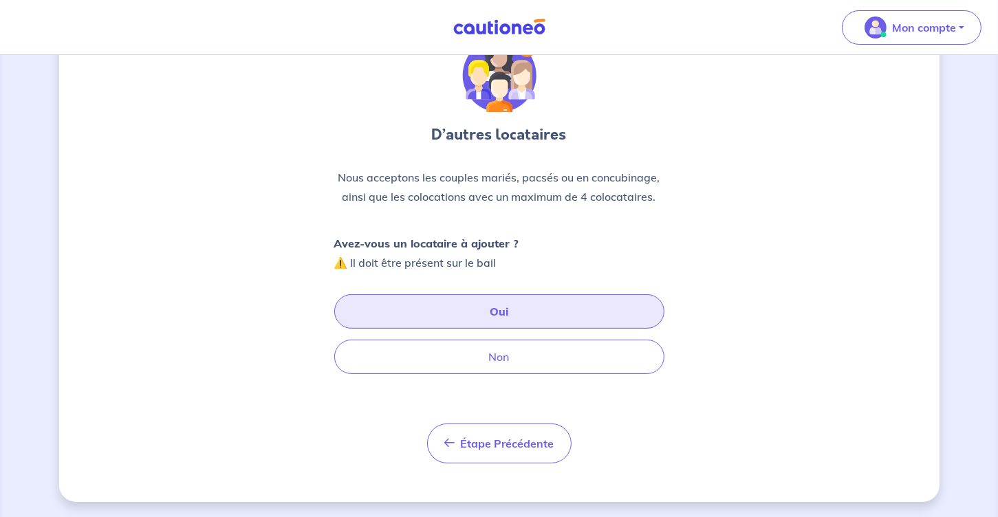
click at [520, 300] on button "Oui" at bounding box center [499, 311] width 330 height 34
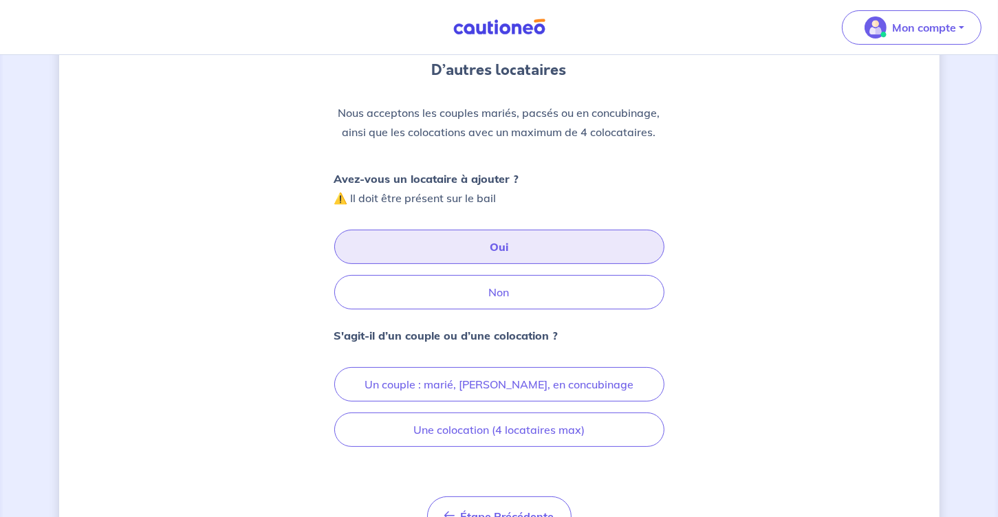
scroll to position [204, 0]
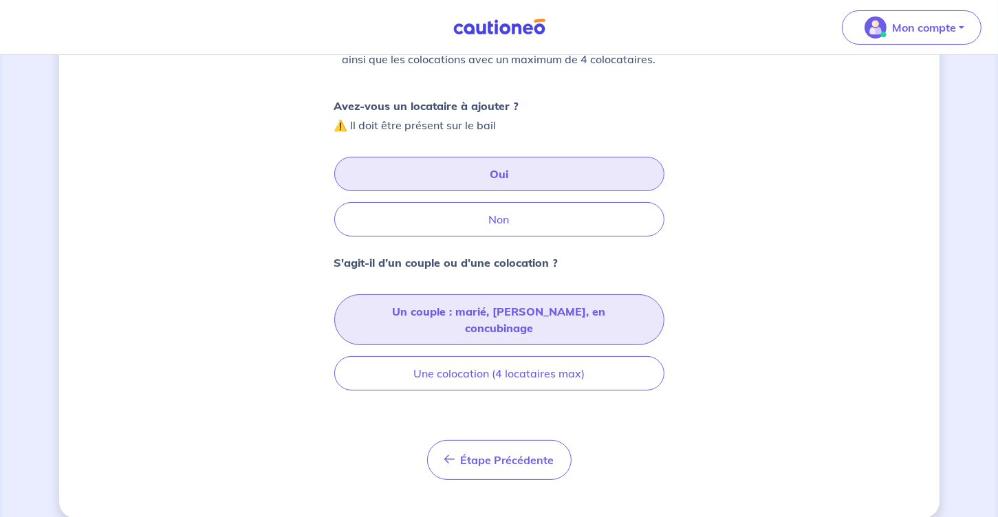
click at [457, 320] on button "Un couple : marié, [PERSON_NAME], en concubinage" at bounding box center [499, 319] width 330 height 51
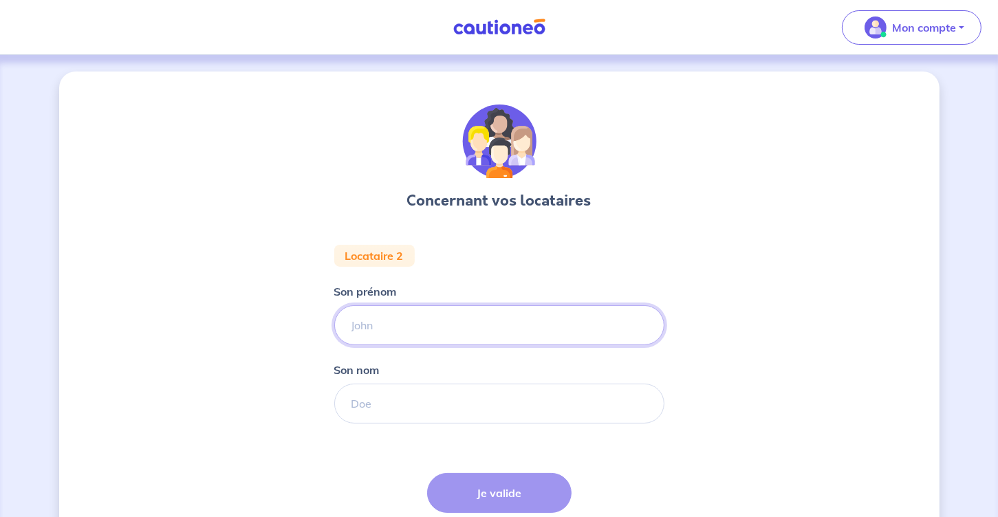
click at [374, 319] on input "Son prénom" at bounding box center [499, 325] width 330 height 40
type input "[PERSON_NAME]"
click at [470, 416] on input "Son nom" at bounding box center [499, 404] width 330 height 40
type input "M"
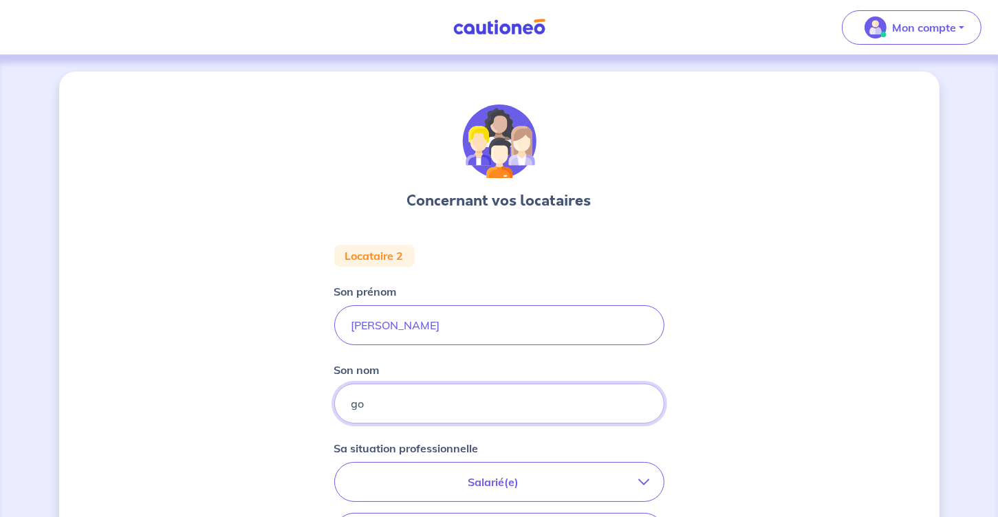
type input "g"
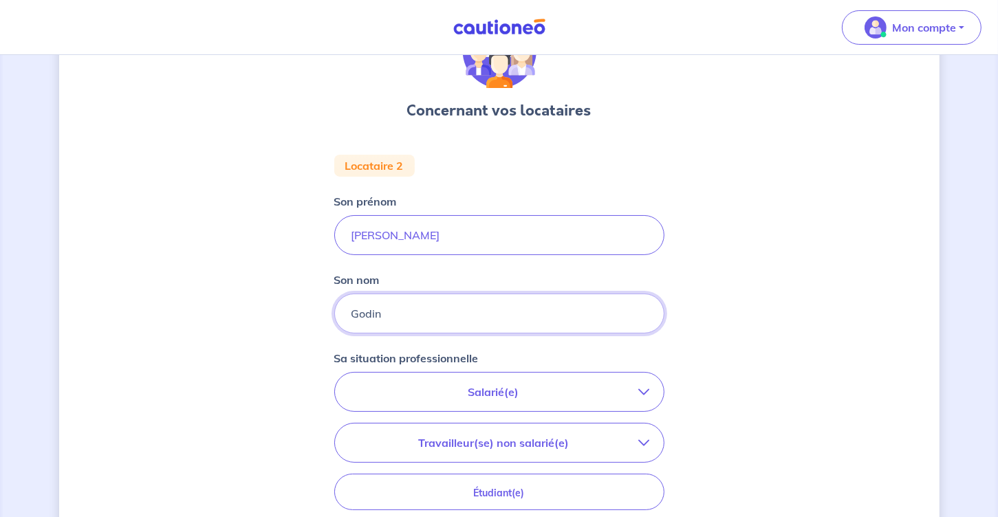
scroll to position [275, 0]
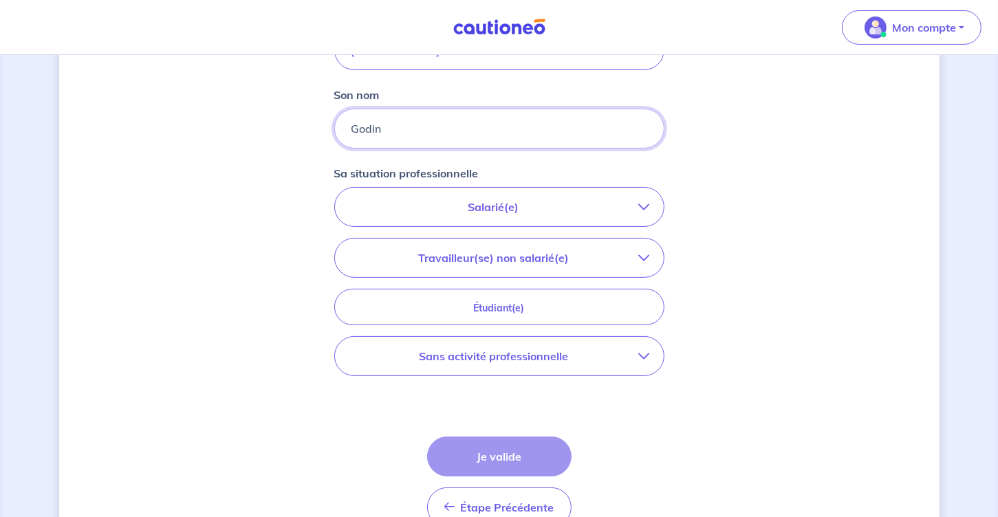
type input "Godin"
click at [649, 253] on button "Travailleur(se) non salarié(e)" at bounding box center [499, 258] width 329 height 39
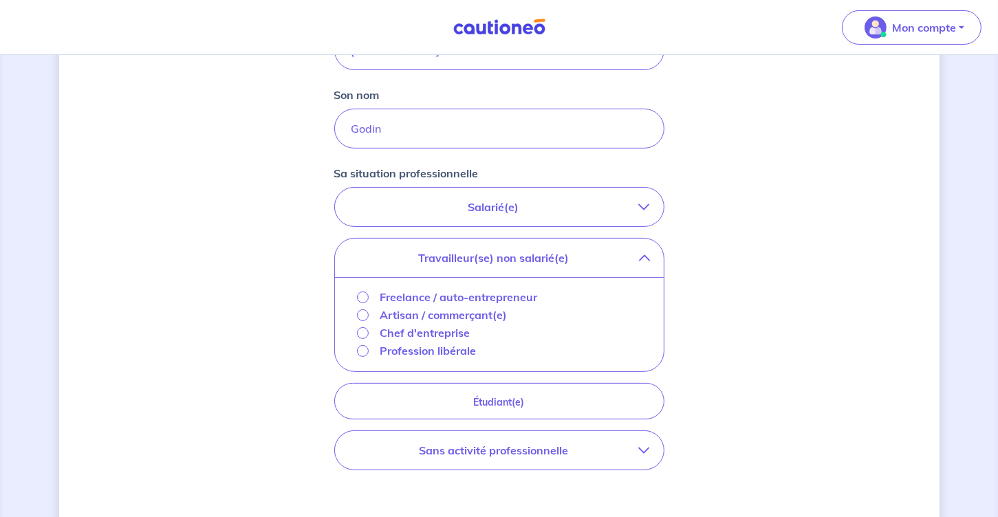
click at [453, 297] on p "Freelance / auto-entrepreneur" at bounding box center [458, 297] width 157 height 17
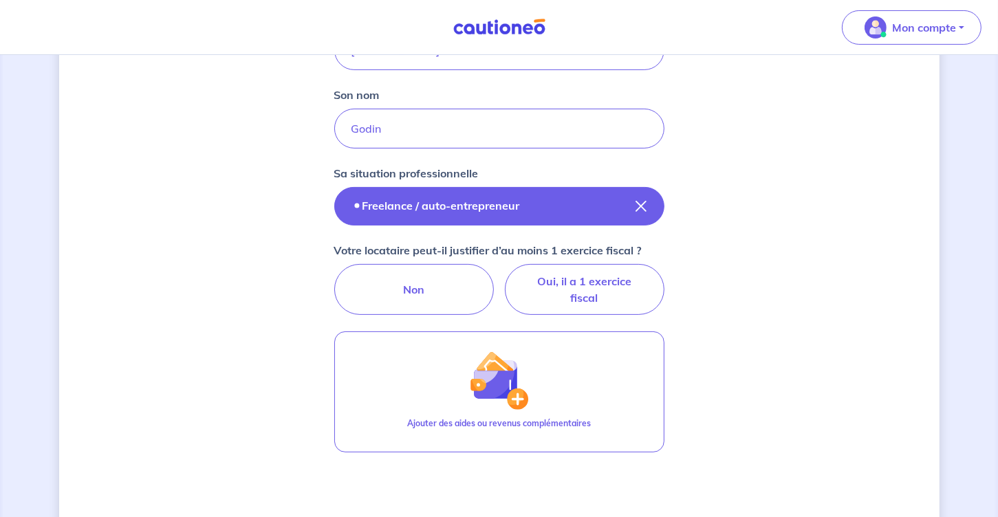
click at [635, 204] on button "Freelance / auto-entrepreneur" at bounding box center [499, 206] width 330 height 39
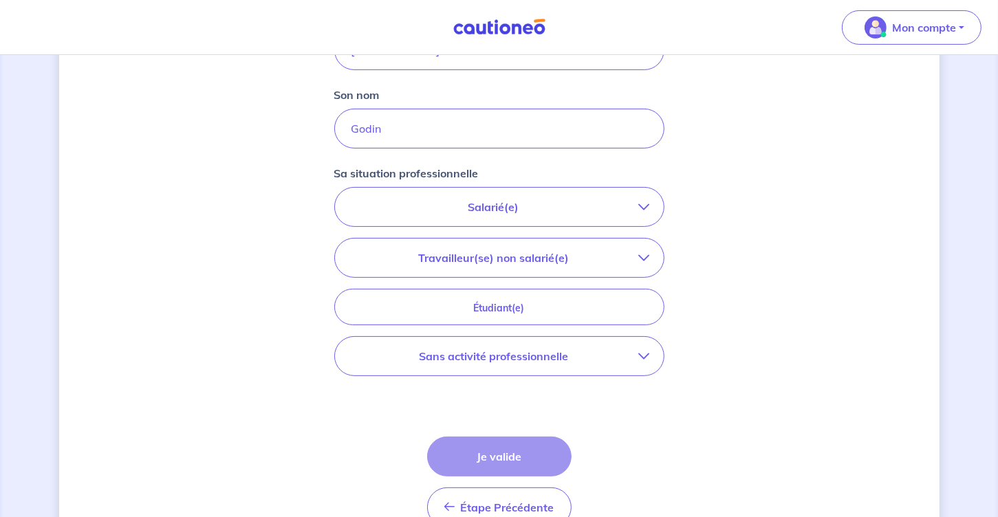
click at [652, 259] on button "Travailleur(se) non salarié(e)" at bounding box center [499, 258] width 329 height 39
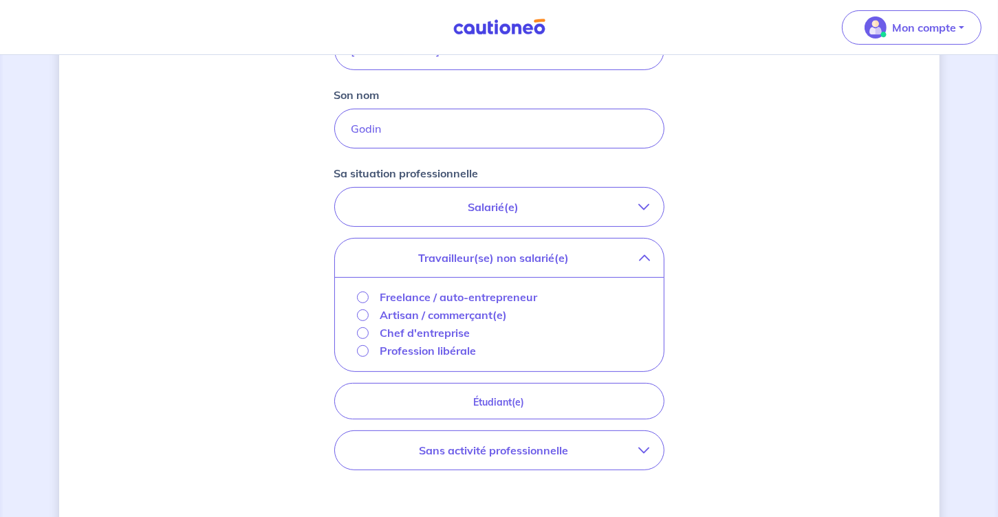
click at [442, 313] on p "Artisan / commerçant(e)" at bounding box center [443, 315] width 127 height 17
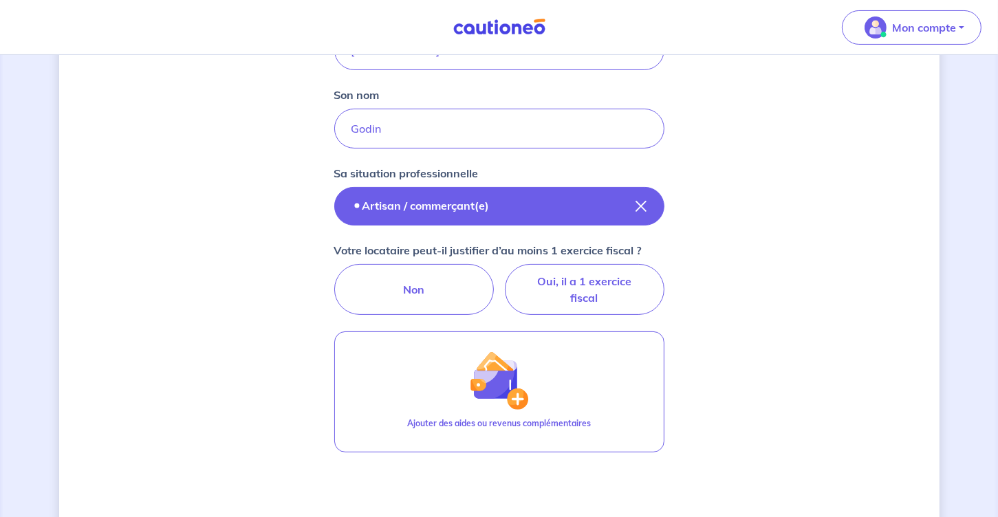
click at [633, 202] on button "Artisan / commerçant(e)" at bounding box center [499, 206] width 330 height 39
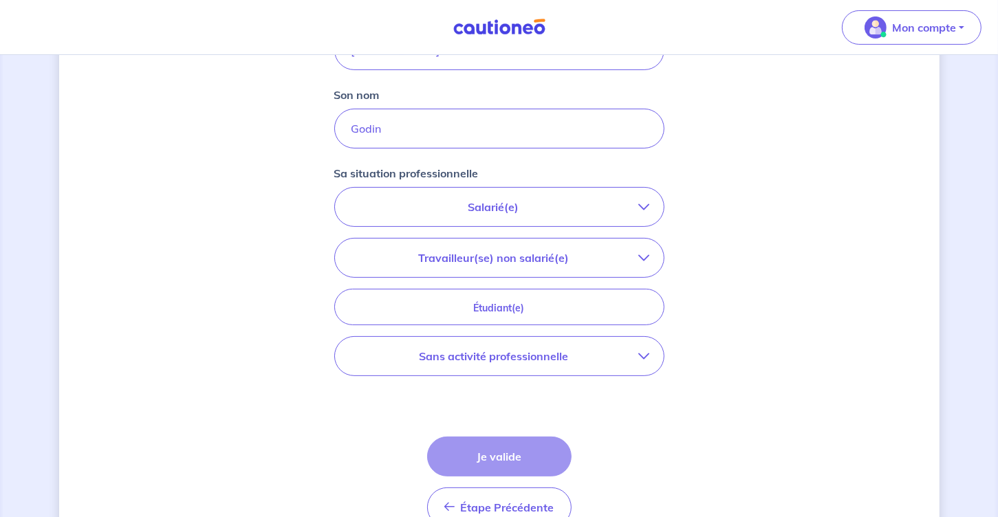
click at [647, 241] on button "Travailleur(se) non salarié(e)" at bounding box center [499, 258] width 329 height 39
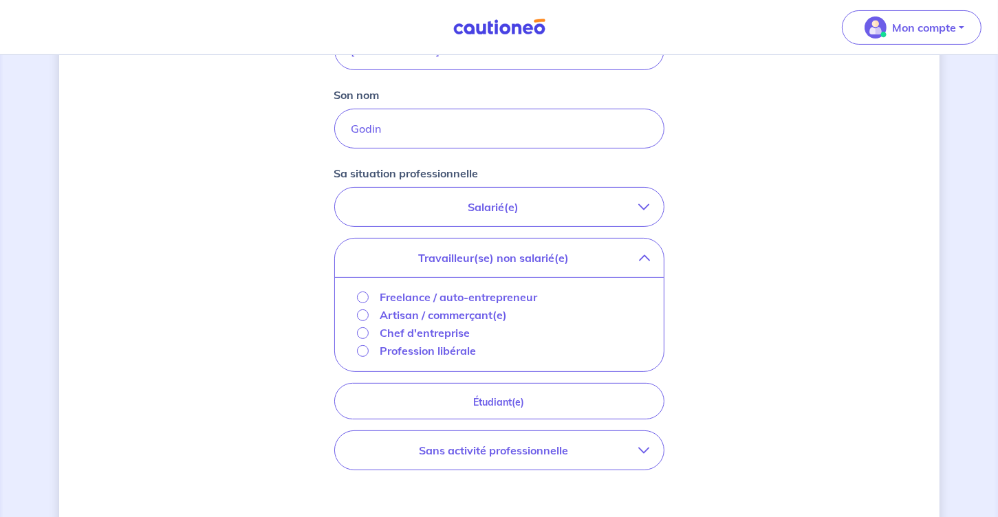
click at [464, 312] on p "Artisan / commerçant(e)" at bounding box center [443, 315] width 127 height 17
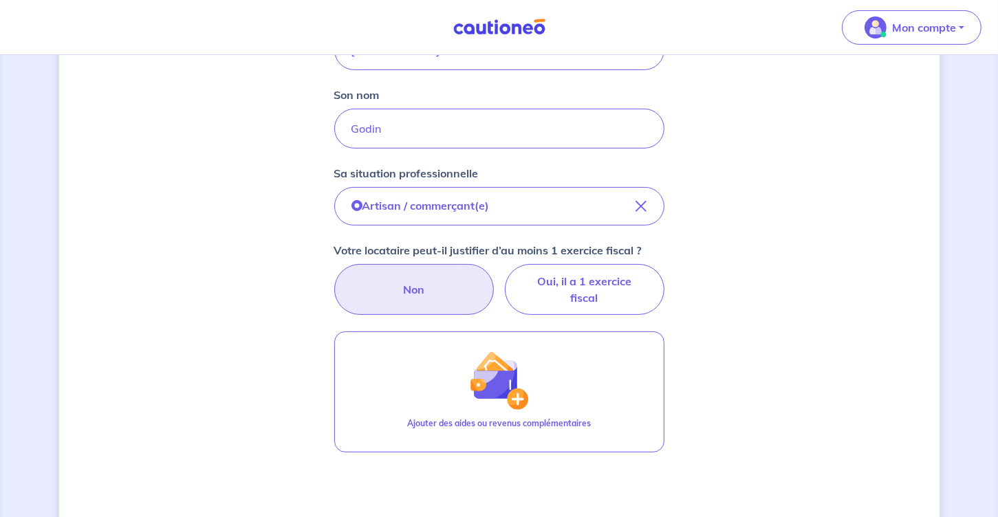
click at [384, 283] on label "Non" at bounding box center [414, 289] width 160 height 51
click at [495, 273] on input "Non" at bounding box center [499, 268] width 9 height 9
radio input "true"
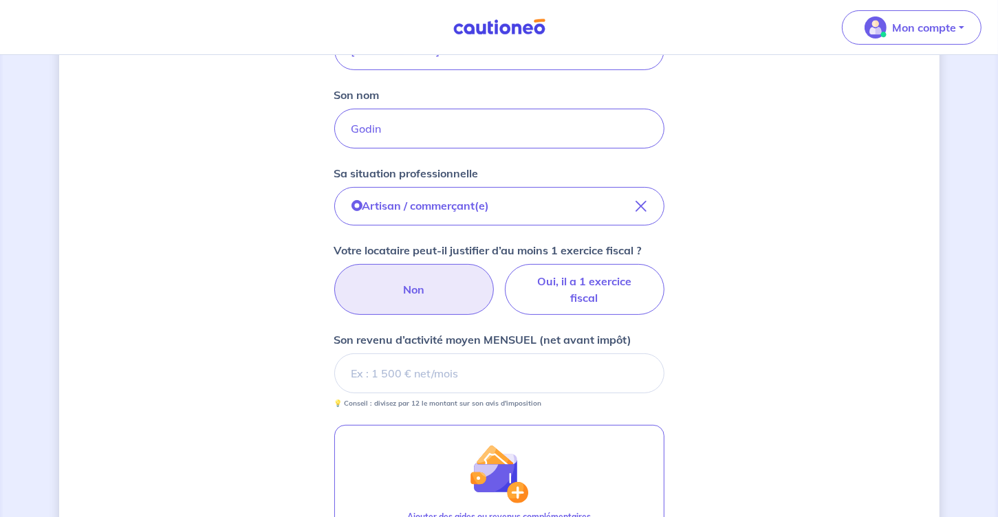
scroll to position [344, 0]
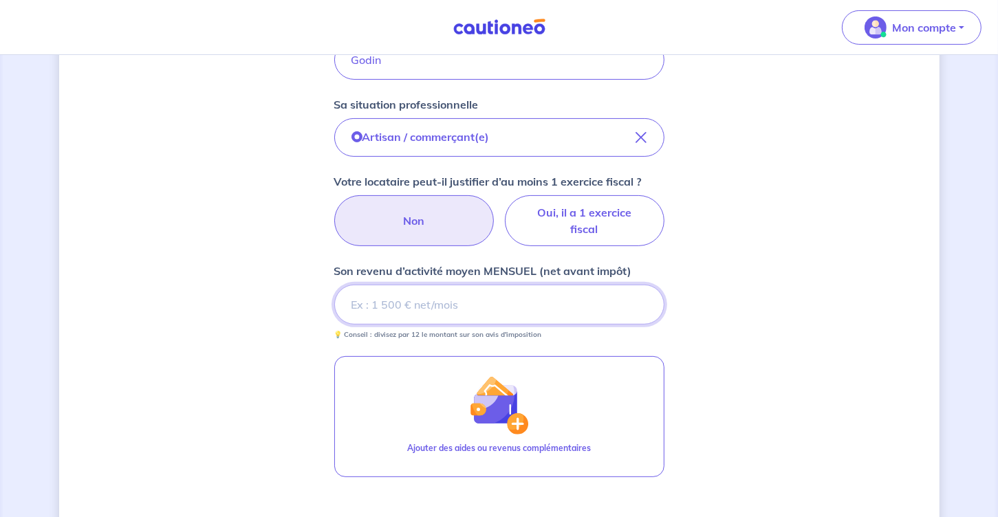
click at [532, 303] on input "Son revenu d’activité moyen MENSUEL (net avant impôt)" at bounding box center [499, 305] width 330 height 40
click at [392, 304] on input "Son revenu d’activité moyen MENSUEL (net avant impôt)" at bounding box center [499, 305] width 330 height 40
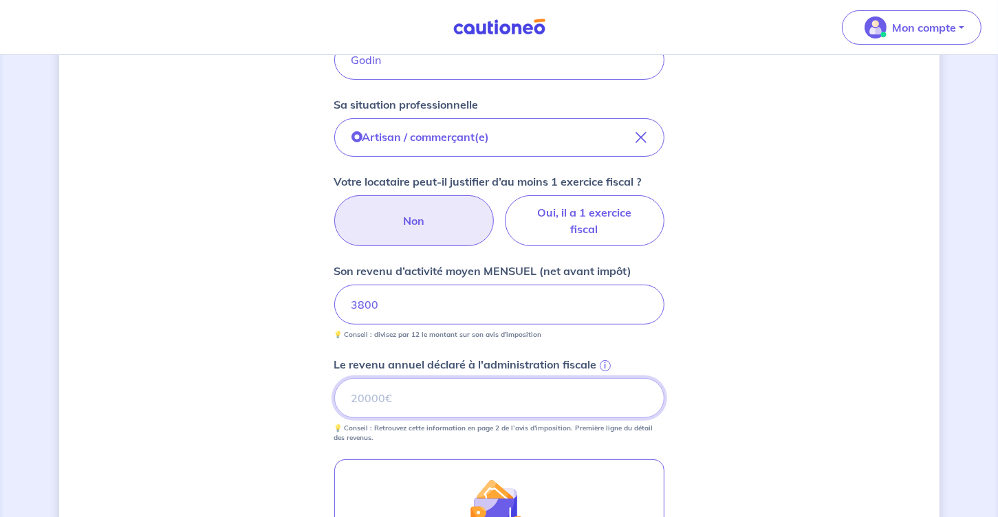
click at [402, 406] on input "Le revenu annuel déclaré à l'administration fiscale i" at bounding box center [499, 398] width 330 height 40
click at [450, 399] on input "Le revenu annuel déclaré à l'administration fiscale i" at bounding box center [499, 398] width 330 height 40
type input "29000"
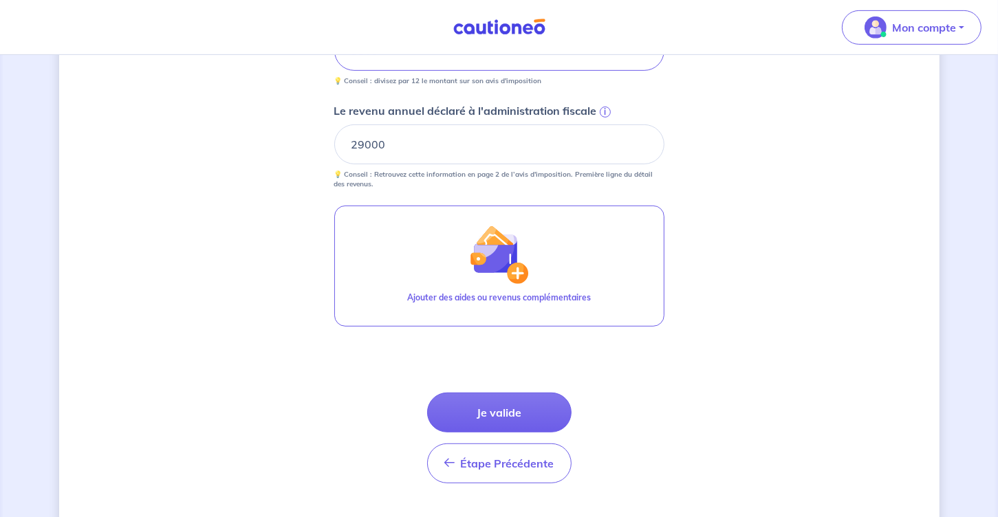
scroll to position [627, 0]
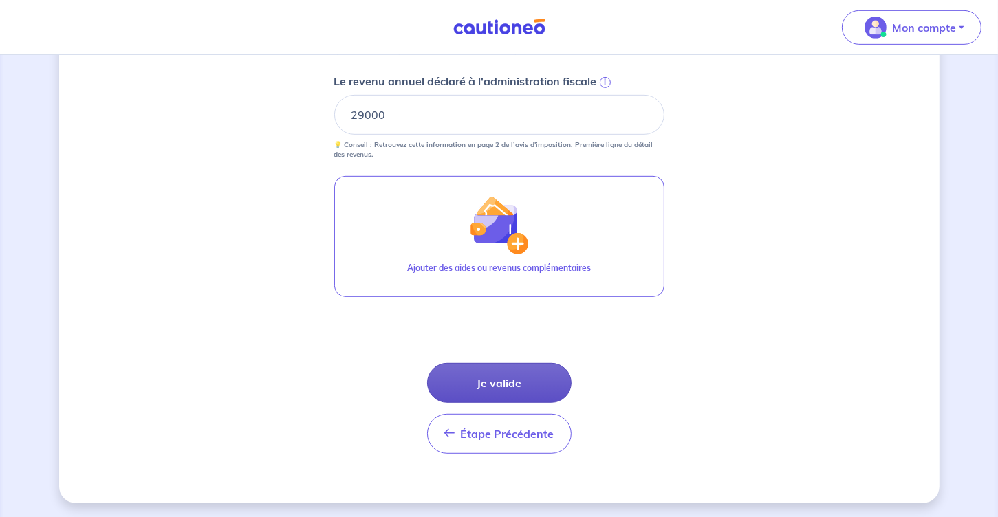
click at [508, 389] on button "Je valide" at bounding box center [499, 383] width 144 height 40
